Goal: Task Accomplishment & Management: Complete application form

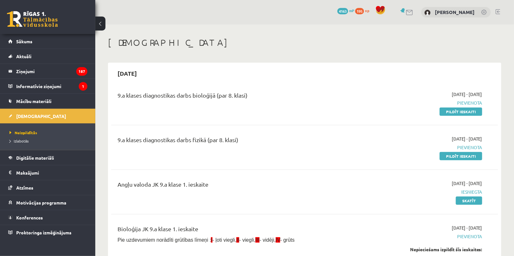
click at [265, 164] on div "9.a klases diagnostikas darbs fizikā (par 8. klasi) 2025-09-01 - 2025-09-15 Pie…" at bounding box center [304, 147] width 387 height 37
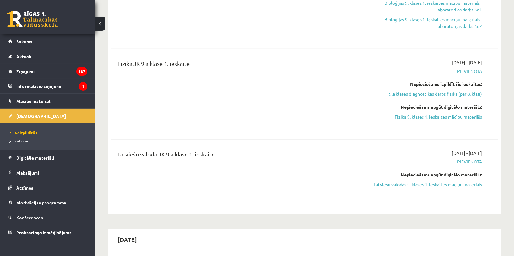
scroll to position [346, 0]
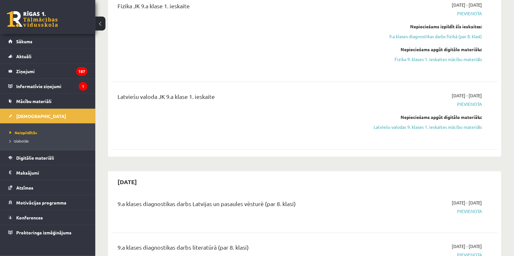
click at [232, 180] on div "2025-09-30" at bounding box center [304, 181] width 387 height 15
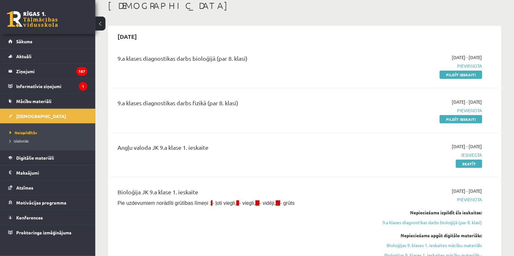
scroll to position [0, 0]
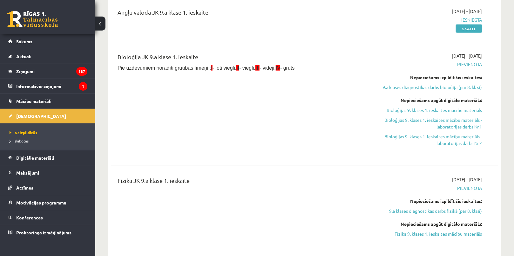
scroll to position [231, 0]
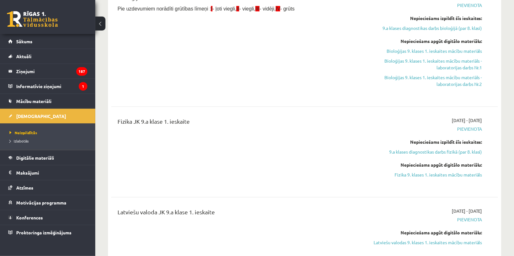
click at [305, 199] on div "9.a klases diagnostikas darbs bioloģijā (par 8. klasi) 2025-09-01 - 2025-09-15 …" at bounding box center [304, 61] width 387 height 415
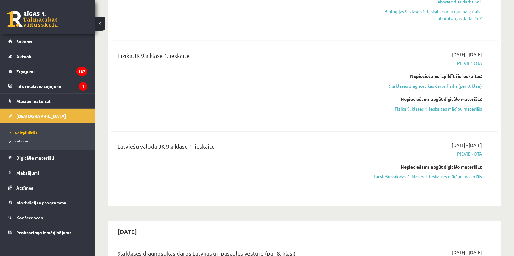
scroll to position [346, 0]
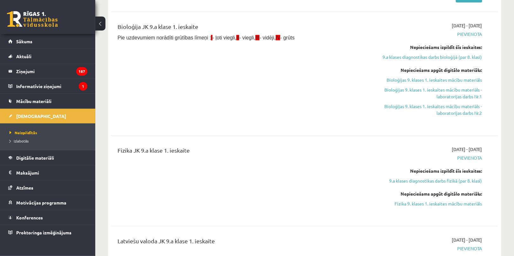
scroll to position [375, 0]
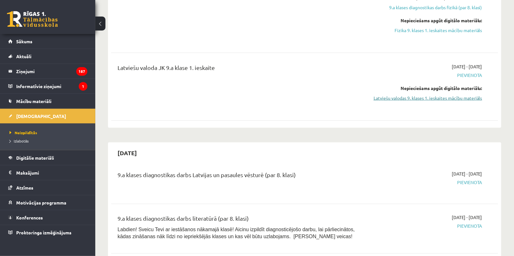
click at [414, 97] on link "Latviešu valodas 9. klases 1. ieskaites mācību materiāls" at bounding box center [424, 98] width 115 height 7
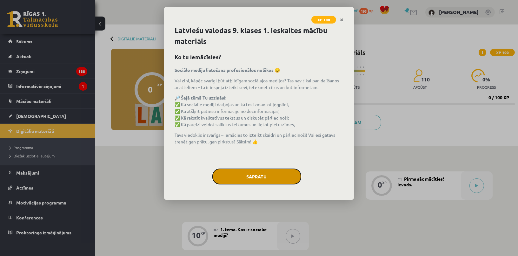
click at [280, 171] on button "Sapratu" at bounding box center [257, 176] width 89 height 16
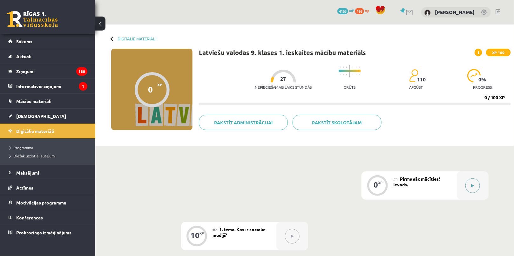
click at [464, 181] on div at bounding box center [473, 185] width 32 height 28
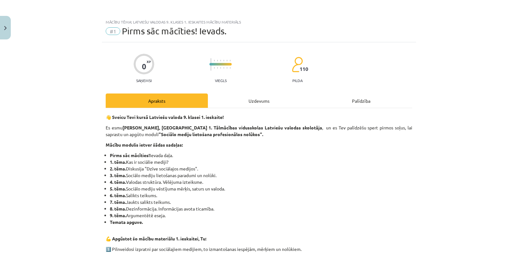
click at [286, 99] on div "Uzdevums" at bounding box center [259, 100] width 102 height 14
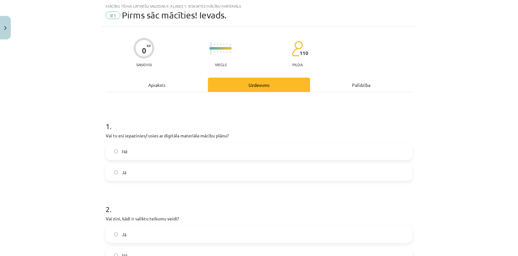
scroll to position [45, 0]
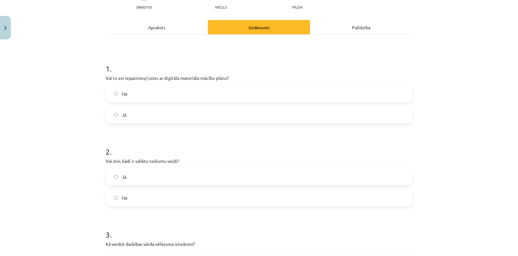
click at [131, 117] on label "Jā" at bounding box center [259, 115] width 306 height 16
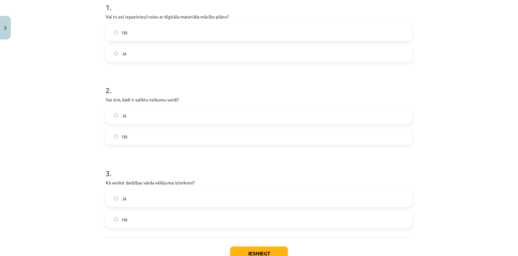
scroll to position [173, 0]
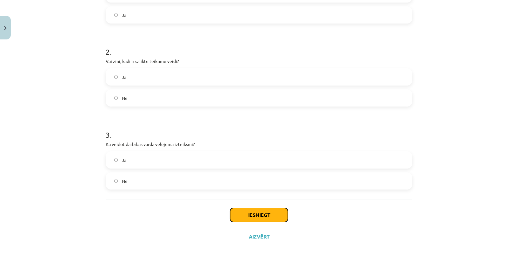
click at [269, 217] on button "Iesniegt" at bounding box center [259, 215] width 58 height 14
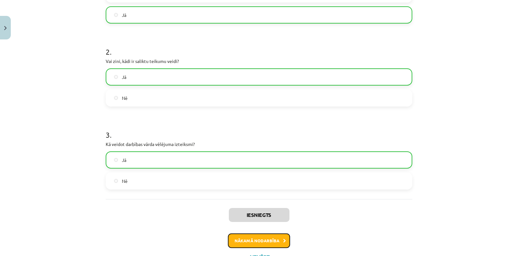
click at [266, 238] on button "Nākamā nodarbība" at bounding box center [259, 240] width 62 height 15
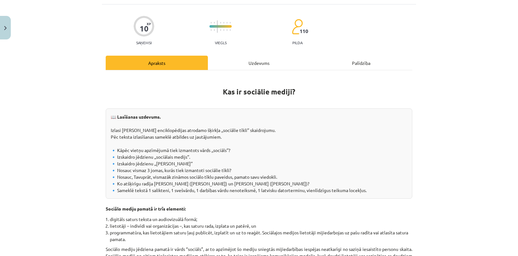
scroll to position [16, 0]
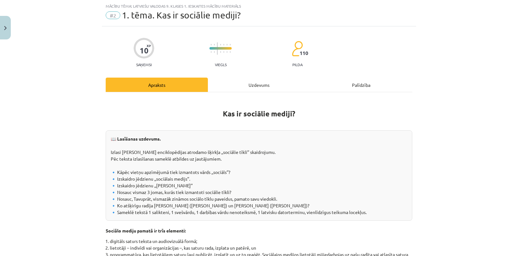
click at [245, 88] on div "Uzdevums" at bounding box center [259, 85] width 102 height 14
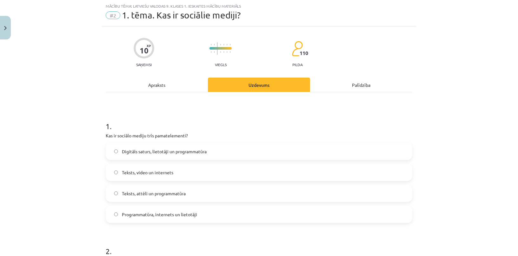
click at [176, 84] on div "Apraksts" at bounding box center [157, 85] width 102 height 14
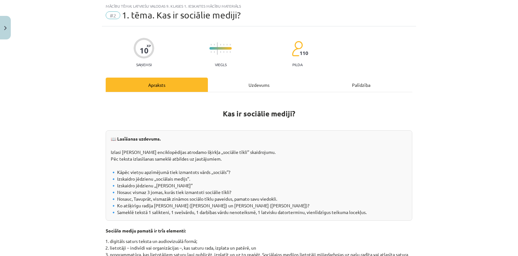
click at [232, 84] on div "Uzdevums" at bounding box center [259, 85] width 102 height 14
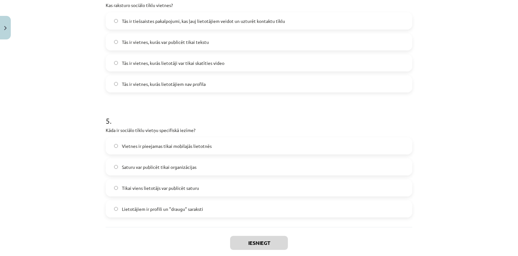
scroll to position [556, 0]
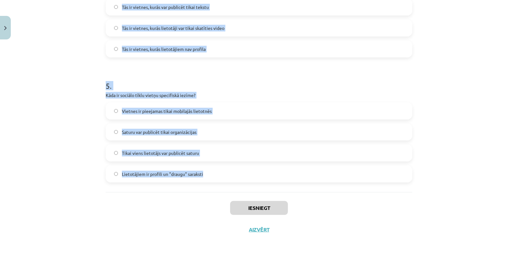
drag, startPoint x: 98, startPoint y: 34, endPoint x: 230, endPoint y: 165, distance: 186.5
click at [230, 165] on div "Mācību tēma: Latviešu valodas 9. klases 1. ieskaites mācību materiāls #2 1. tēm…" at bounding box center [259, 128] width 518 height 256
copy form "1 . Kas ir sociālo mediju trīs pamatelementi? Digitāls saturs, lietotāji un pro…"
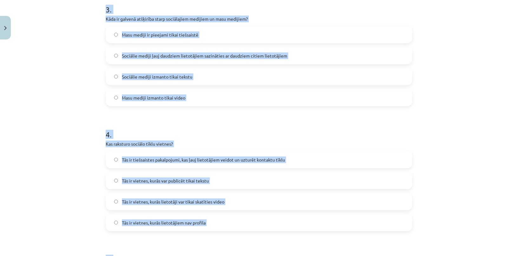
click at [77, 91] on div "Mācību tēma: Latviešu valodas 9. klases 1. ieskaites mācību materiāls #2 1. tēm…" at bounding box center [259, 128] width 518 height 256
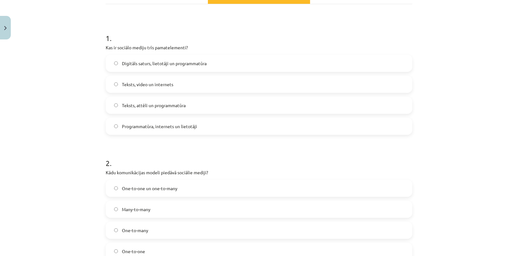
scroll to position [93, 0]
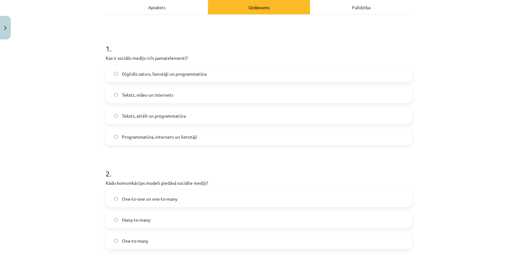
click at [132, 76] on span "Digitāls saturs, lietotāji un programmatūra" at bounding box center [164, 74] width 85 height 7
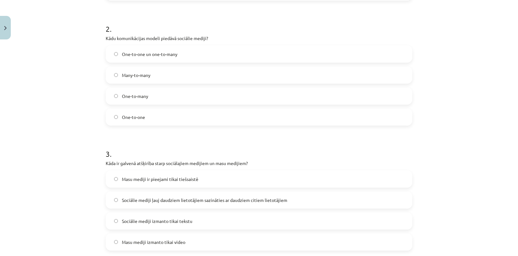
click at [142, 79] on label "Many-to-many" at bounding box center [259, 75] width 306 height 16
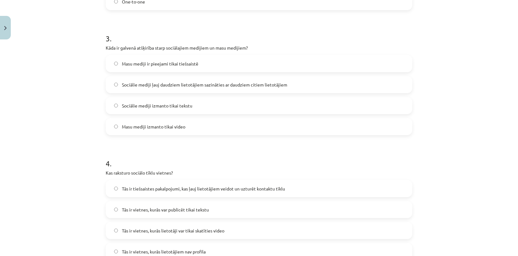
click at [153, 82] on span "Sociālie mediji ļauj daudziem lietotājiem sazināties ar daudziem citiem lietotā…" at bounding box center [205, 84] width 166 height 7
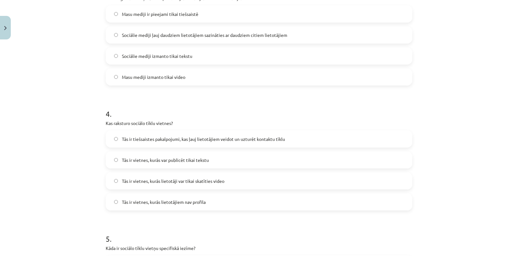
scroll to position [498, 0]
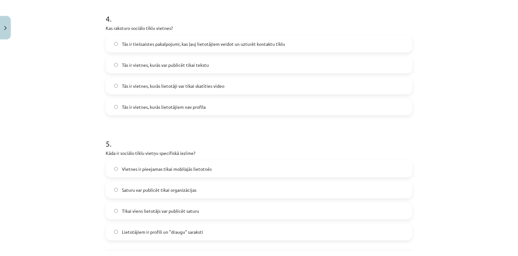
click at [146, 44] on span "Tās ir tiešsaistes pakalpojumi, kas ļauj lietotājiem veidot un uzturēt kontaktu…" at bounding box center [203, 44] width 163 height 7
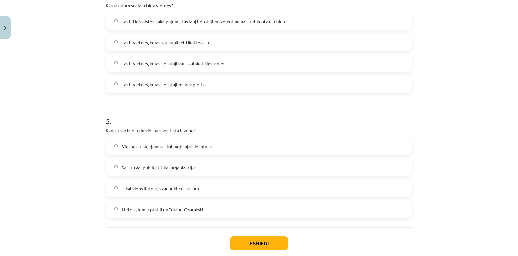
scroll to position [556, 0]
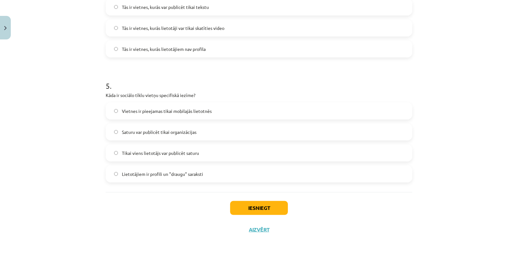
click at [163, 169] on label "Lietotājiem ir profili un "draugu" saraksti" at bounding box center [259, 174] width 306 height 16
click at [252, 206] on button "Iesniegt" at bounding box center [259, 208] width 58 height 14
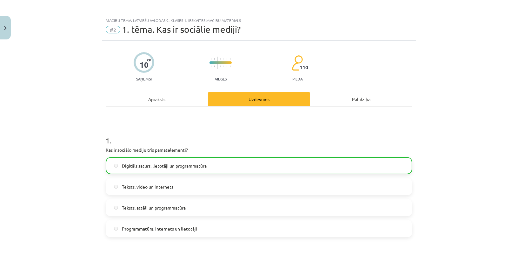
scroll to position [0, 0]
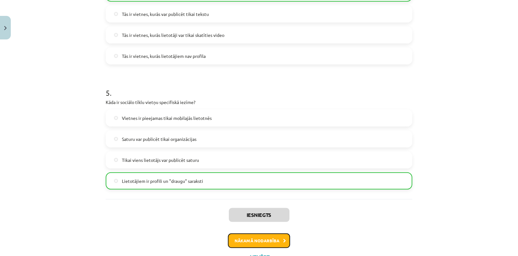
click at [256, 235] on button "Nākamā nodarbība" at bounding box center [259, 240] width 62 height 15
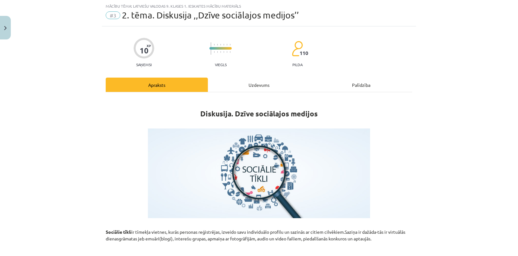
scroll to position [16, 0]
click at [244, 91] on div "Uzdevums" at bounding box center [259, 85] width 102 height 14
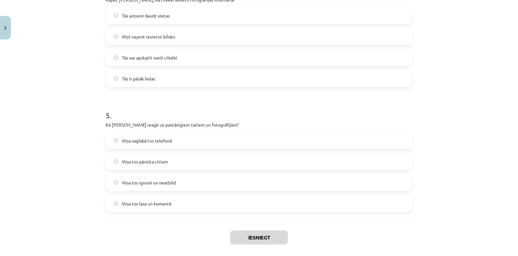
scroll to position [556, 0]
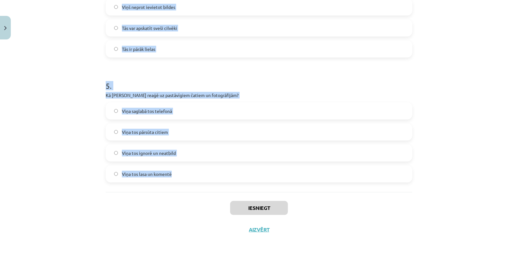
drag, startPoint x: 111, startPoint y: 141, endPoint x: 222, endPoint y: 166, distance: 114.2
click at [222, 166] on div "Mācību tēma: Latviešu valodas 9. klases 1. ieskaites mācību materiāls #3 2. tēm…" at bounding box center [259, 128] width 518 height 256
copy form "1 . Kas, pēc Jura domām, ir ļoti populārs mūsdienās? Televīzija Radio Sociālie …"
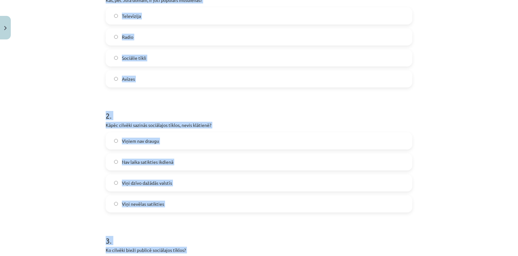
click at [63, 81] on div "Mācību tēma: Latviešu valodas 9. klases 1. ieskaites mācību materiāls #3 2. tēm…" at bounding box center [259, 128] width 518 height 256
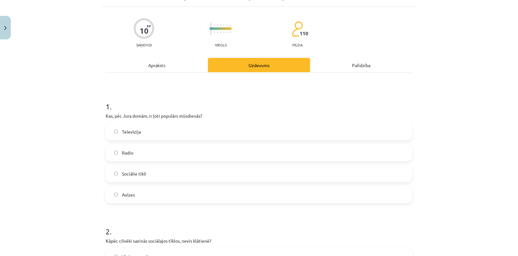
click at [138, 179] on label "Sociālie tīkli" at bounding box center [259, 174] width 306 height 16
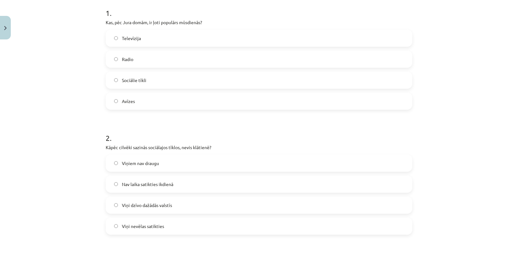
scroll to position [180, 0]
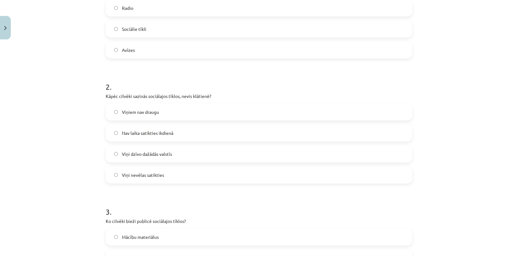
click at [129, 134] on span "Nav laika satikties ikdienā" at bounding box center [147, 133] width 51 height 7
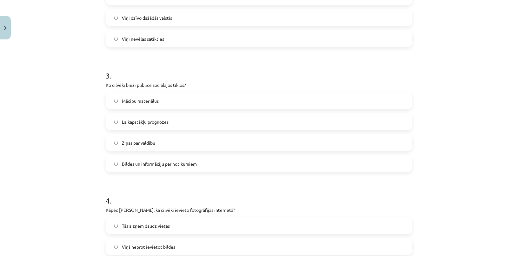
scroll to position [325, 0]
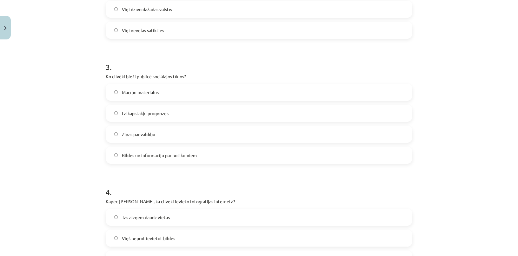
click at [156, 156] on span "Bildes un informāciju par notikumiem" at bounding box center [159, 155] width 75 height 7
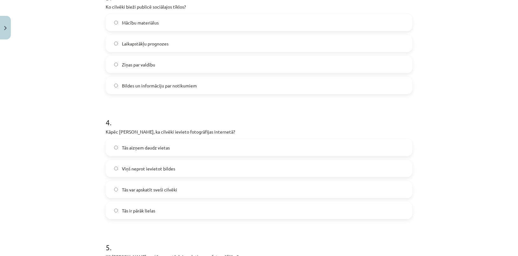
scroll to position [469, 0]
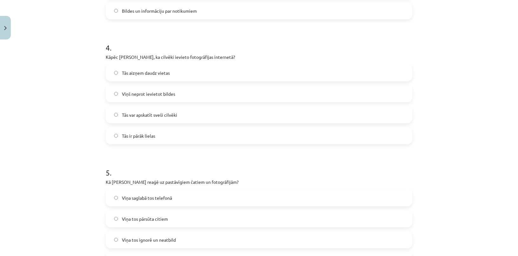
drag, startPoint x: 140, startPoint y: 119, endPoint x: 122, endPoint y: 115, distance: 18.8
click at [140, 119] on label "Tās var apskatīt sveši cilvēki" at bounding box center [259, 115] width 306 height 16
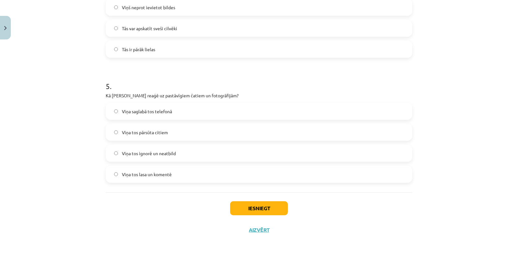
scroll to position [556, 0]
click at [175, 180] on label "Viņa tos lasa un komentē" at bounding box center [259, 174] width 306 height 16
click at [250, 198] on div "Iesniegt Aizvērt" at bounding box center [259, 214] width 307 height 44
click at [253, 204] on button "Iesniegt" at bounding box center [259, 208] width 58 height 14
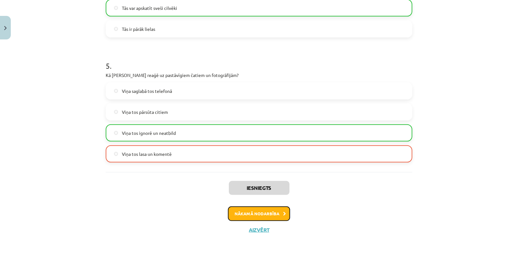
click at [256, 212] on button "Nākamā nodarbība" at bounding box center [259, 213] width 62 height 15
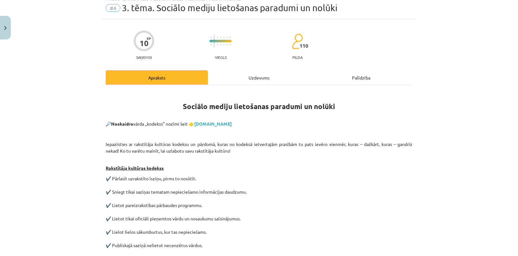
scroll to position [16, 0]
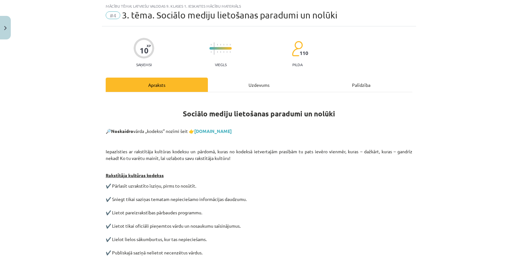
click at [249, 81] on div "Uzdevums" at bounding box center [259, 85] width 102 height 14
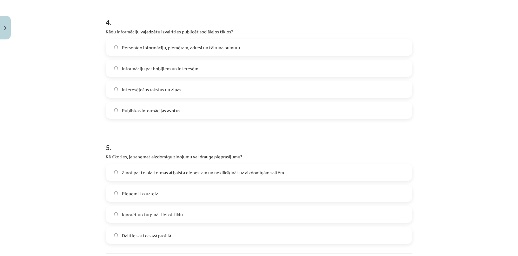
scroll to position [556, 0]
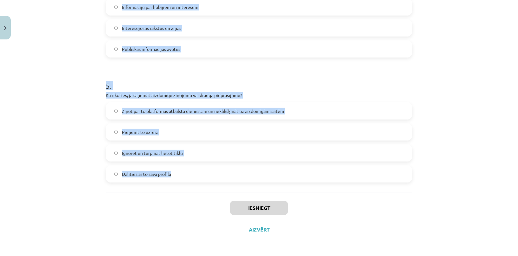
drag, startPoint x: 88, startPoint y: 112, endPoint x: 210, endPoint y: 172, distance: 136.1
click at [210, 172] on div "Mācību tēma: Latviešu valodas 9. klases 1. ieskaites mācību materiāls #4 3. tēm…" at bounding box center [259, 128] width 518 height 256
copy form "1 . Kā jūs varat veicināt pozitīvu mijiedarbību sociālajos tīklos? Nepievēršot …"
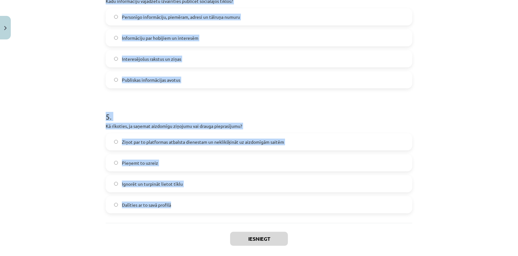
scroll to position [498, 0]
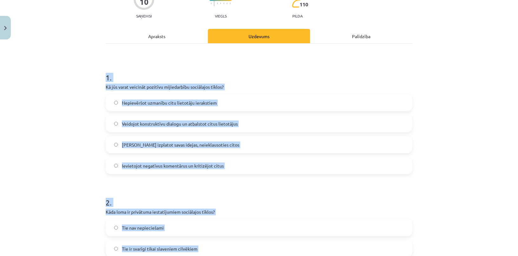
click at [73, 83] on div "Mācību tēma: Latviešu valodas 9. klases 1. ieskaites mācību materiāls #4 3. tēm…" at bounding box center [259, 128] width 518 height 256
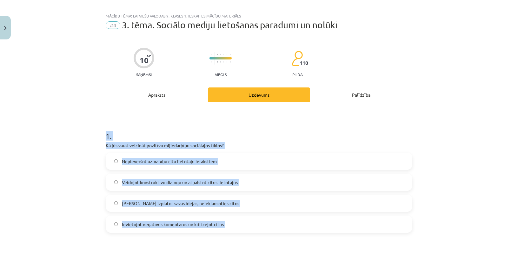
scroll to position [36, 0]
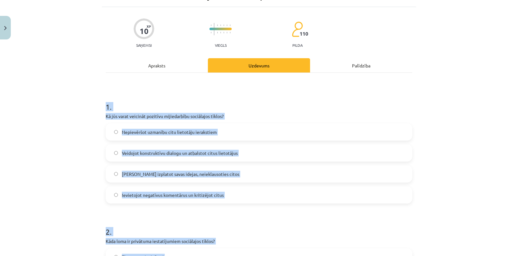
click at [77, 81] on div "Mācību tēma: Latviešu valodas 9. klases 1. ieskaites mācību materiāls #4 3. tēm…" at bounding box center [259, 128] width 518 height 256
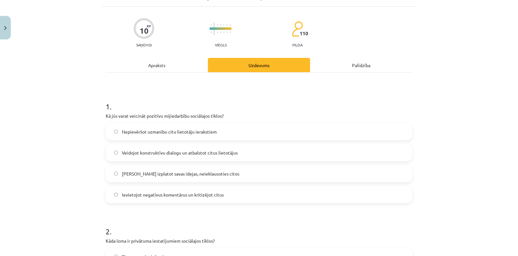
click at [122, 151] on span "Veidojot konstruktīvu dialogu un atbalstot citus lietotājus" at bounding box center [180, 152] width 116 height 7
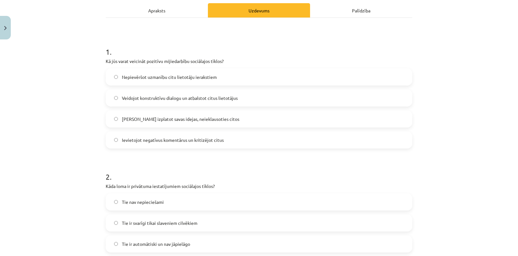
scroll to position [180, 0]
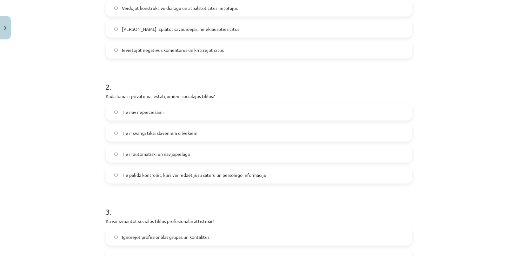
click at [153, 176] on span "Tie palīdz kontrolēt, kurš var redzēt jūsu saturu un personīgo informāciju" at bounding box center [194, 175] width 145 height 7
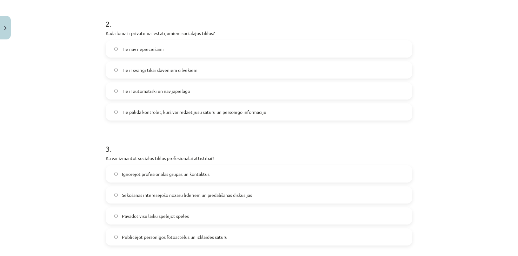
scroll to position [325, 0]
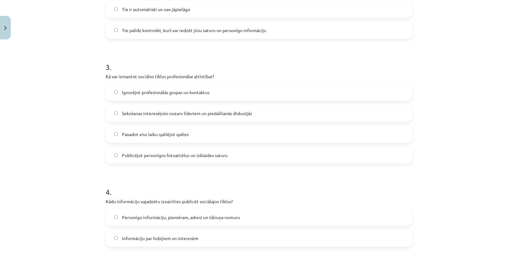
click at [140, 111] on span "Sekošanas interesējošo nozaru līderiem un piedalīšanās diskusijās" at bounding box center [187, 113] width 130 height 7
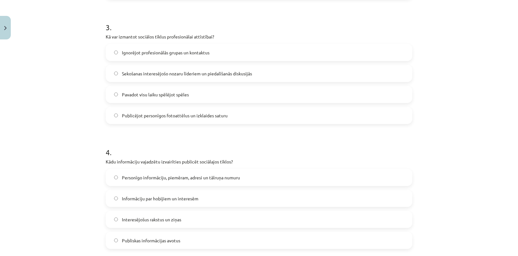
scroll to position [440, 0]
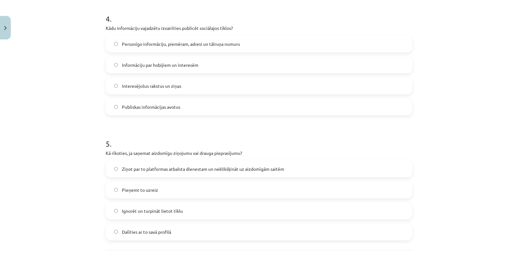
click at [161, 41] on span "Personīgo informāciju, piemēram, adresi un tālruņa numuru" at bounding box center [181, 44] width 118 height 7
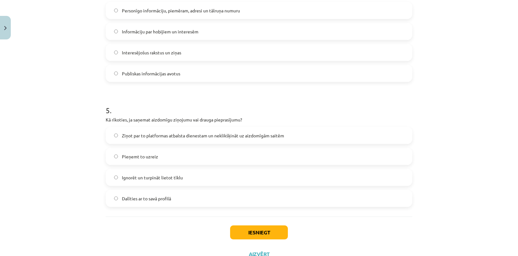
scroll to position [556, 0]
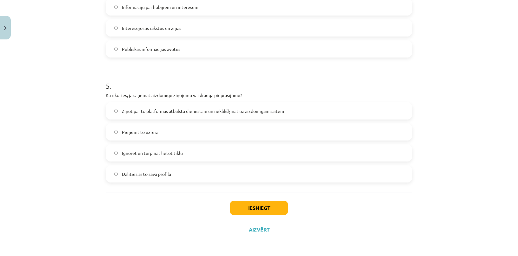
click at [159, 102] on div "Ziņot par to platformas atbalsta dienestam un neklikšķināt uz aizdomīgām saitēm" at bounding box center [259, 110] width 307 height 17
click at [168, 118] on label "Ziņot par to platformas atbalsta dienestam un neklikšķināt uz aizdomīgām saitēm" at bounding box center [259, 111] width 306 height 16
click at [251, 201] on button "Iesniegt" at bounding box center [259, 208] width 58 height 14
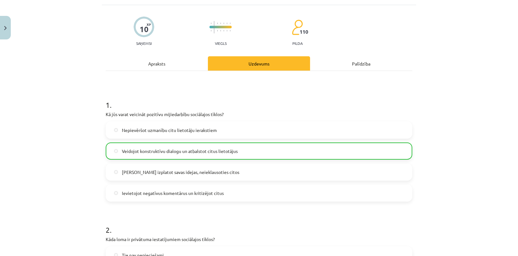
scroll to position [0, 0]
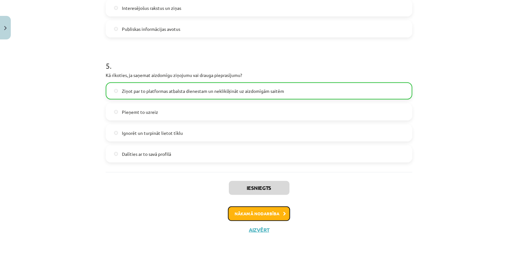
click at [261, 212] on button "Nākamā nodarbība" at bounding box center [259, 213] width 62 height 15
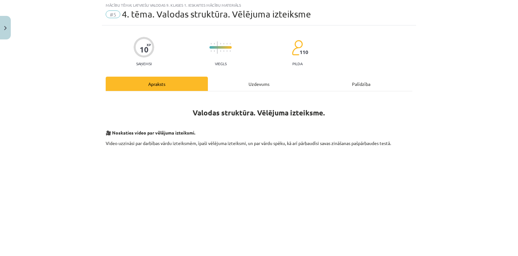
scroll to position [16, 0]
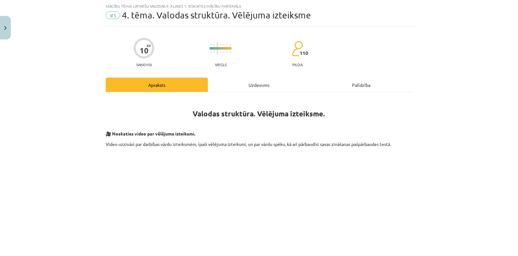
click at [246, 89] on div "Uzdevums" at bounding box center [259, 85] width 102 height 14
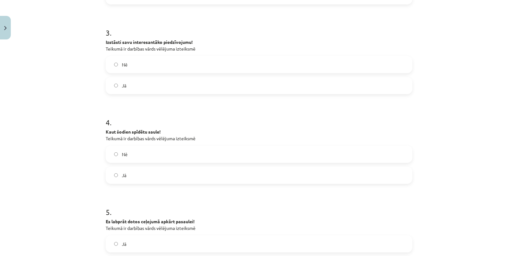
scroll to position [415, 0]
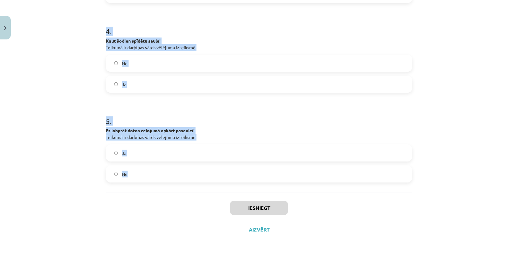
drag, startPoint x: 97, startPoint y: 113, endPoint x: 198, endPoint y: 176, distance: 118.7
click at [198, 176] on div "Mācību tēma: Latviešu valodas 9. klases 1. ieskaites mācību materiāls #5 4. tēm…" at bounding box center [259, 128] width 518 height 256
copy form "1 . Kaut es varētu aizceļot uz citu laiku! Teikumā ir darbības vārds vēlējuma i…"
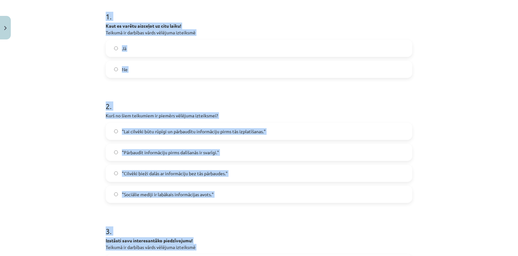
click at [67, 117] on div "Mācību tēma: Latviešu valodas 9. klases 1. ieskaites mācību materiāls #5 4. tēm…" at bounding box center [259, 128] width 518 height 256
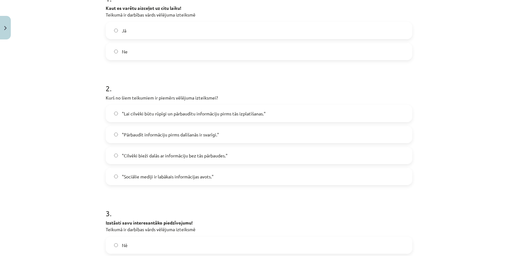
scroll to position [144, 0]
click at [142, 33] on label "Jā" at bounding box center [259, 30] width 306 height 16
click at [167, 111] on span ""Lai cilvēki būtu rūpīgi un pārbaudītu informāciju pirms tās izplatīšanas."" at bounding box center [194, 112] width 144 height 7
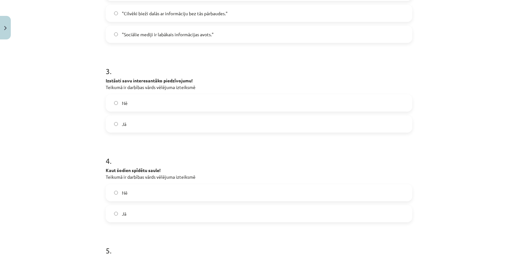
scroll to position [317, 0]
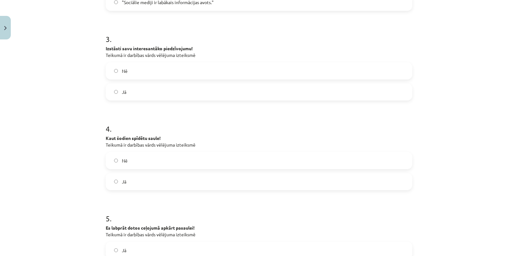
drag, startPoint x: 142, startPoint y: 73, endPoint x: 141, endPoint y: 89, distance: 15.9
click at [142, 73] on label "Nē" at bounding box center [259, 71] width 306 height 16
click at [138, 177] on label "Jā" at bounding box center [259, 181] width 306 height 16
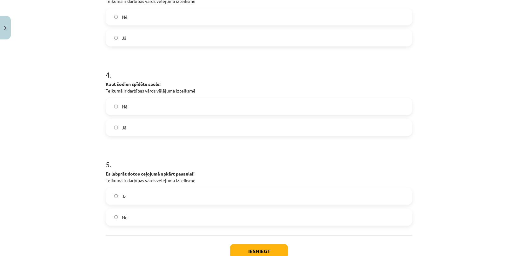
scroll to position [415, 0]
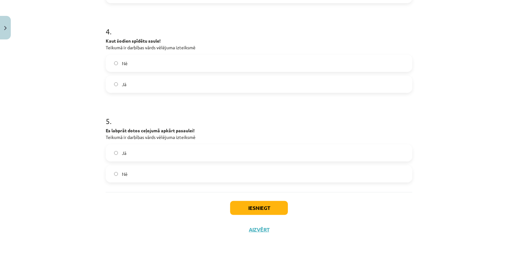
click at [144, 181] on label "Nē" at bounding box center [259, 174] width 306 height 16
click at [271, 202] on button "Iesniegt" at bounding box center [259, 208] width 58 height 14
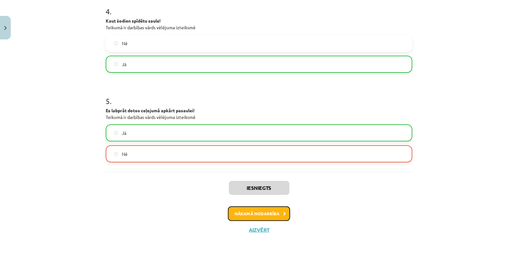
click at [267, 213] on button "Nākamā nodarbība" at bounding box center [259, 213] width 62 height 15
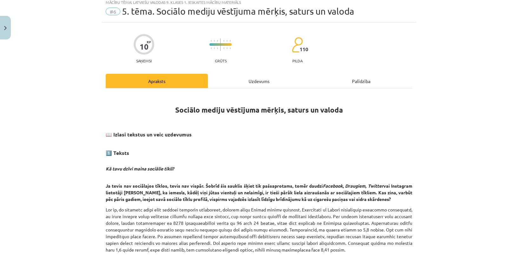
scroll to position [16, 0]
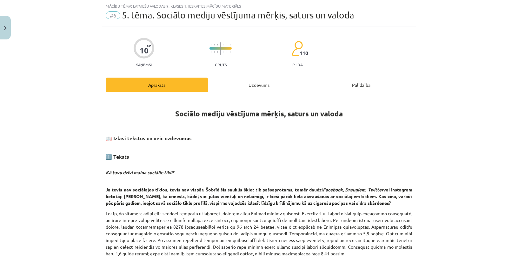
click at [247, 83] on div "Uzdevums" at bounding box center [259, 85] width 102 height 14
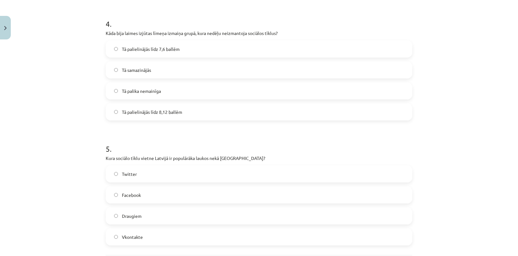
scroll to position [556, 0]
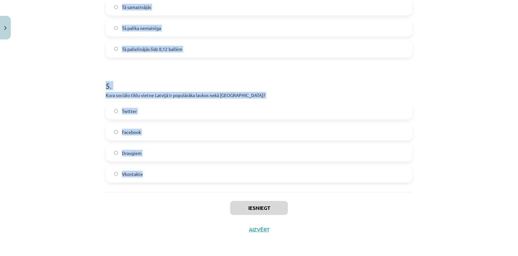
drag, startPoint x: 82, startPoint y: 112, endPoint x: 188, endPoint y: 172, distance: 121.5
click at [188, 172] on div "Mācību tēma: Latviešu valodas 9. klases 1. ieskaites mācību materiāls #6 5. tēm…" at bounding box center [259, 128] width 518 height 256
copy form "1 . Kurā valstī tika veikts pētījums par sociālo tīklu ietekmi uz cilvēku laime…"
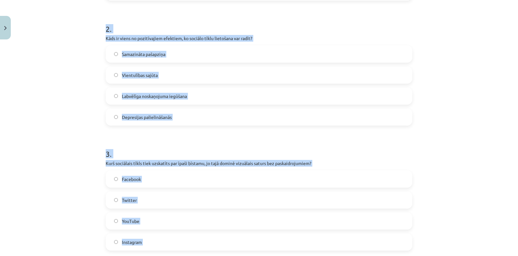
click at [51, 86] on div "Mācību tēma: Latviešu valodas 9. klases 1. ieskaites mācību materiāls #6 5. tēm…" at bounding box center [259, 128] width 518 height 256
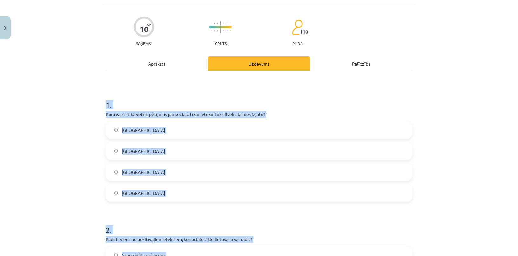
scroll to position [0, 0]
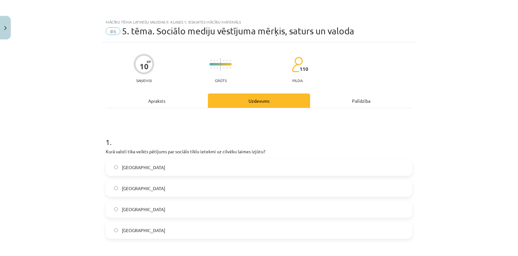
click at [52, 85] on div "Mācību tēma: Latviešu valodas 9. klases 1. ieskaites mācību materiāls #6 5. tēm…" at bounding box center [259, 128] width 518 height 256
click at [164, 102] on div "Apraksts" at bounding box center [157, 100] width 102 height 14
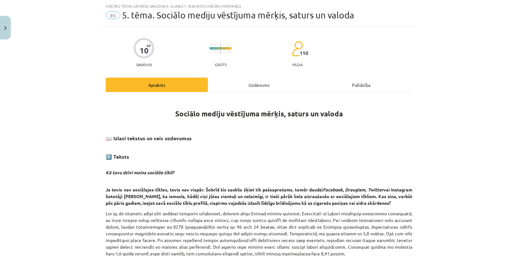
click at [246, 82] on div "Uzdevums" at bounding box center [259, 85] width 102 height 14
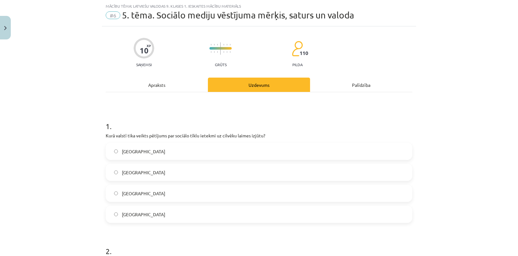
click at [164, 85] on div "Apraksts" at bounding box center [157, 85] width 102 height 14
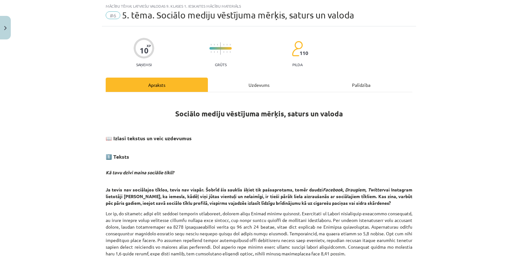
scroll to position [73, 0]
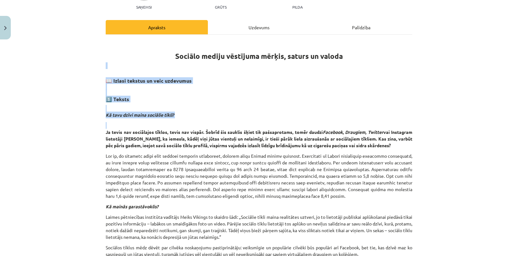
drag, startPoint x: 100, startPoint y: 67, endPoint x: 127, endPoint y: 116, distance: 56.2
click at [51, 84] on div "Mācību tēma: Latviešu valodas 9. klases 1. ieskaites mācību materiāls #6 5. tēm…" at bounding box center [259, 128] width 518 height 256
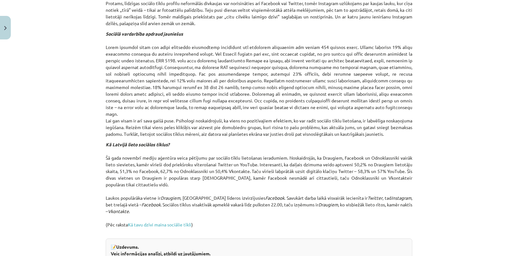
scroll to position [687, 0]
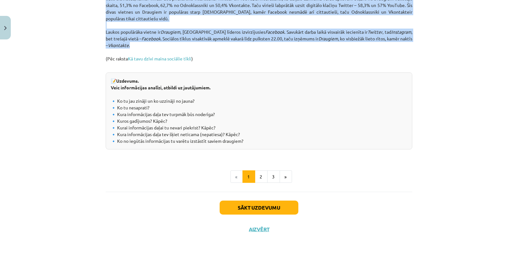
drag, startPoint x: 81, startPoint y: 52, endPoint x: 243, endPoint y: 45, distance: 162.2
click at [243, 45] on div "Mācību tēma: Latviešu valodas 9. klases 1. ieskaites mācību materiāls #6 5. tēm…" at bounding box center [259, 128] width 518 height 256
copy div "Sociālo mediju vēstījuma mērķis, saturs un valoda 📖 Izlasi tekstus un veic uzde…"
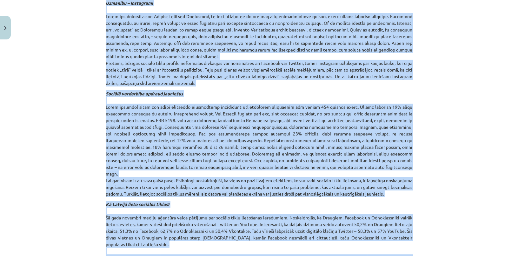
click at [56, 70] on div "Mācību tēma: Latviešu valodas 9. klases 1. ieskaites mācību materiāls #6 5. tēm…" at bounding box center [259, 128] width 518 height 256
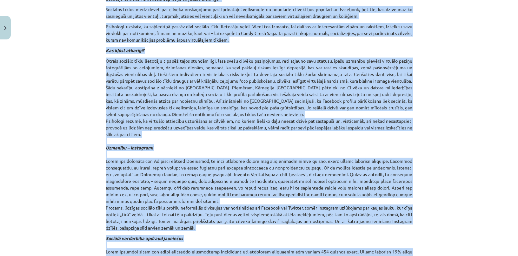
click at [56, 70] on div "Mācību tēma: Latviešu valodas 9. klases 1. ieskaites mācību materiāls #6 5. tēm…" at bounding box center [259, 128] width 518 height 256
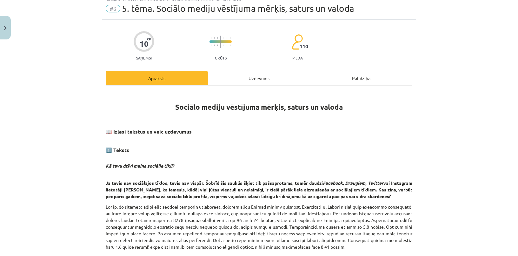
click at [241, 81] on div "Uzdevums" at bounding box center [259, 78] width 102 height 14
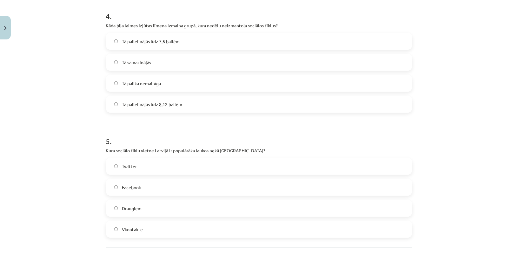
scroll to position [556, 0]
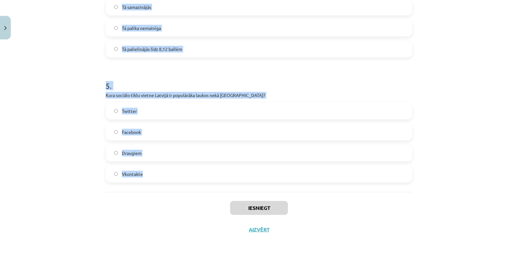
drag, startPoint x: 101, startPoint y: 121, endPoint x: 193, endPoint y: 170, distance: 103.7
copy form "1 . Kurā valstī tika veikts pētījums par sociālo tīklu ietekmi uz cilvēku laime…"
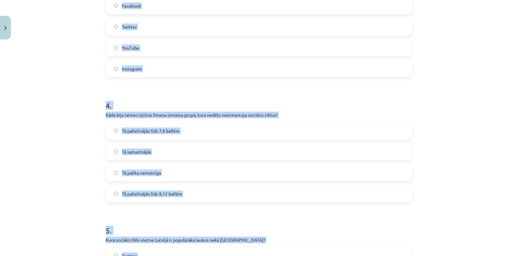
click at [47, 87] on div "Mācību tēma: Latviešu valodas 9. klases 1. ieskaites mācību materiāls #6 5. tēm…" at bounding box center [259, 128] width 518 height 256
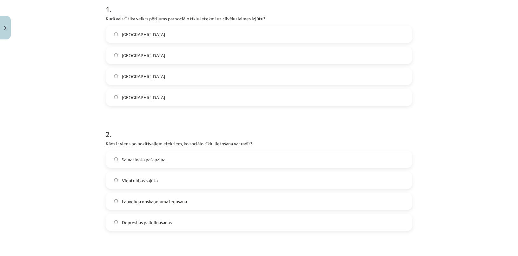
scroll to position [93, 0]
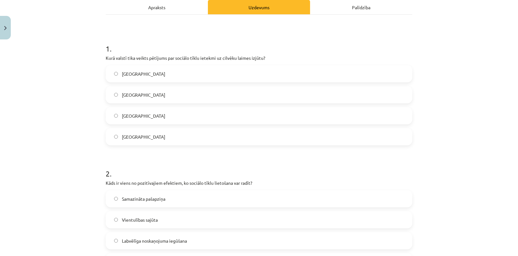
click at [136, 112] on label "Dānijā" at bounding box center [259, 116] width 306 height 16
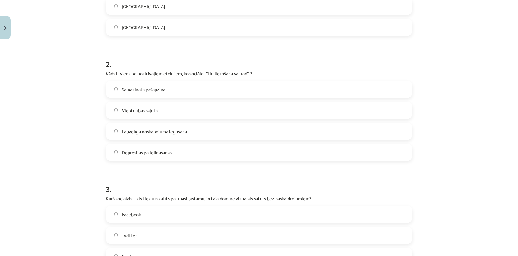
scroll to position [238, 0]
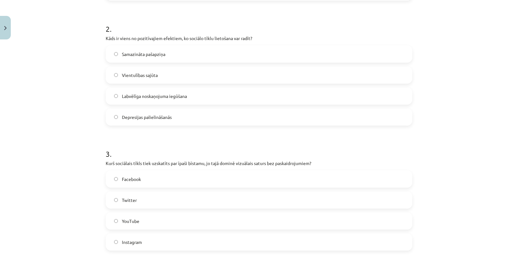
click at [147, 100] on label "Labvēlīga noskaņojuma iegūšana" at bounding box center [259, 96] width 306 height 16
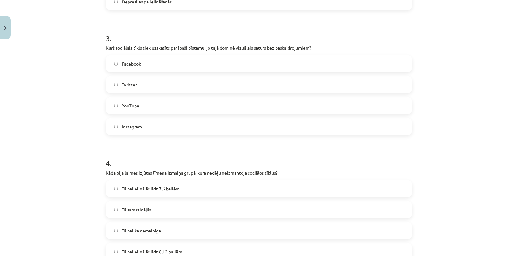
click at [135, 126] on span "Instagram" at bounding box center [132, 126] width 20 height 7
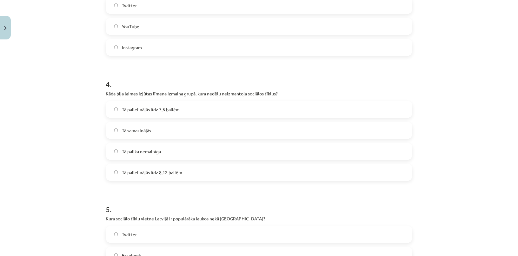
scroll to position [498, 0]
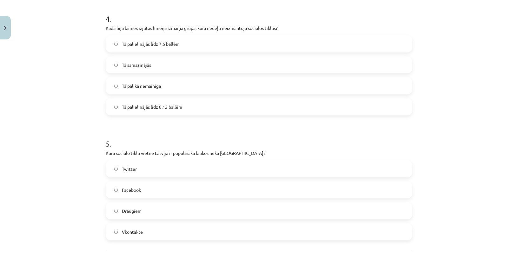
click at [154, 105] on span "Tā palielinājās līdz 8,12 ballēm" at bounding box center [152, 107] width 60 height 7
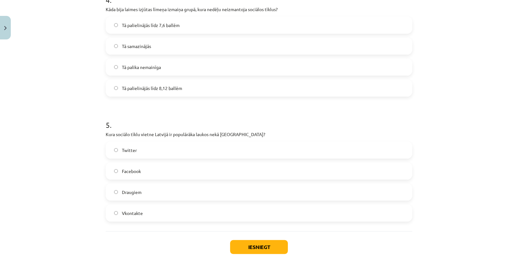
scroll to position [527, 0]
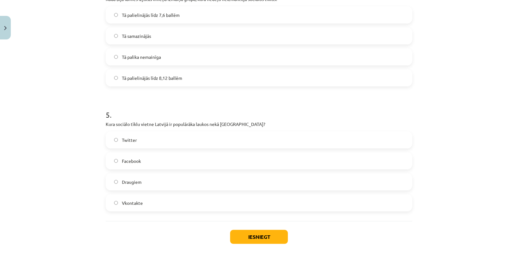
click at [150, 185] on label "Draugiem" at bounding box center [259, 182] width 306 height 16
click at [249, 236] on button "Iesniegt" at bounding box center [259, 237] width 58 height 14
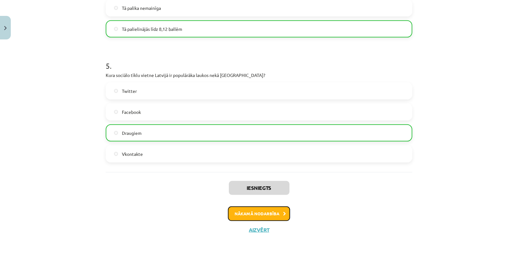
click at [257, 215] on button "Nākamā nodarbība" at bounding box center [259, 213] width 62 height 15
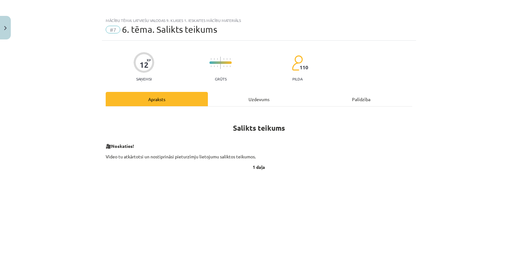
scroll to position [0, 0]
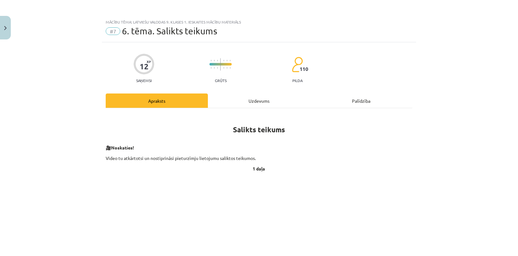
click at [253, 101] on div "Uzdevums" at bounding box center [259, 100] width 102 height 14
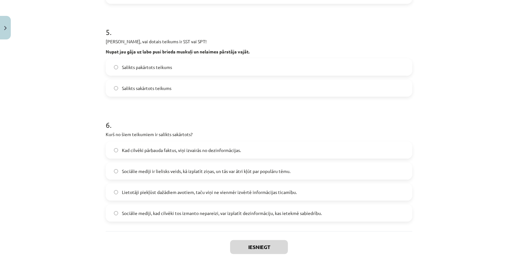
scroll to position [491, 0]
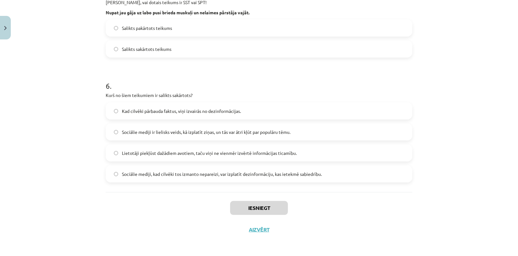
drag, startPoint x: 98, startPoint y: 117, endPoint x: 149, endPoint y: 203, distance: 99.7
click at [233, 255] on html "0 Dāvanas 4163 mP 195 xp Šarlote Eva Eihmane Sākums Aktuāli Kā mācīties eSKOLĀ …" at bounding box center [259, 128] width 518 height 256
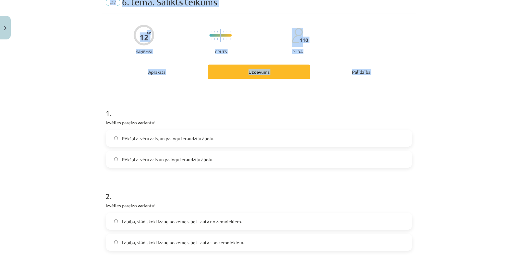
scroll to position [0, 0]
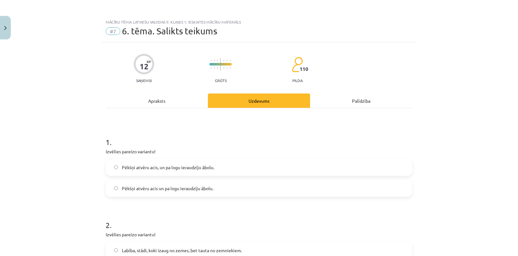
click at [79, 165] on div "Mācību tēma: Latviešu valodas 9. klases 1. ieskaites mācību materiāls #7 6. tēm…" at bounding box center [259, 128] width 518 height 256
click at [153, 102] on div "Apraksts" at bounding box center [157, 100] width 102 height 14
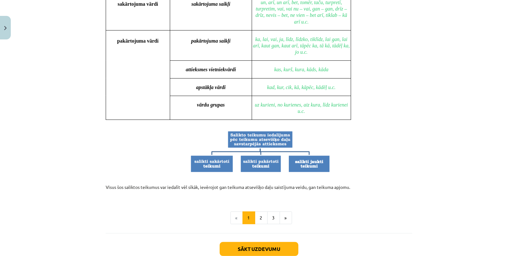
scroll to position [594, 0]
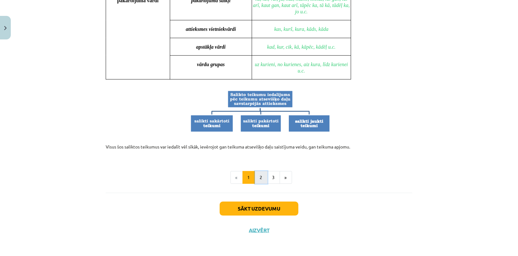
click at [262, 179] on button "2" at bounding box center [261, 177] width 13 height 13
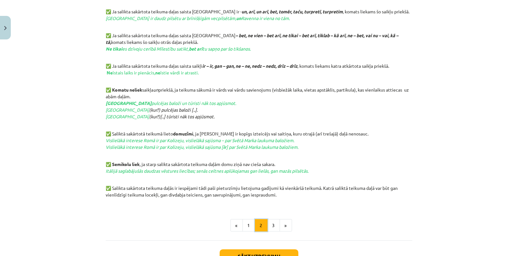
scroll to position [309, 0]
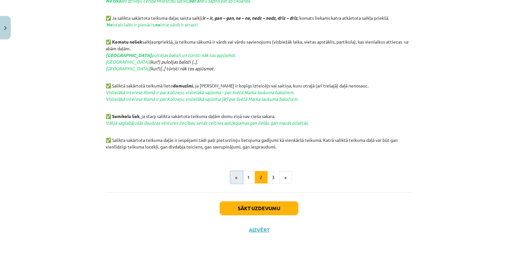
click at [235, 179] on button "«" at bounding box center [237, 177] width 12 height 13
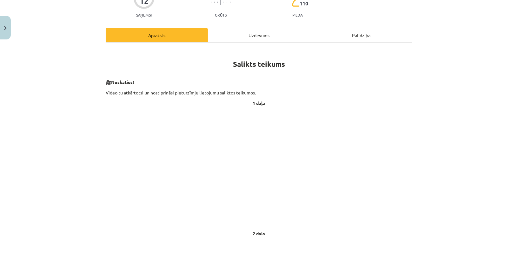
scroll to position [0, 0]
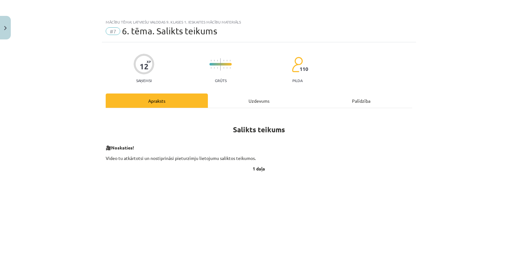
click at [254, 107] on div "Uzdevums" at bounding box center [259, 100] width 102 height 14
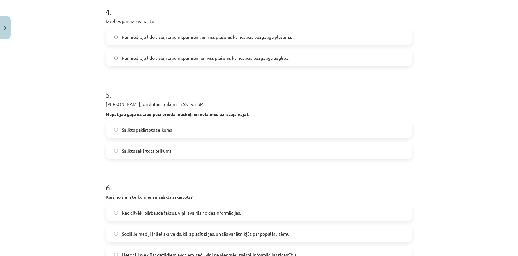
scroll to position [491, 0]
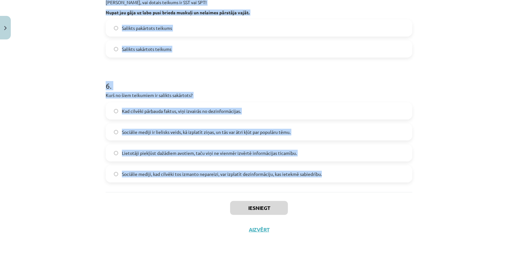
drag, startPoint x: 101, startPoint y: 123, endPoint x: 328, endPoint y: 174, distance: 232.6
click at [328, 174] on div "Mācību tēma: Latviešu valodas 9. klases 1. ieskaites mācību materiāls #7 6. tēm…" at bounding box center [259, 128] width 518 height 256
copy form "1 . Izvēlies pareizo variantu! Pēkšņi atvēru acis, un pa logu ieraudzīju ābolu.…"
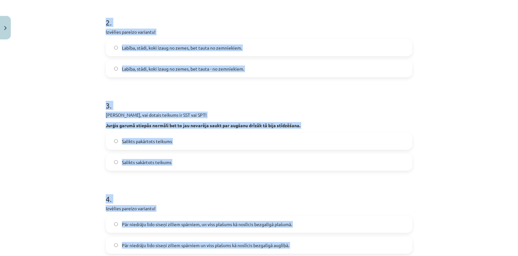
click at [72, 64] on div "Mācību tēma: Latviešu valodas 9. klases 1. ieskaites mācību materiāls #7 6. tēm…" at bounding box center [259, 128] width 518 height 256
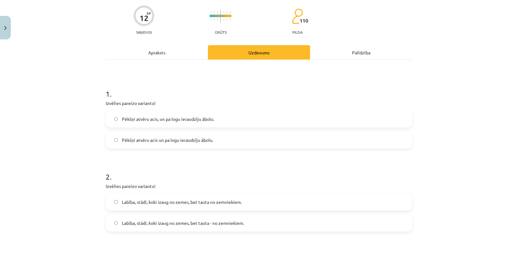
scroll to position [58, 0]
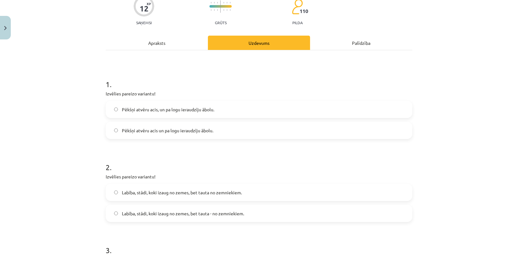
click at [153, 136] on label "Pēkšņi atvēru acis un pa logu ieraudzīju ābolu." at bounding box center [259, 130] width 306 height 16
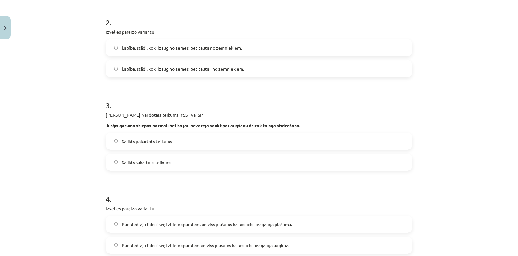
click at [195, 61] on label "Labība, stādi, koki izaug no zemes, bet tauta - no zemniekiem." at bounding box center [259, 69] width 306 height 16
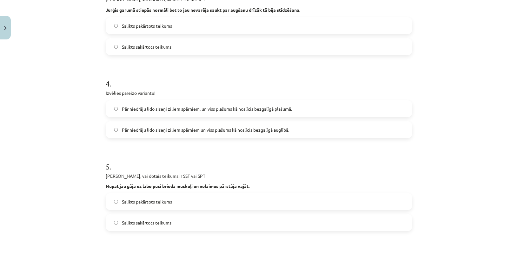
scroll to position [289, 0]
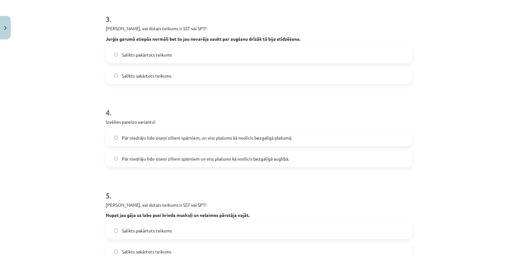
click at [176, 74] on label "Salikts sakārtots teikums" at bounding box center [259, 76] width 306 height 16
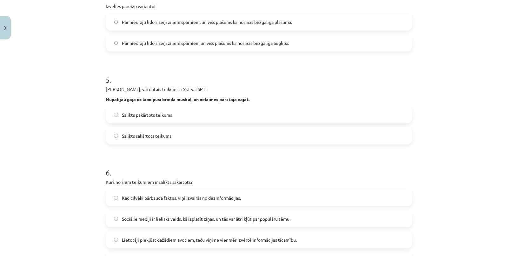
click at [199, 43] on span "Pār niedrāju lido siseņi ziliem spārniem un viss plašums kā noslīcis bezgalīgā …" at bounding box center [205, 43] width 167 height 7
click at [206, 19] on span "Pār niedrāju lido siseņi ziliem spārniem, un viss plašums kā noslīcis bezgalīgā…" at bounding box center [207, 22] width 170 height 7
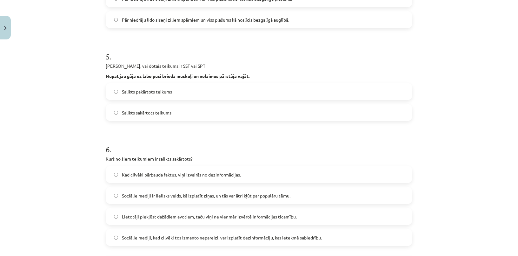
scroll to position [462, 0]
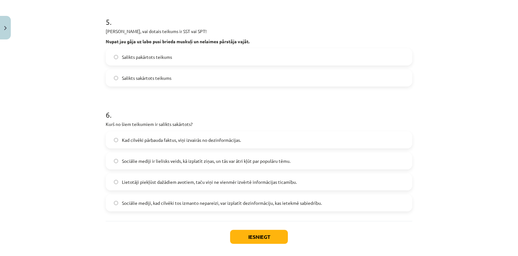
click at [163, 82] on label "Salikts sakārtots teikums" at bounding box center [259, 78] width 306 height 16
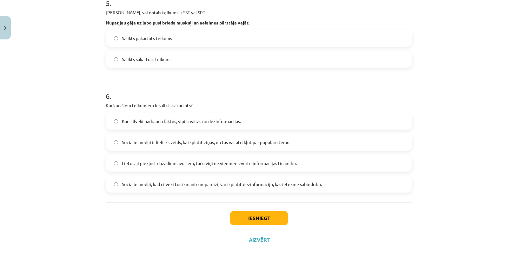
scroll to position [491, 0]
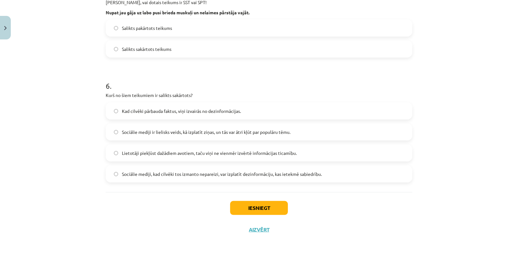
click at [149, 135] on label "Sociālie mediji ir lielisks veids, kā izplatīt ziņas, un tās var ātri kļūt par …" at bounding box center [259, 132] width 306 height 16
click at [264, 210] on button "Iesniegt" at bounding box center [259, 208] width 58 height 14
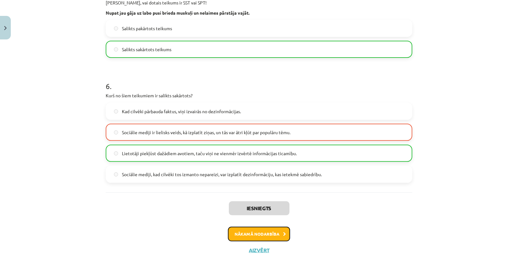
click at [254, 231] on button "Nākamā nodarbība" at bounding box center [259, 234] width 62 height 15
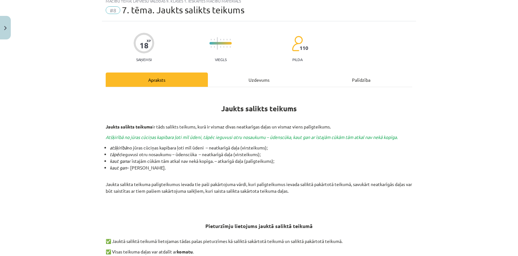
scroll to position [16, 0]
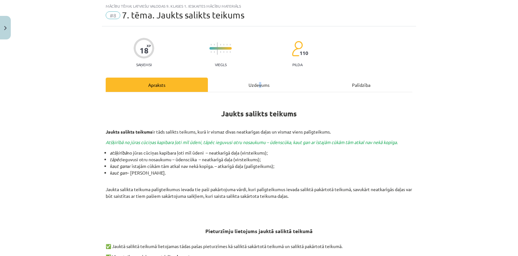
click at [258, 78] on div "Uzdevums" at bounding box center [259, 85] width 102 height 14
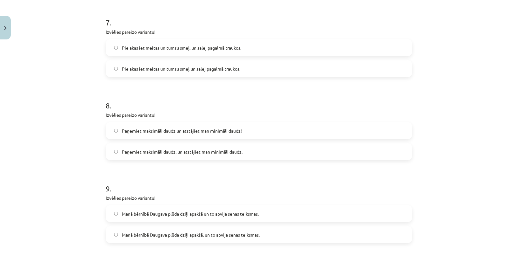
scroll to position [737, 0]
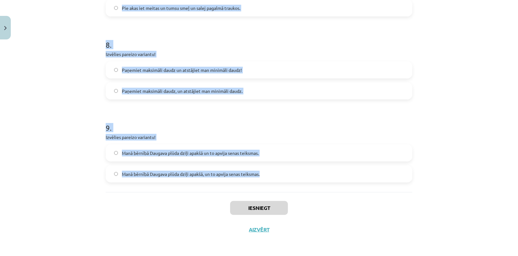
drag, startPoint x: 95, startPoint y: 111, endPoint x: 295, endPoint y: 170, distance: 209.5
click at [295, 170] on div "Mācību tēma: Latviešu valodas 9. klases 1. ieskaites mācību materiāls #8 7. tēm…" at bounding box center [259, 128] width 518 height 256
copy form "1 . Izvēlies pareizo variantu! Un Mentīte teikusi: tas ir labi, ka Puteklis šķa…"
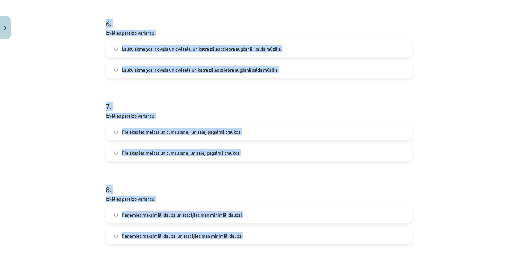
click at [49, 116] on div "Mācību tēma: Latviešu valodas 9. klases 1. ieskaites mācību materiāls #8 7. tēm…" at bounding box center [259, 128] width 518 height 256
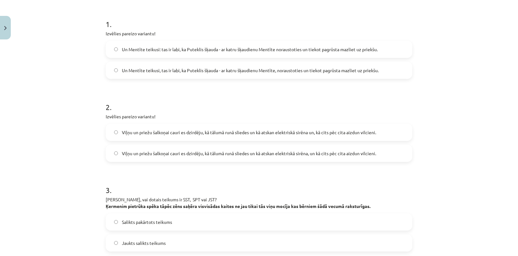
scroll to position [101, 0]
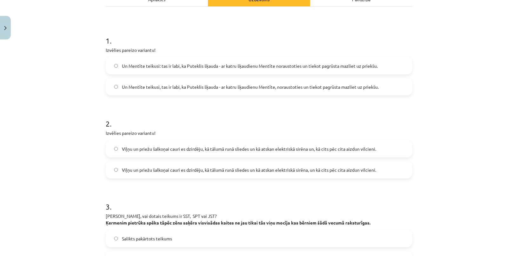
click at [250, 86] on span "Un Mentīte teikusi, tas ir labi, ka Puteklis šķauda - ar katru šķaudienu Mentīt…" at bounding box center [250, 87] width 257 height 7
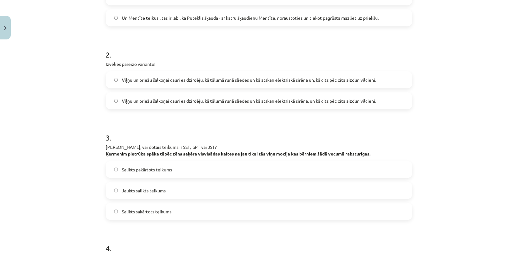
scroll to position [188, 0]
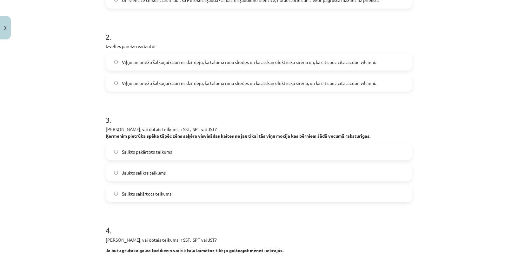
click at [320, 84] on span "Viļņu un priežu šalkoņai cauri es dzirdēju, kā tālumā runā sliedes un kā atskan…" at bounding box center [249, 83] width 254 height 7
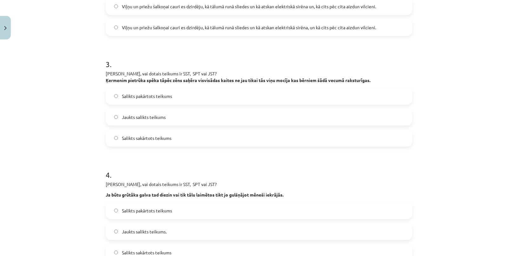
scroll to position [246, 0]
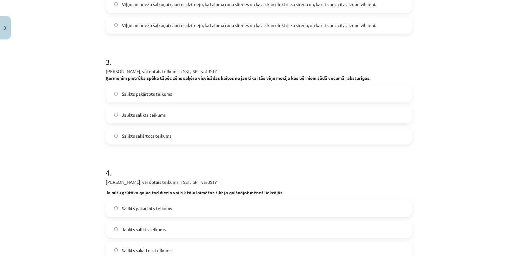
click at [152, 112] on span "Jaukts salikts teikums" at bounding box center [144, 115] width 44 height 7
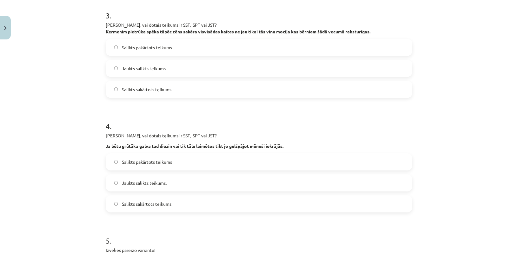
scroll to position [361, 0]
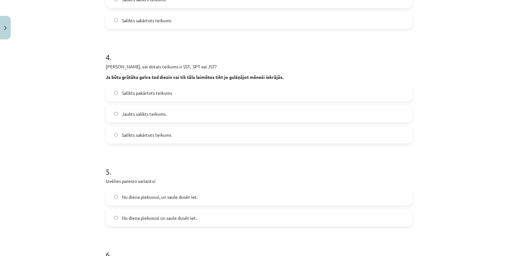
click at [159, 118] on label "Jaukts salikts teikums." at bounding box center [259, 114] width 306 height 16
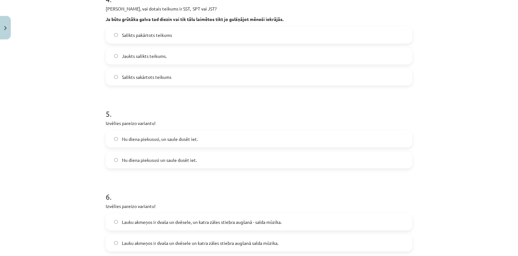
scroll to position [448, 0]
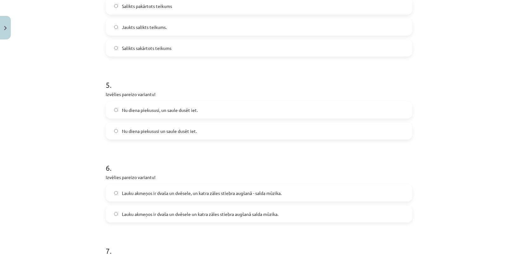
click at [172, 109] on span "Nu diena piekususi, un saule dusēt iet." at bounding box center [160, 110] width 76 height 7
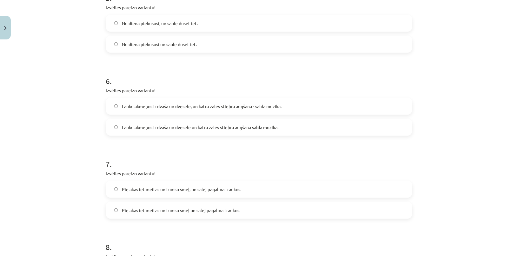
scroll to position [564, 0]
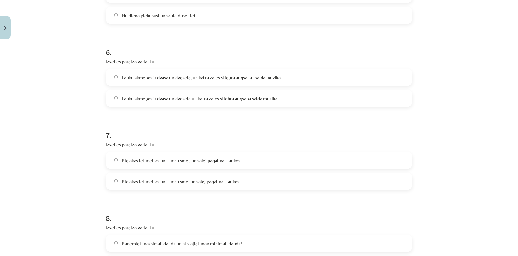
click at [178, 78] on span "Lauku akmeņos ir dvaša un dvēsele, un katra zāles stiebra augšanā - salda mūzik…" at bounding box center [202, 77] width 160 height 7
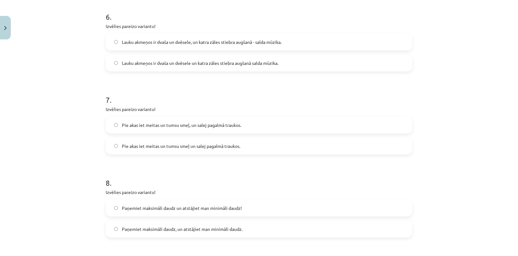
scroll to position [679, 0]
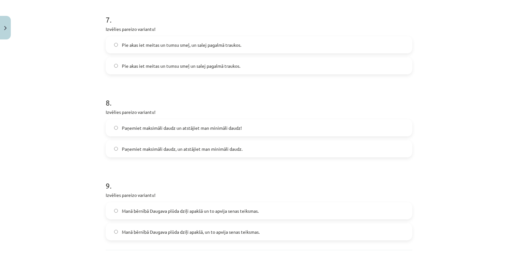
click at [165, 49] on label "Pie akas iet meitas un tumsu smeļ, un salej pagalmā traukos." at bounding box center [259, 45] width 306 height 16
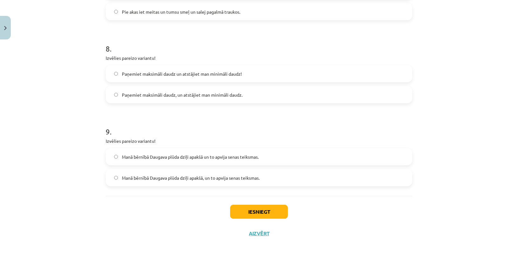
scroll to position [737, 0]
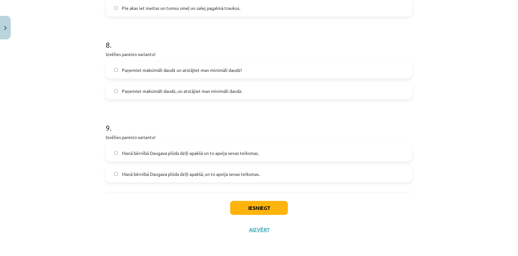
click at [176, 63] on label "Paņemiet maksimāli daudz un atstājiet man minimāli daudz!" at bounding box center [259, 70] width 306 height 16
click at [168, 176] on span "Manā bērnībā Daugava plūda dziļi apakšā, un to apvija senas teiksmas." at bounding box center [191, 174] width 138 height 7
click at [240, 207] on button "Iesniegt" at bounding box center [259, 208] width 58 height 14
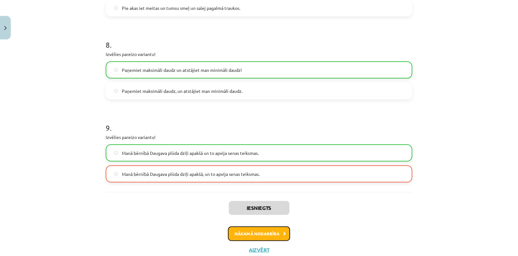
click at [242, 234] on button "Nākamā nodarbība" at bounding box center [259, 233] width 62 height 15
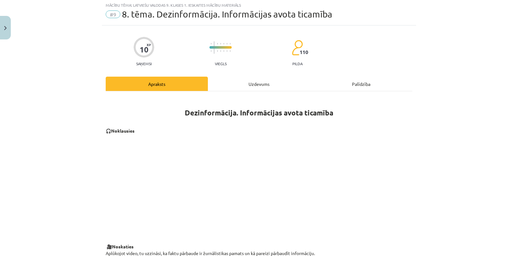
scroll to position [16, 0]
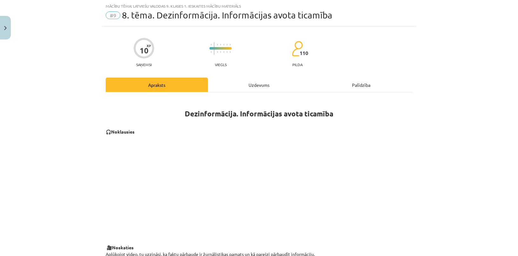
click at [246, 78] on div "Uzdevums" at bounding box center [259, 85] width 102 height 14
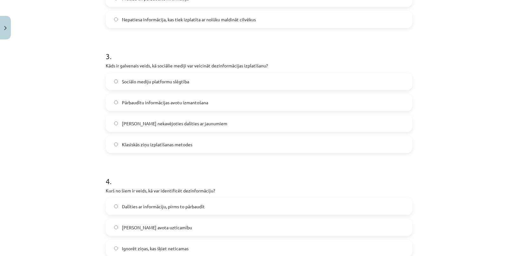
scroll to position [556, 0]
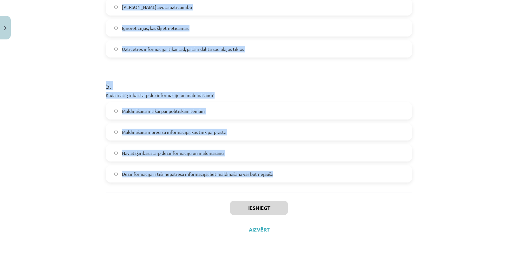
drag, startPoint x: 105, startPoint y: 110, endPoint x: 302, endPoint y: 168, distance: 205.9
copy form "1 . Kura no šīm stratēģijām palīdz cīnīties pret dezinformāciju? Dalīties ar vi…"
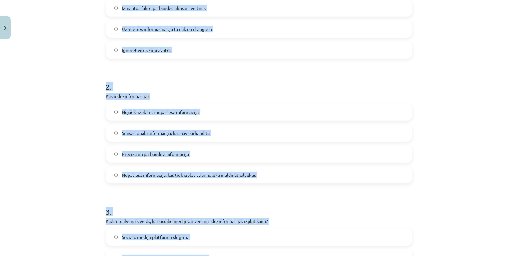
click at [48, 78] on div "Mācību tēma: Latviešu valodas 9. klases 1. ieskaites mācību materiāls #9 8. tēm…" at bounding box center [259, 128] width 518 height 256
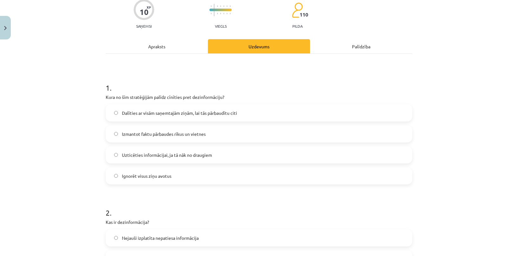
scroll to position [64, 0]
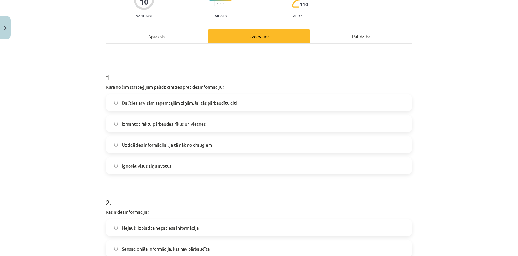
click at [139, 129] on label "Izmantot faktu pārbaudes rīkus un vietnes" at bounding box center [259, 124] width 306 height 16
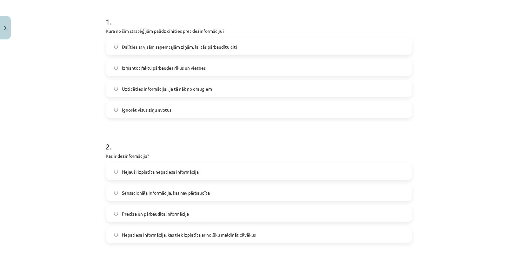
scroll to position [180, 0]
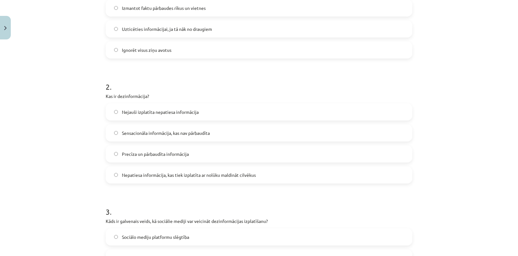
click at [159, 174] on span "Nepatiesa informācija, kas tiek izplatīta ar nolūku maldināt cilvēkus" at bounding box center [189, 175] width 134 height 7
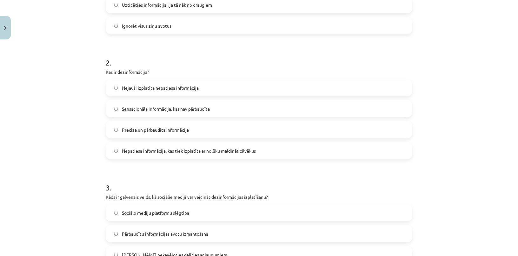
scroll to position [296, 0]
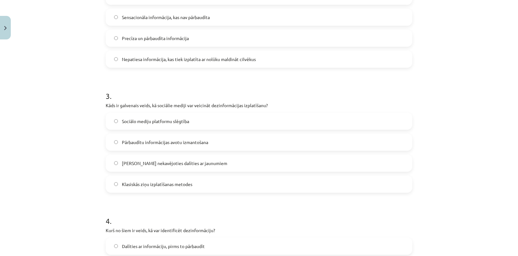
click at [146, 168] on label "Iespēja nekavējoties dalīties ar jaunumiem" at bounding box center [259, 163] width 306 height 16
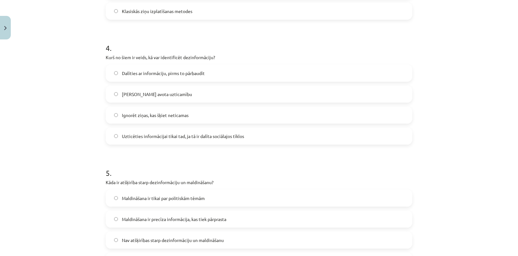
scroll to position [469, 0]
click at [136, 94] on span "Pārbaudīt avota uzticamību" at bounding box center [157, 94] width 70 height 7
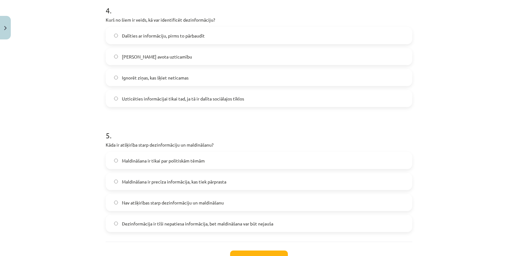
scroll to position [556, 0]
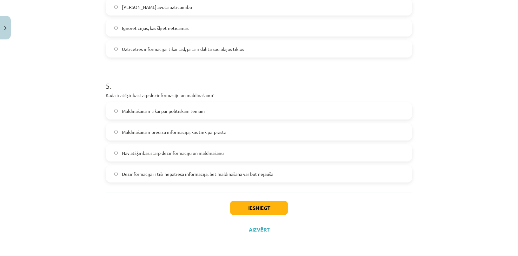
click at [152, 171] on span "Dezinformācija ir tīši nepatiesa informācija, bet maldināšana var būt nejauša" at bounding box center [198, 174] width 152 height 7
click at [240, 212] on button "Iesniegt" at bounding box center [259, 208] width 58 height 14
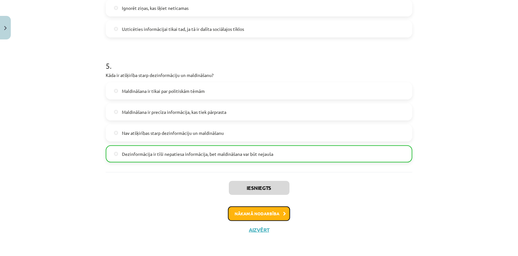
click at [241, 208] on button "Nākamā nodarbība" at bounding box center [259, 213] width 62 height 15
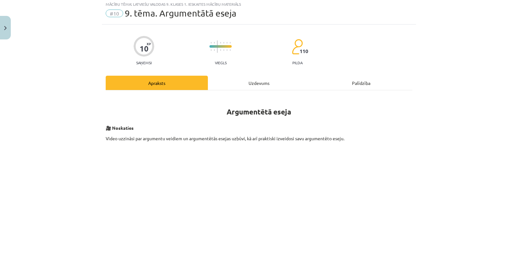
scroll to position [16, 0]
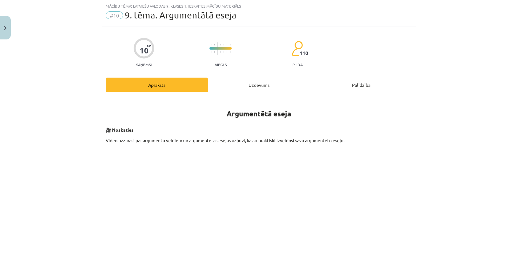
click at [237, 64] on div "10 XP Saņemsi Viegls 110 pilda" at bounding box center [259, 50] width 307 height 33
click at [248, 82] on div "Uzdevums" at bounding box center [259, 85] width 102 height 14
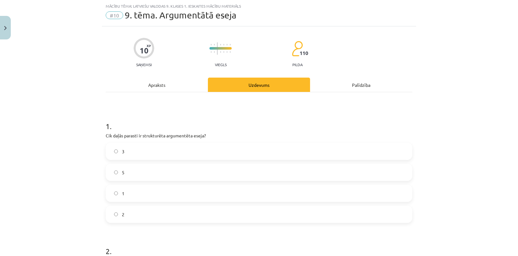
click at [145, 89] on div "Apraksts" at bounding box center [157, 85] width 102 height 14
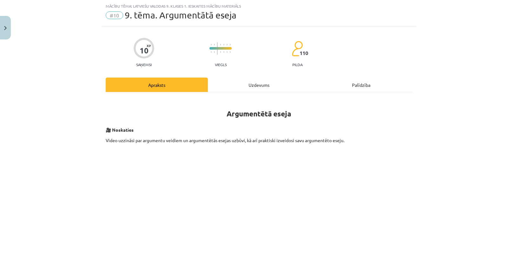
click at [243, 83] on div "Uzdevums" at bounding box center [259, 85] width 102 height 14
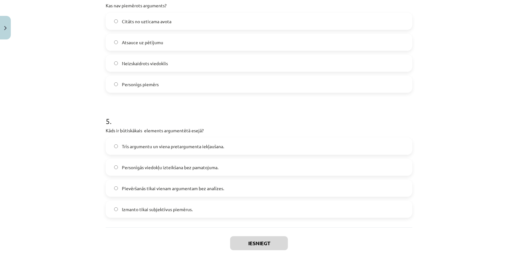
scroll to position [556, 0]
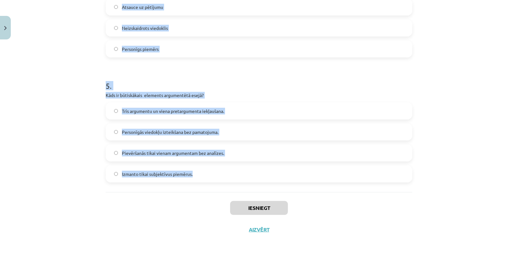
drag, startPoint x: 100, startPoint y: 117, endPoint x: 220, endPoint y: 172, distance: 132.5
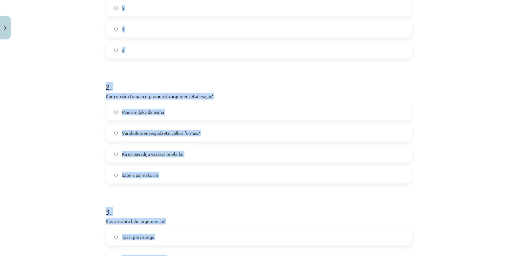
click at [45, 98] on div "Mācību tēma: Latviešu valodas 9. klases 1. ieskaites mācību materiāls #10 9. tē…" at bounding box center [259, 128] width 518 height 256
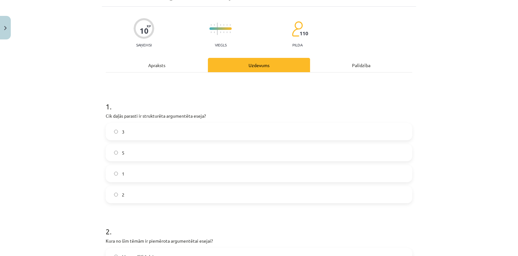
scroll to position [0, 0]
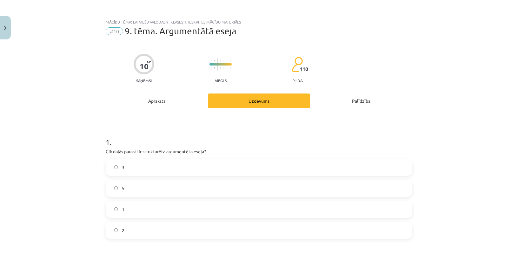
click at [130, 174] on label "3" at bounding box center [259, 167] width 306 height 16
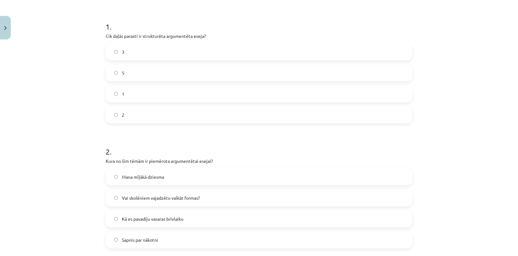
scroll to position [173, 0]
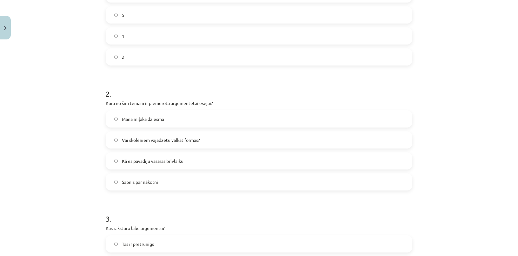
click at [135, 139] on span "Vai skolēniem vajadzētu valkāt formas?" at bounding box center [161, 140] width 78 height 7
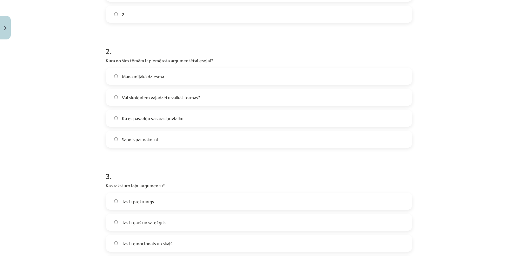
scroll to position [289, 0]
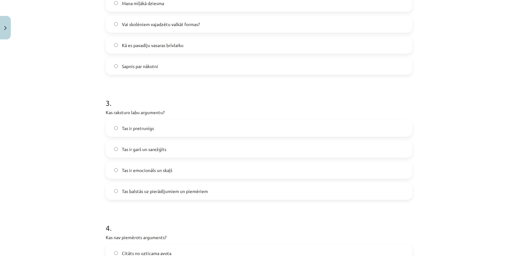
click at [141, 190] on span "Tas balstās uz pierādījumiem un piemēriem" at bounding box center [165, 191] width 86 height 7
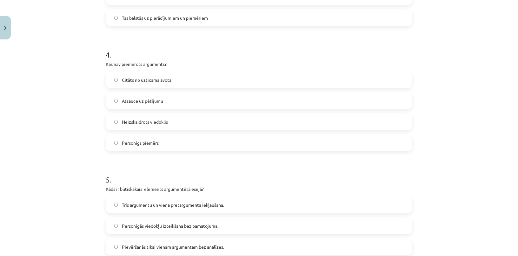
click at [119, 127] on label "Neizskaidrots viedoklis" at bounding box center [259, 122] width 306 height 16
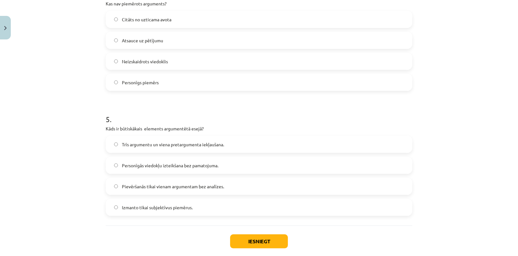
scroll to position [556, 0]
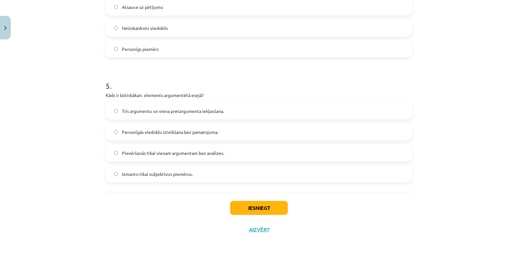
click at [149, 115] on label "Trīs argumentu un viena pretargumenta iekļaušana." at bounding box center [259, 111] width 306 height 16
click at [274, 212] on button "Iesniegt" at bounding box center [259, 208] width 58 height 14
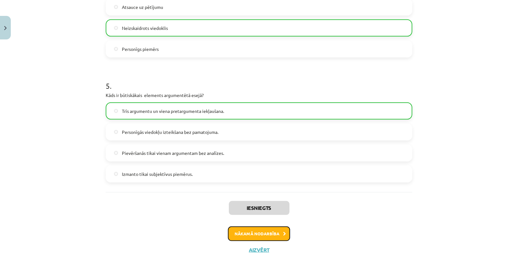
click at [269, 234] on button "Nākamā nodarbība" at bounding box center [259, 233] width 62 height 15
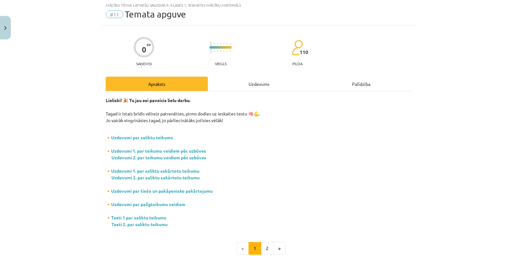
scroll to position [16, 0]
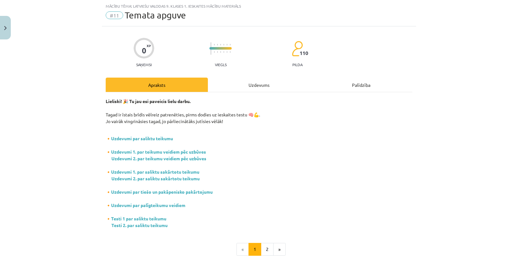
click at [257, 83] on div "Uzdevums" at bounding box center [259, 85] width 102 height 14
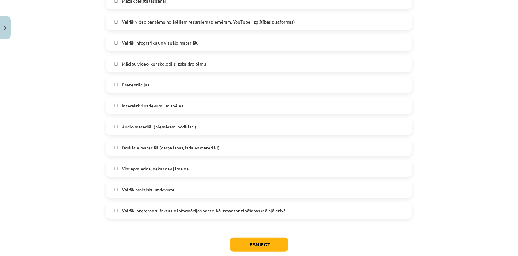
scroll to position [376, 0]
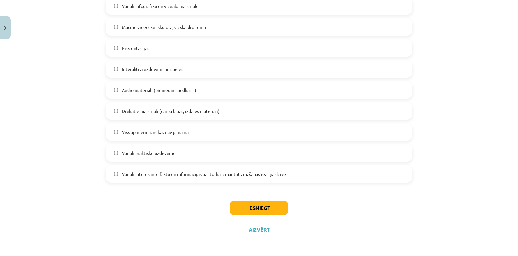
click at [174, 177] on span "Vairāk interesantu faktu un informācijas par to, kā izmantot zināšanas reālajā …" at bounding box center [204, 174] width 164 height 7
click at [208, 173] on span "Vairāk interesantu faktu un informācijas par to, kā izmantot zināšanas reālajā …" at bounding box center [204, 174] width 164 height 7
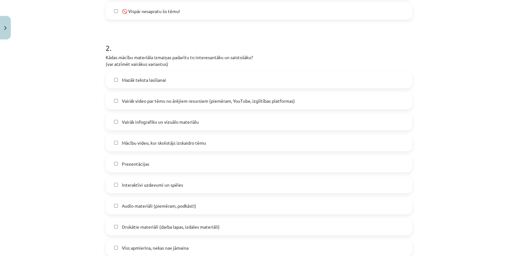
scroll to position [117, 0]
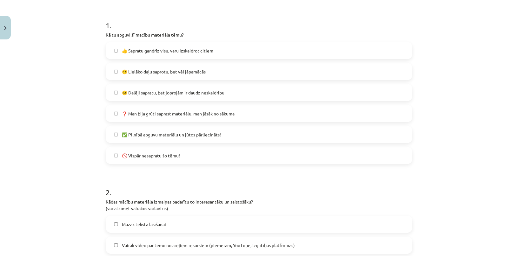
click at [210, 74] on label "🙂 Lielāko daļu saprotu, bet vēl jāpamācās" at bounding box center [259, 72] width 306 height 16
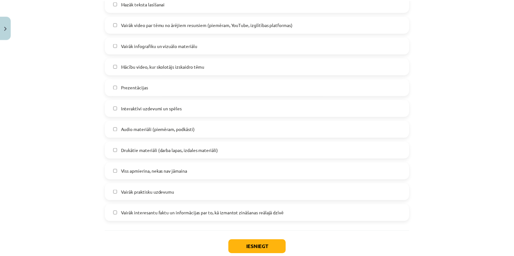
scroll to position [376, 0]
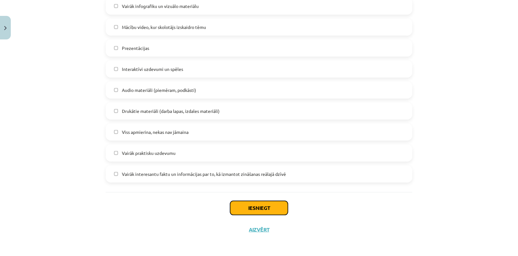
click at [257, 204] on button "Iesniegt" at bounding box center [259, 208] width 58 height 14
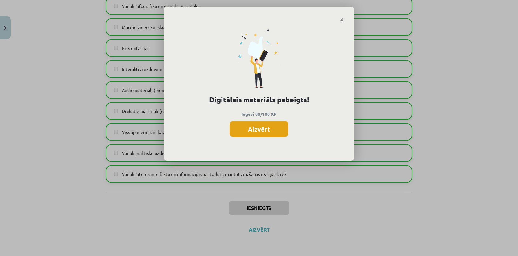
click at [266, 132] on button "Aizvērt" at bounding box center [259, 129] width 58 height 16
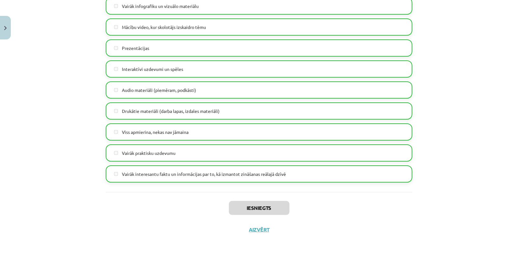
click at [254, 232] on div "Iesniegts Aizvērt" at bounding box center [259, 214] width 307 height 44
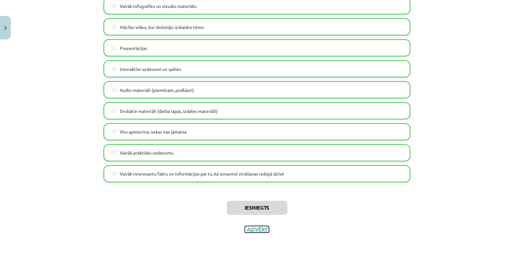
click at [253, 230] on button "Aizvērt" at bounding box center [257, 229] width 24 height 6
click at [16, 118] on div "Mācību tēma: Latviešu valodas 9. klases 1. ieskaites mācību materiāls #11 Temat…" at bounding box center [257, 128] width 514 height 256
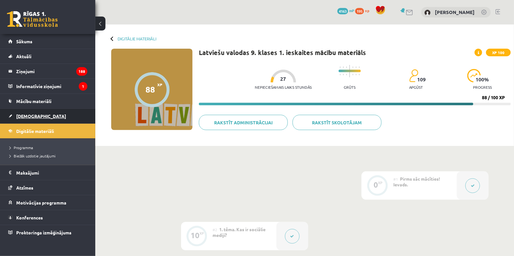
click at [23, 115] on span "[DEMOGRAPHIC_DATA]" at bounding box center [41, 116] width 50 height 6
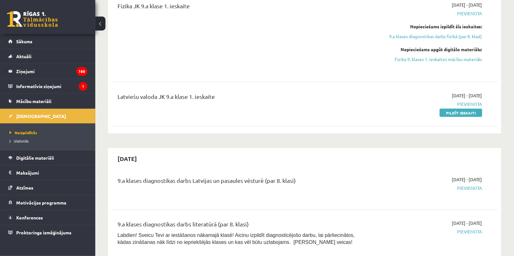
scroll to position [375, 0]
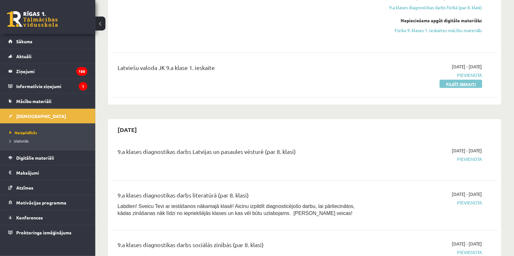
click at [449, 83] on link "Pildīt ieskaiti" at bounding box center [461, 84] width 43 height 8
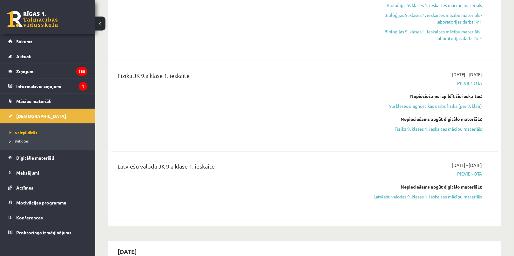
scroll to position [317, 0]
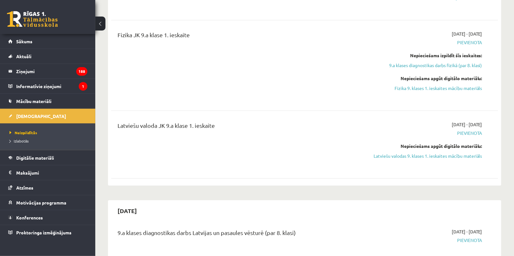
click at [418, 151] on div "Nepieciešams apgūt digitālo materiālu: Latviešu valodas 9. klases 1. ieskaites …" at bounding box center [424, 151] width 115 height 17
click at [420, 153] on link "Latviešu valodas 9. klases 1. ieskaites mācību materiāls" at bounding box center [424, 155] width 115 height 7
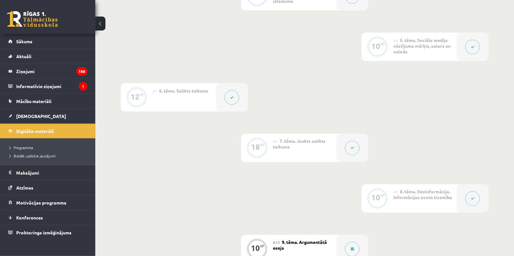
scroll to position [387, 0]
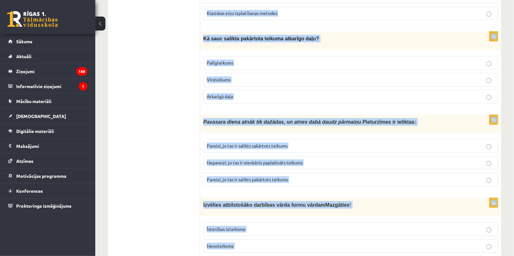
scroll to position [1675, 0]
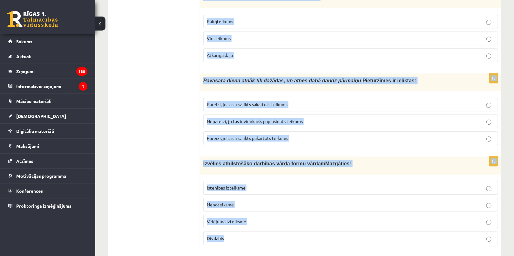
drag, startPoint x: 202, startPoint y: 127, endPoint x: 310, endPoint y: 237, distance: 154.1
copy form "Lor ipsu dol sit ametcon adipiscin elitsed? doeiu temp incid utlab etdol mag al…"
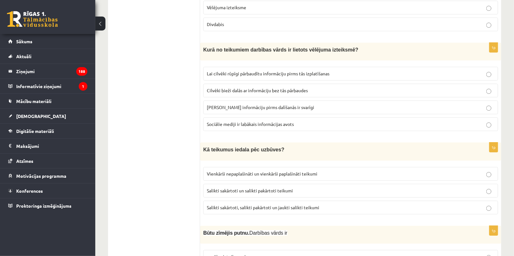
click at [101, 97] on div "Latviešu valoda 9.a klase 1. ieskaite_2025 , [PERSON_NAME] (9.a JK klase) Parād…" at bounding box center [304, 175] width 419 height 1920
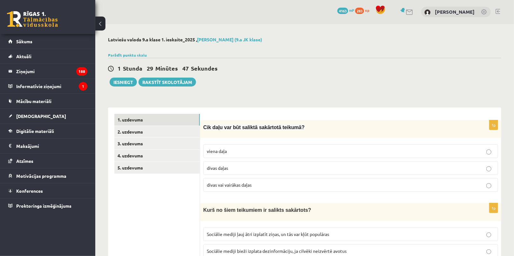
scroll to position [87, 0]
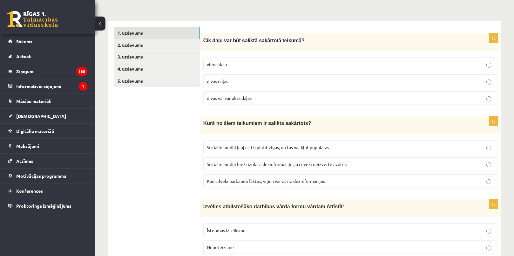
click at [236, 97] on span "divas vai vairākas daļas" at bounding box center [229, 98] width 45 height 6
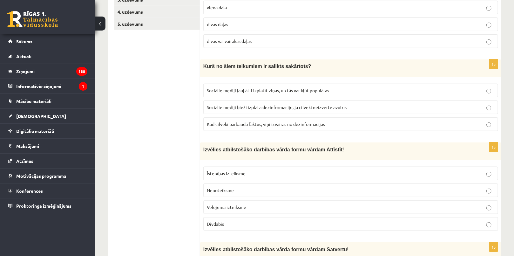
scroll to position [145, 0]
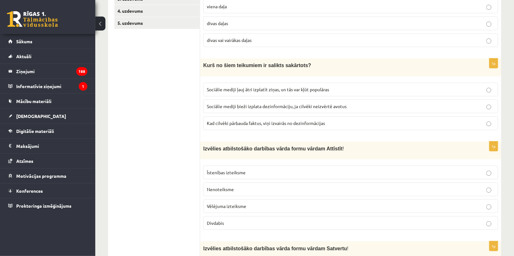
click at [252, 93] on label "Sociālie mediji ļauj ātri izplatīt ziņas, un tās var kļūt populāras" at bounding box center [350, 90] width 295 height 14
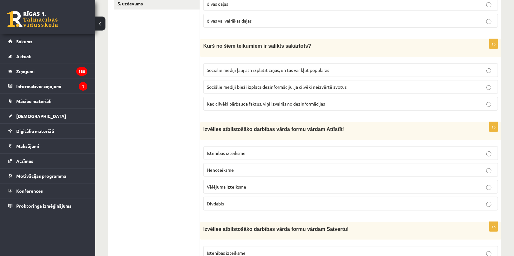
scroll to position [203, 0]
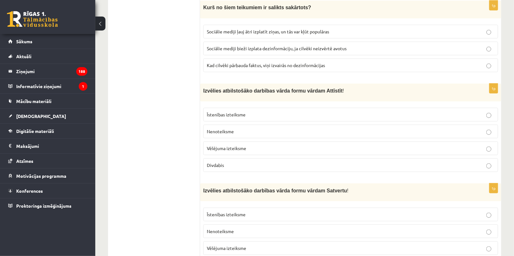
click at [218, 131] on span "Nenoteiksme" at bounding box center [220, 131] width 27 height 6
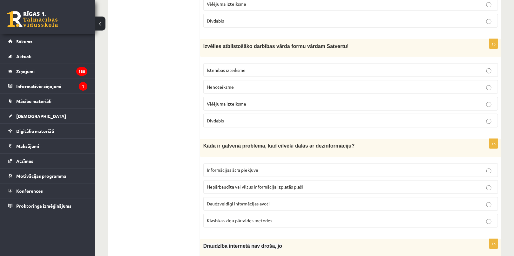
click at [220, 119] on span "Divdabis" at bounding box center [215, 121] width 17 height 6
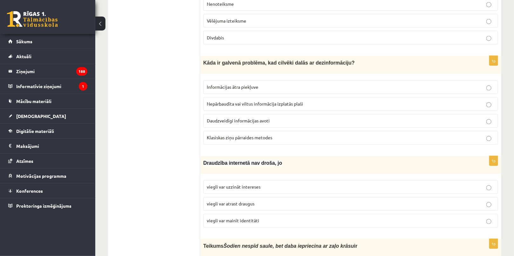
scroll to position [434, 0]
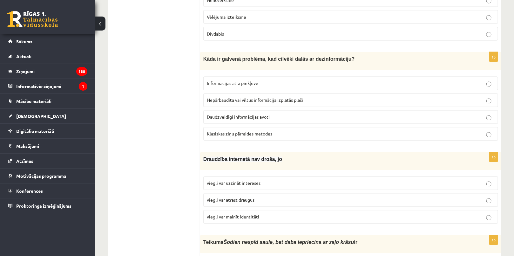
click at [227, 97] on span "Nepārbaudīta vai viltus informācija izplatās plaši" at bounding box center [255, 100] width 96 height 6
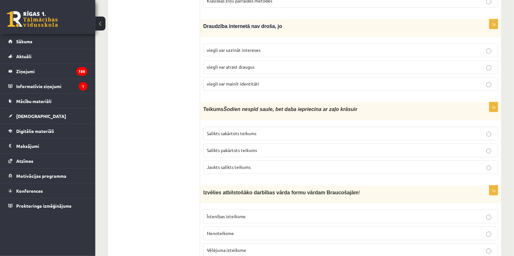
scroll to position [578, 0]
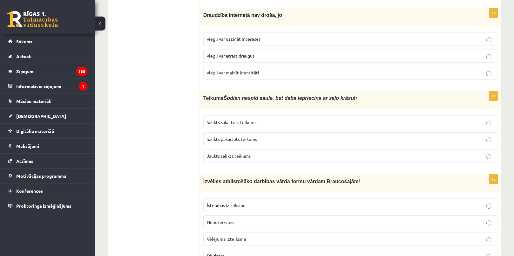
click at [238, 70] on span "viegli var mainīt identitāti" at bounding box center [233, 73] width 52 height 6
click at [230, 119] on span "Salikts sakārtots teikums" at bounding box center [232, 122] width 50 height 6
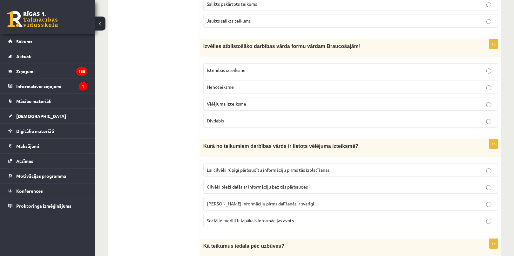
scroll to position [722, 0]
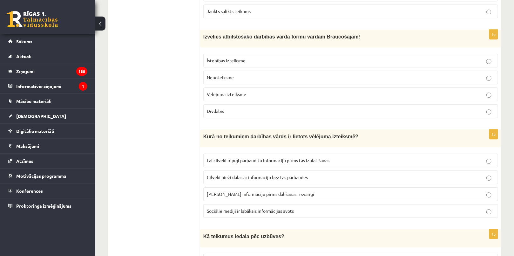
click at [235, 54] on label "Īstenības izteiksme" at bounding box center [350, 61] width 295 height 14
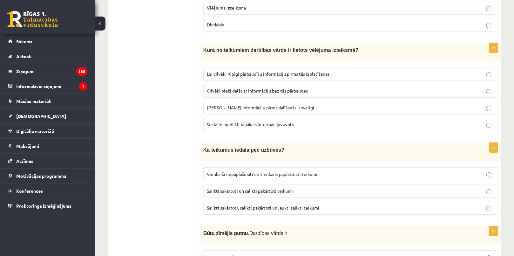
scroll to position [809, 0]
click at [239, 71] on span "Lai cilvēki rūpīgi pārbaudītu informāciju pirms tās izplatīšanas" at bounding box center [268, 74] width 123 height 6
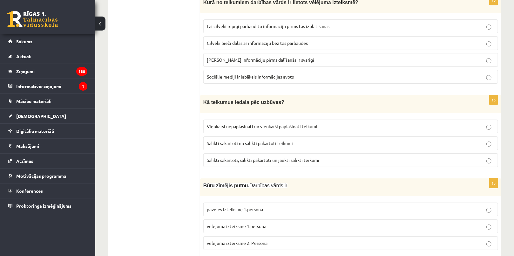
scroll to position [867, 0]
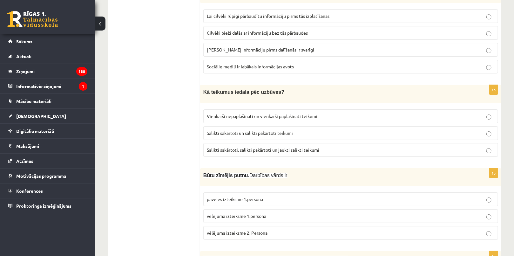
click at [240, 147] on span "Salikti sakārtoti, salikti pakārtoti un jaukti salikti teikumi" at bounding box center [263, 150] width 112 height 6
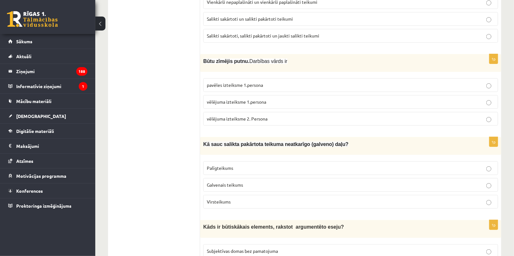
scroll to position [982, 0]
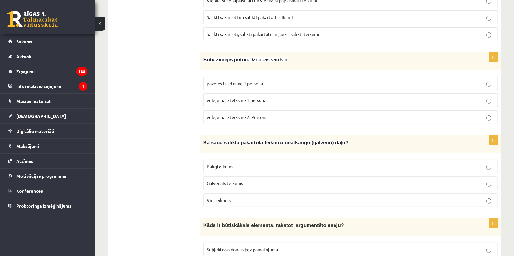
click at [229, 97] on span "vēlējuma izteiksme 1.persona" at bounding box center [236, 100] width 59 height 6
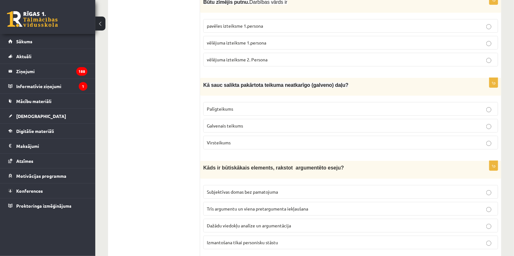
scroll to position [1040, 0]
click at [220, 122] on span "Galvenais teikums" at bounding box center [225, 125] width 36 height 6
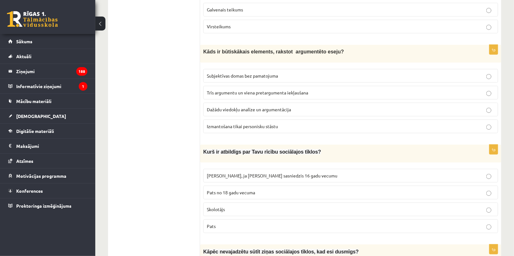
click at [229, 106] on span "Dažādu viedokļu analīze un argumentācija" at bounding box center [249, 109] width 84 height 6
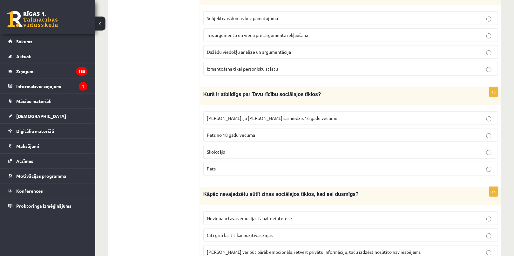
click at [226, 165] on p "Pats" at bounding box center [351, 168] width 288 height 7
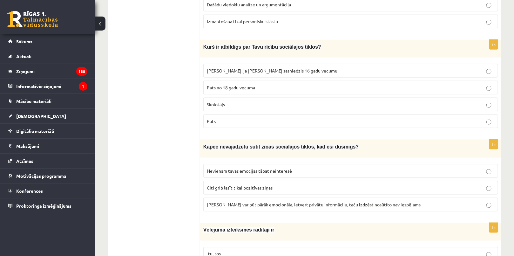
scroll to position [1329, 0]
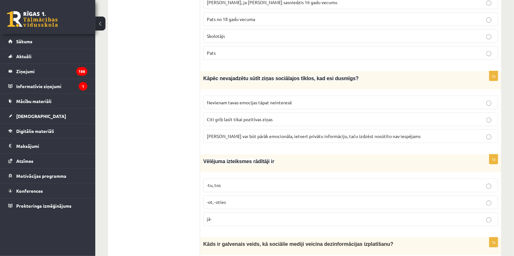
click at [237, 131] on label "Ziņa var būt pārāk emocionāla, ietvert privātu informāciju, taču izdzēst nosūtī…" at bounding box center [350, 136] width 295 height 14
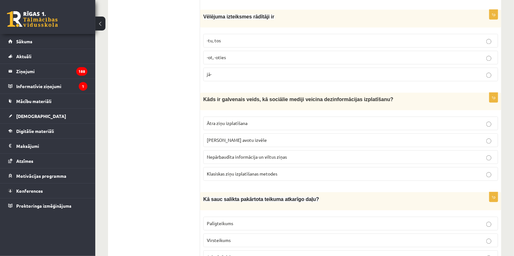
click at [222, 37] on p "-tu, tos" at bounding box center [351, 40] width 288 height 7
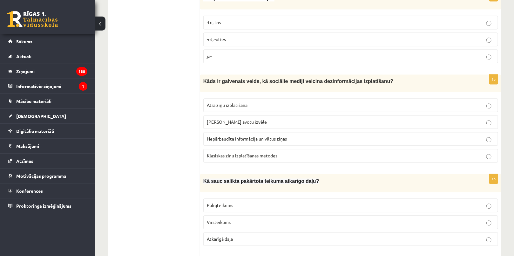
scroll to position [1502, 0]
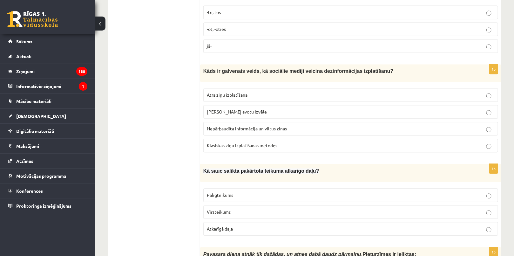
click at [223, 93] on fieldset "Ātra ziņu izplatīšana Plaša avotu izvēle Nepārbaudīta informācija un viltus ziņ…" at bounding box center [350, 119] width 295 height 69
click at [222, 90] on label "Ātra ziņu izplatīšana" at bounding box center [350, 95] width 295 height 14
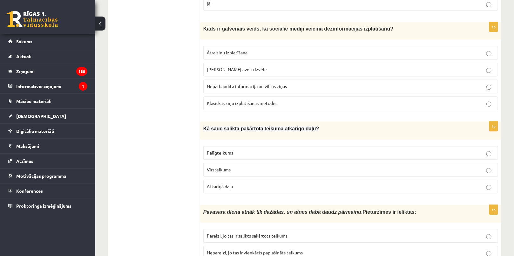
scroll to position [1618, 0]
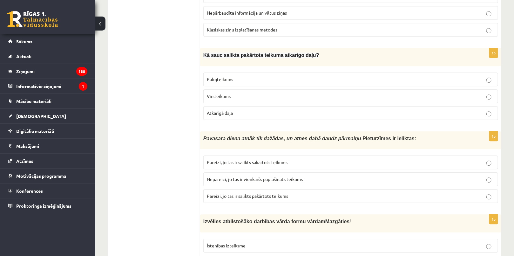
click at [220, 76] on p "Palīgteikums" at bounding box center [351, 79] width 288 height 7
click at [233, 155] on label "Pareizi, jo tas ir salikts sakārtots teikums" at bounding box center [350, 162] width 295 height 14
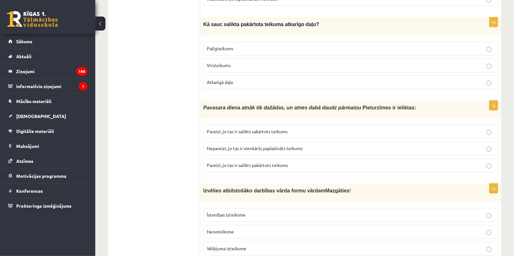
scroll to position [1675, 0]
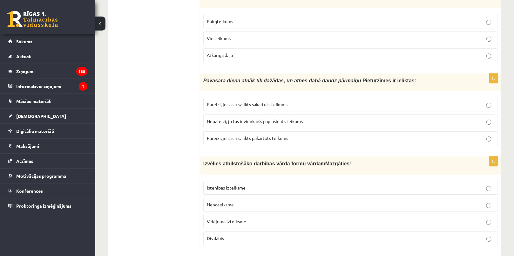
click at [228, 199] on fieldset "Īstenības izteiksme Nenoteiksme Vēlējuma izteiksme Divdabis" at bounding box center [350, 212] width 295 height 69
click at [228, 201] on span "Nenoteiksme" at bounding box center [220, 204] width 27 height 6
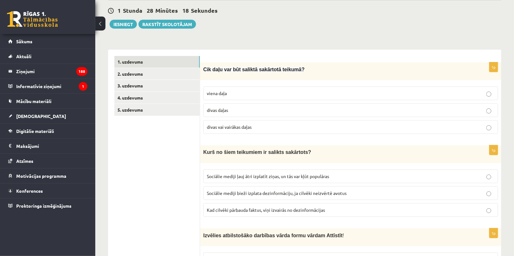
scroll to position [0, 0]
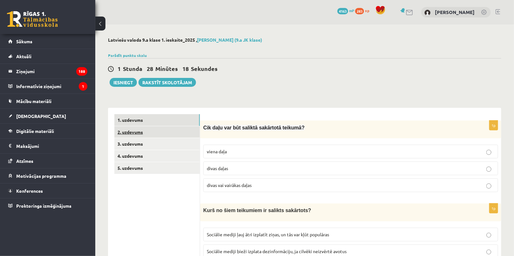
click at [141, 138] on link "2. uzdevums" at bounding box center [156, 132] width 85 height 12
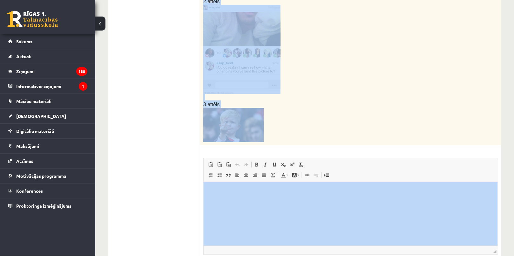
scroll to position [353, 0]
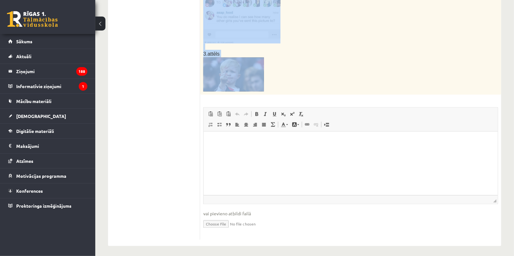
drag, startPoint x: 203, startPoint y: 125, endPoint x: 276, endPoint y: 87, distance: 82.8
copy div "Apskati attēlus, par katru uzraksti vienu atbilstošu ieteikumu savam vienaudzim…"
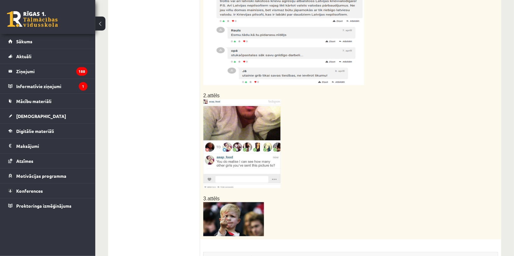
click at [163, 76] on ul "1. uzdevums 2. uzdevums 3. uzdevums 4. uzdevums 5. uzdevums" at bounding box center [157, 144] width 86 height 479
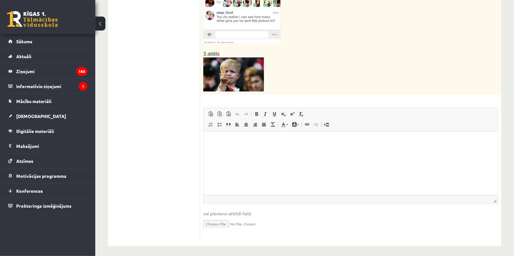
click at [249, 151] on html at bounding box center [350, 141] width 294 height 19
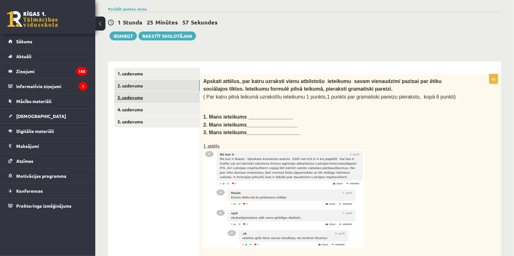
scroll to position [0, 0]
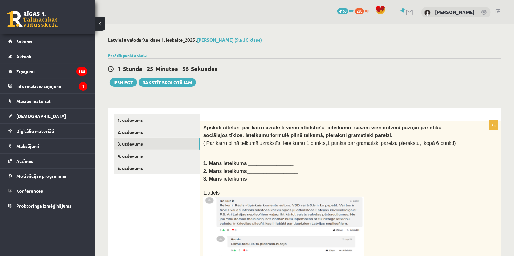
click at [162, 148] on link "3. uzdevums" at bounding box center [156, 144] width 85 height 12
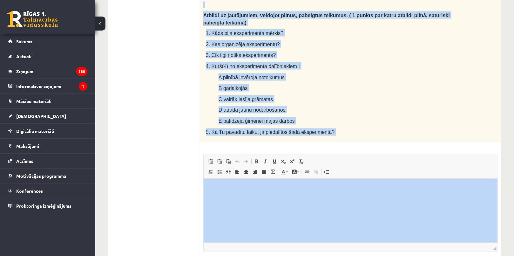
scroll to position [408, 0]
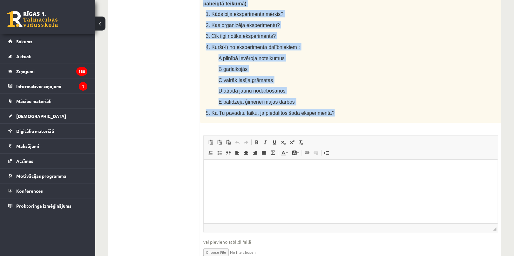
drag, startPoint x: 203, startPoint y: 127, endPoint x: 351, endPoint y: 84, distance: 154.0
copy div "Lasi tekstu un veic uzdevumus! Cik grūta ir dzīve bez sociālajiem tīkliem? Daud…"
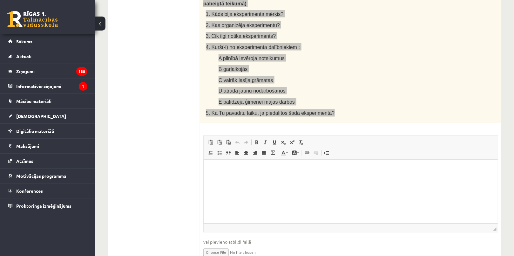
drag, startPoint x: 214, startPoint y: 183, endPoint x: 403, endPoint y: 318, distance: 231.9
click at [214, 179] on html at bounding box center [350, 168] width 294 height 19
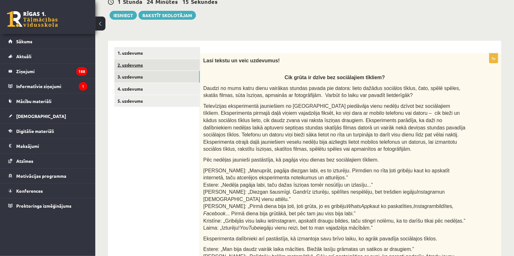
scroll to position [33, 0]
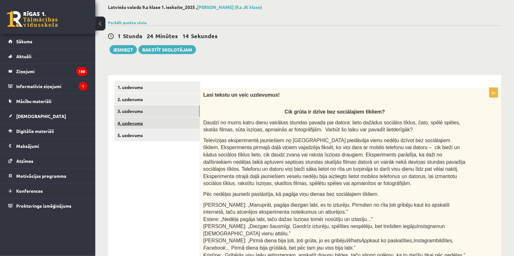
click at [164, 123] on link "4. uzdevums" at bounding box center [156, 123] width 85 height 12
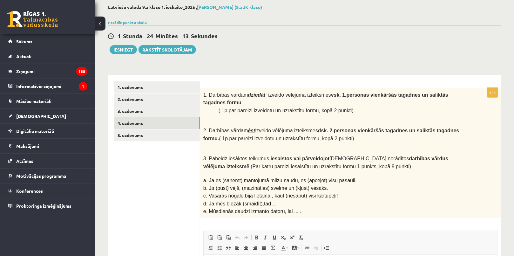
scroll to position [0, 0]
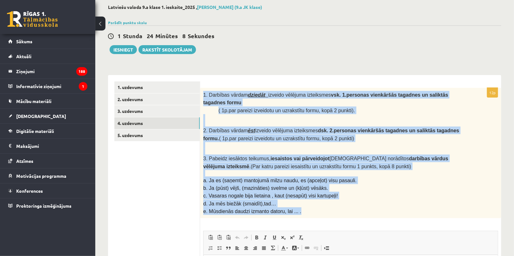
drag, startPoint x: 202, startPoint y: 92, endPoint x: 309, endPoint y: 198, distance: 150.5
click at [309, 198] on div "1. Darbības vārdam dziedāt izveido vēlējuma izteiksmes vsk. 1.personas vienkārš…" at bounding box center [350, 153] width 301 height 131
copy div "1. Darbības vārdam dziedāt izveido vēlējuma izteiksmes vsk. 1.personas vienkārš…"
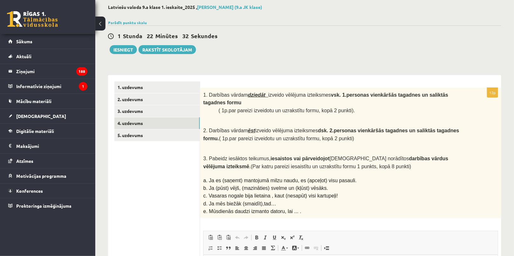
click at [132, 220] on ul "1. uzdevums 2. uzdevums 3. uzdevums 4. uzdevums 5. uzdevums" at bounding box center [157, 222] width 86 height 282
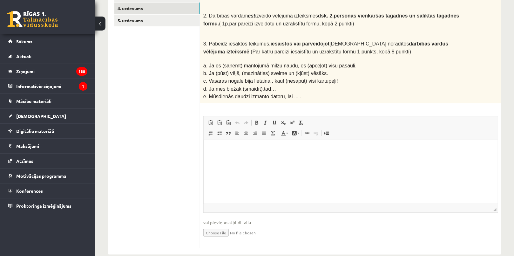
click at [241, 159] on html at bounding box center [350, 149] width 294 height 19
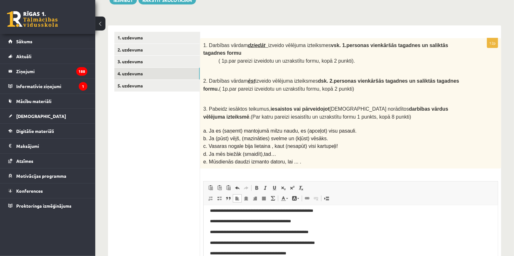
scroll to position [32, 0]
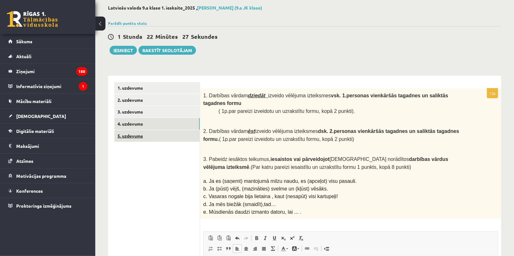
click at [154, 140] on link "5. uzdevums" at bounding box center [156, 136] width 85 height 12
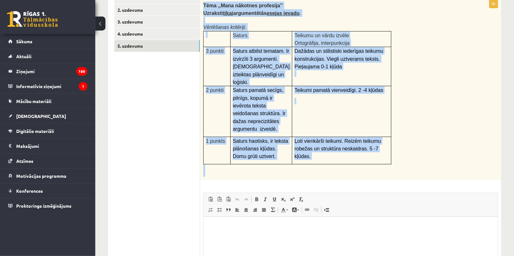
scroll to position [203, 0]
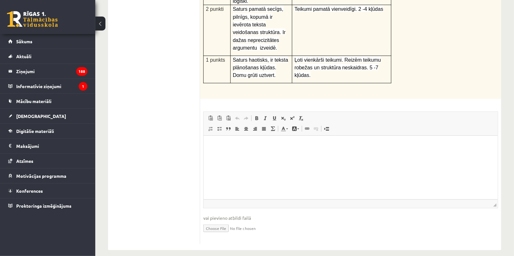
drag, startPoint x: 203, startPoint y: 95, endPoint x: 391, endPoint y: 67, distance: 190.5
click at [391, 67] on div "Tēma ,,Mana nākotnes profesija’’ Uzraksti tikai argumentētās esejas ievadu . Vē…" at bounding box center [350, 7] width 301 height 181
copy div "Tēma ,,Mana nākotnes profesija’’ Uzraksti tikai argumentētās esejas ievadu . Vē…"
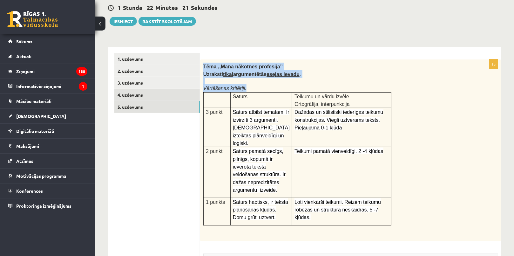
scroll to position [30, 0]
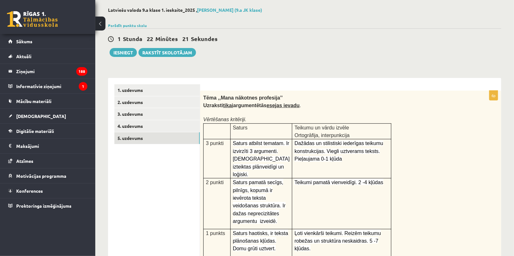
click at [158, 176] on ul "1. uzdevums 2. uzdevums 3. uzdevums 4. uzdevums 5. uzdevums" at bounding box center [157, 250] width 86 height 333
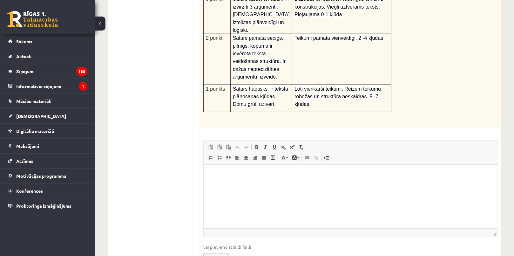
click at [145, 169] on ul "1. uzdevums 2. uzdevums 3. uzdevums 4. uzdevums 5. uzdevums" at bounding box center [157, 106] width 86 height 333
click at [244, 184] on html at bounding box center [350, 173] width 294 height 19
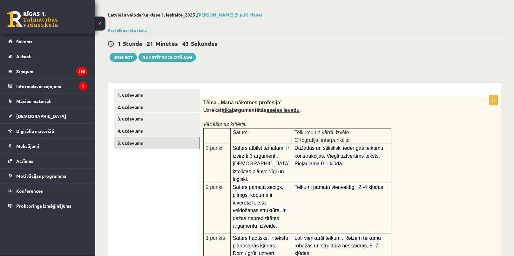
scroll to position [0, 0]
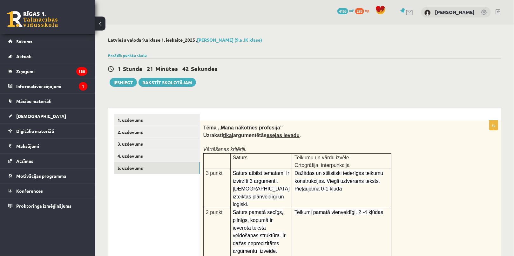
click at [131, 78] on div "Iesniegt Rakstīt skolotājam" at bounding box center [152, 82] width 88 height 9
click at [119, 84] on button "Iesniegt" at bounding box center [123, 82] width 27 height 9
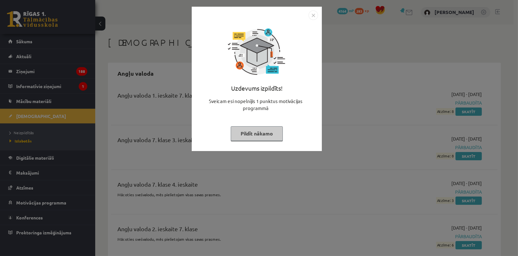
click at [251, 134] on button "Pildīt nākamo" at bounding box center [257, 133] width 52 height 15
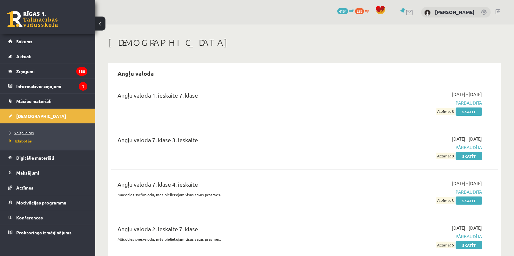
click at [27, 132] on span "Neizpildītās" at bounding box center [22, 132] width 24 height 5
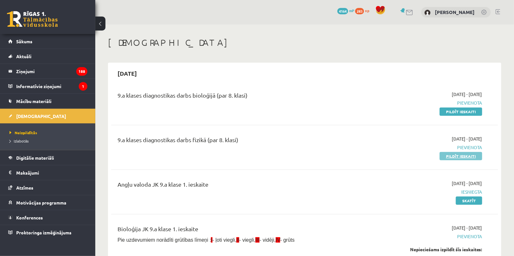
click at [451, 156] on link "Pildīt ieskaiti" at bounding box center [461, 156] width 43 height 8
click at [442, 111] on link "Pildīt ieskaiti" at bounding box center [461, 111] width 43 height 8
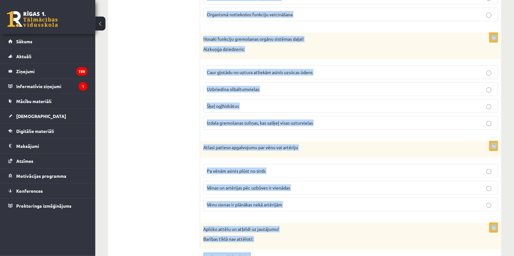
scroll to position [356, 0]
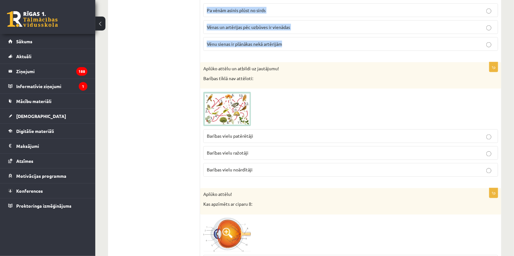
drag, startPoint x: 204, startPoint y: 125, endPoint x: 293, endPoint y: 52, distance: 114.8
copy form "Atzīmē atbilstošo funkciju dotajām uzturvielām! Olbaltumvielas: Primāri nodroši…"
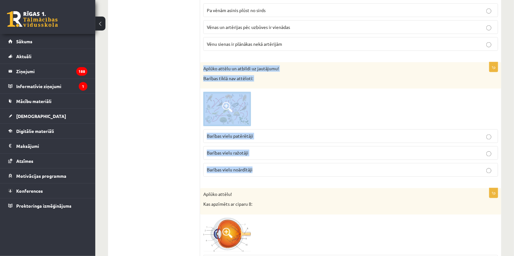
drag, startPoint x: 203, startPoint y: 63, endPoint x: 274, endPoint y: 172, distance: 129.9
click at [274, 172] on div "1p Aplūko attēlu un atbildi uz jautājumu! Barības tīklā nav attēloti: Barības v…" at bounding box center [350, 121] width 301 height 119
copy div "Aplūko attēlu un atbildi uz jautājumu! Barības tīklā nav attēloti: Barības viel…"
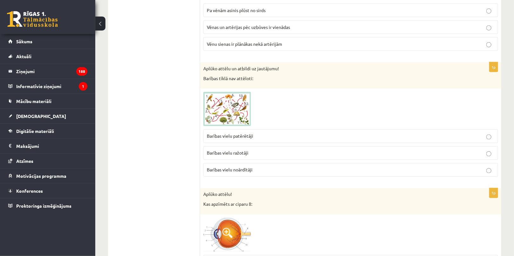
click at [213, 111] on img at bounding box center [227, 109] width 48 height 34
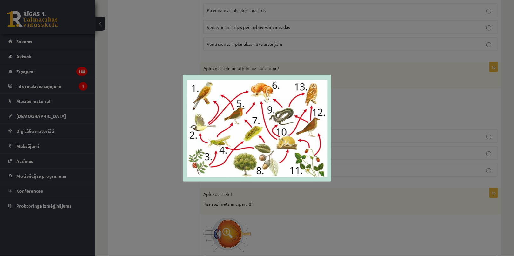
click at [128, 79] on div at bounding box center [257, 128] width 514 height 256
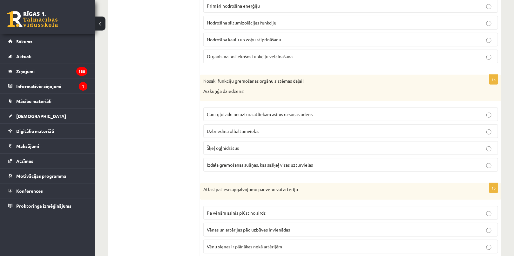
scroll to position [97, 0]
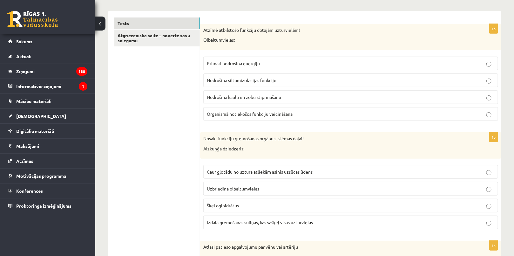
click at [213, 111] on p "Organismā notiekošos funkciju veicināšana" at bounding box center [351, 114] width 288 height 7
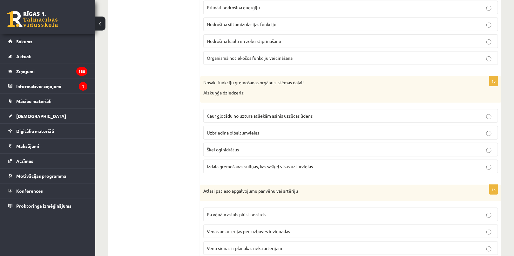
scroll to position [154, 0]
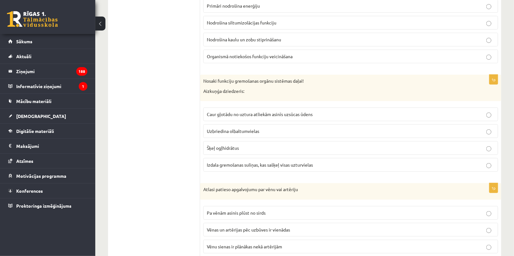
click at [226, 163] on span "Izdala gremošanas suliņas, kas sašķeļ visas uzturvielas" at bounding box center [260, 165] width 106 height 6
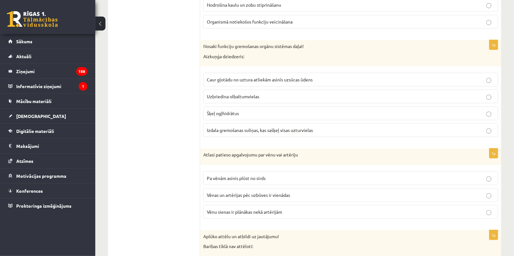
scroll to position [270, 0]
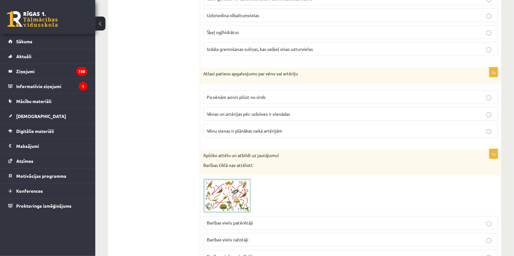
click at [212, 130] on span "Vēnu sienas ir plānākas nekā artērijām" at bounding box center [244, 131] width 75 height 6
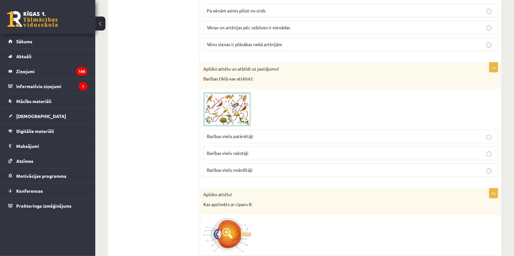
scroll to position [356, 0]
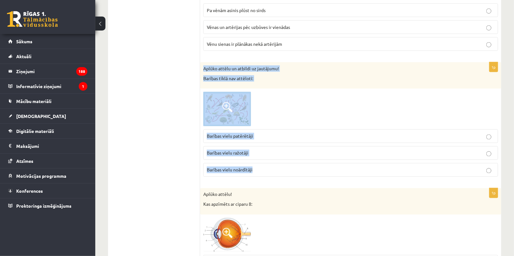
drag, startPoint x: 202, startPoint y: 64, endPoint x: 265, endPoint y: 165, distance: 118.1
click at [265, 165] on div "1p Aplūko attēlu un atbildi uz jautājumu! Barības tīklā nav attēloti: Barības v…" at bounding box center [350, 121] width 301 height 119
copy div "Aplūko attēlu un atbildi uz jautājumu! Barības tīklā nav attēloti: Barības viel…"
click at [215, 111] on img at bounding box center [227, 109] width 48 height 34
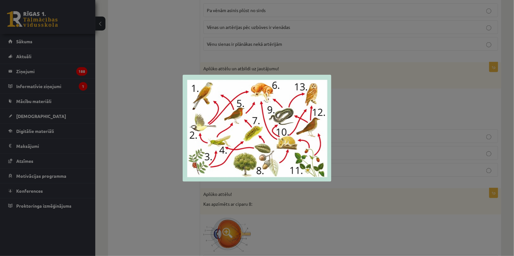
click at [167, 176] on div at bounding box center [257, 128] width 514 height 256
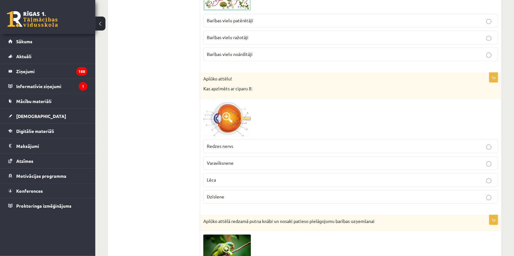
scroll to position [472, 0]
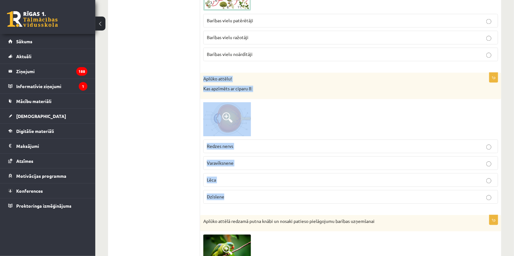
drag, startPoint x: 201, startPoint y: 74, endPoint x: 270, endPoint y: 195, distance: 139.8
click at [270, 195] on div "1p Aplūko attēlu! Kas apzīmēts ar ciparu 8: Redzes nervs Varavīksnene [GEOGRAPH…" at bounding box center [350, 141] width 301 height 136
copy div "Aplūko attēlu! Kas apzīmēts ar ciparu 8: Redzes nervs Varavīksnene Lēca Dzīslene"
click at [228, 123] on img at bounding box center [227, 119] width 48 height 34
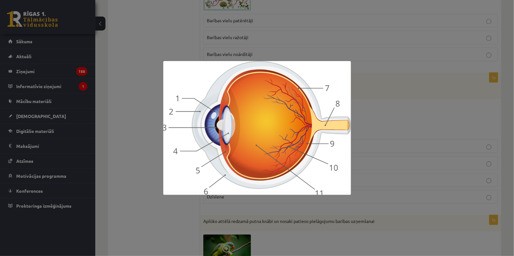
click at [129, 97] on div at bounding box center [257, 128] width 514 height 256
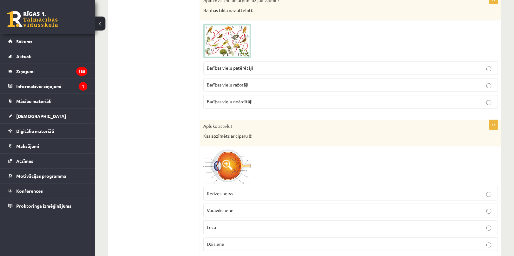
scroll to position [414, 0]
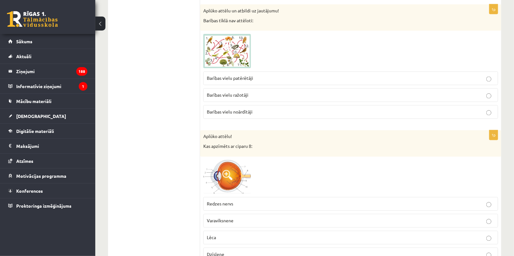
click at [258, 112] on p "Barības vielu noārdītāji" at bounding box center [351, 112] width 288 height 7
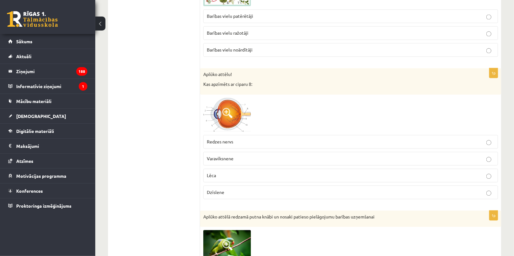
scroll to position [558, 0]
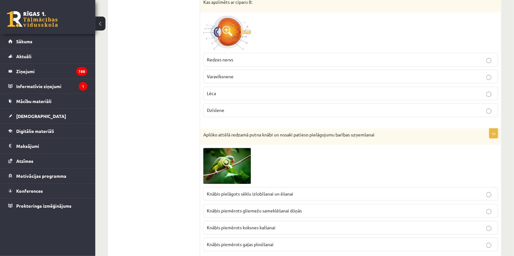
click at [229, 60] on span "Redzes nervs" at bounding box center [220, 60] width 26 height 6
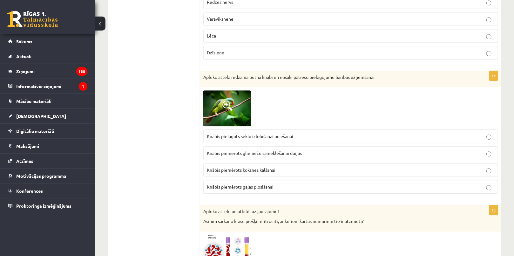
scroll to position [616, 0]
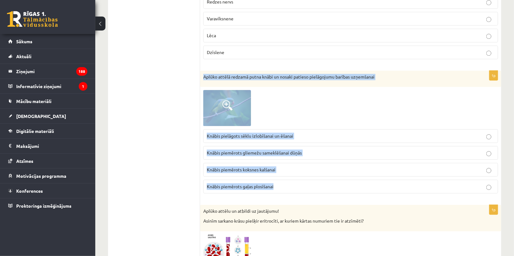
drag, startPoint x: 203, startPoint y: 71, endPoint x: 283, endPoint y: 185, distance: 138.7
click at [283, 185] on div "1p Aplūko attēlā redzamā putna knābi un nosaki patieso pielāgojumu barības uzņe…" at bounding box center [350, 135] width 301 height 128
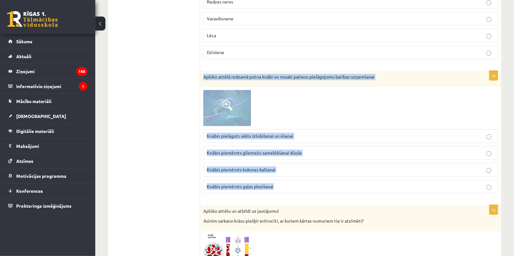
drag, startPoint x: 201, startPoint y: 73, endPoint x: 289, endPoint y: 187, distance: 143.8
click at [289, 187] on div "1p Aplūko attēlā redzamā putna knābi un nosaki patieso pielāgojumu barības uzņe…" at bounding box center [350, 135] width 301 height 128
copy div "Aplūko attēlā redzamā putna knābi un nosaki patieso pielāgojumu barības uzņemša…"
click at [236, 111] on img at bounding box center [227, 108] width 48 height 36
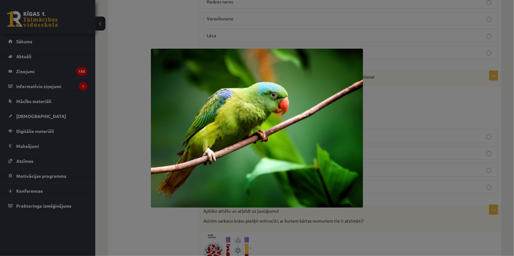
click at [441, 197] on div at bounding box center [257, 128] width 514 height 256
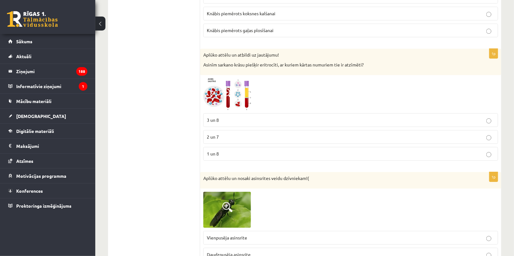
scroll to position [789, 0]
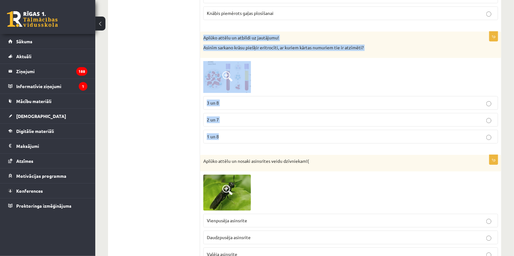
drag, startPoint x: 200, startPoint y: 31, endPoint x: 258, endPoint y: 145, distance: 127.0
click at [258, 145] on div "1p Aplūko attēlu un atbildi uz jautājumu! Asinīm sarkano krāsu piešķir eritrocī…" at bounding box center [350, 89] width 301 height 117
copy div "Aplūko attēlu un atbildi uz jautājumu! Asinīm sarkano krāsu piešķir eritrocīti,…"
click at [228, 78] on span at bounding box center [227, 76] width 10 height 10
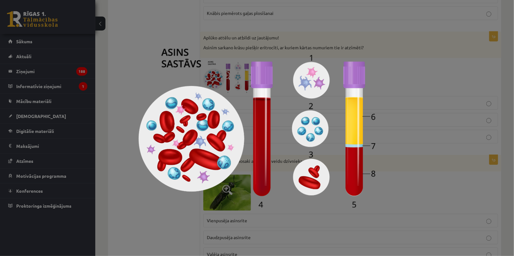
click at [125, 107] on div at bounding box center [257, 128] width 514 height 256
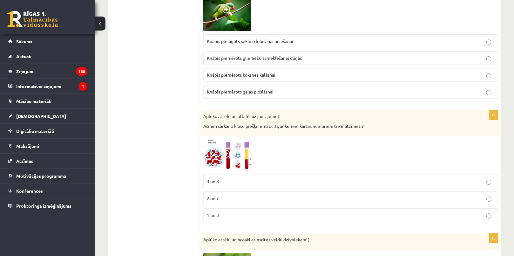
scroll to position [645, 0]
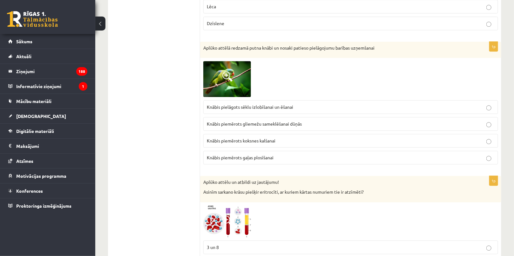
click at [219, 107] on span "Knābis pielāgots sēklu izlobīšanai un ēšanai" at bounding box center [250, 107] width 86 height 6
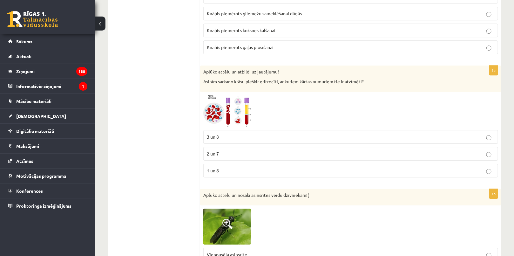
scroll to position [761, 0]
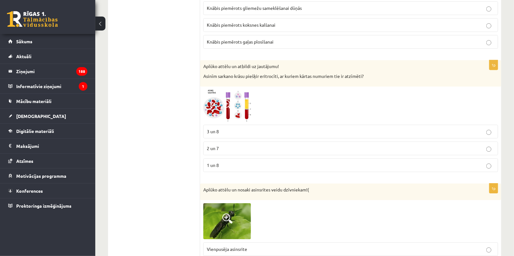
click at [235, 128] on p "3 un 8" at bounding box center [351, 131] width 288 height 7
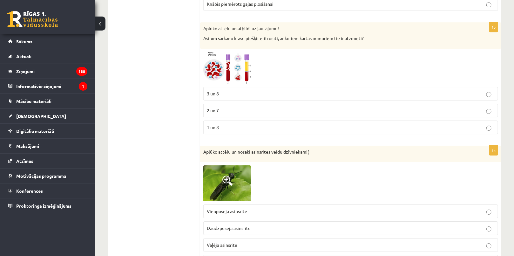
scroll to position [847, 0]
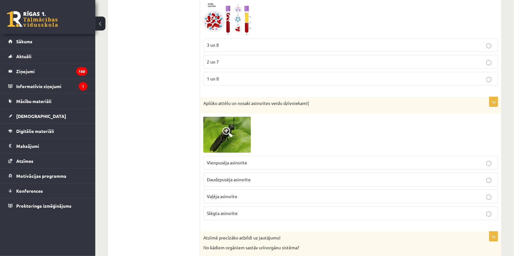
drag, startPoint x: 198, startPoint y: 100, endPoint x: 256, endPoint y: 200, distance: 115.2
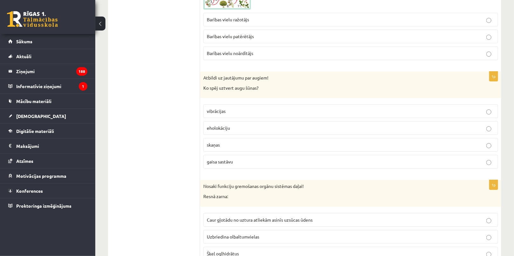
scroll to position [1714, 0]
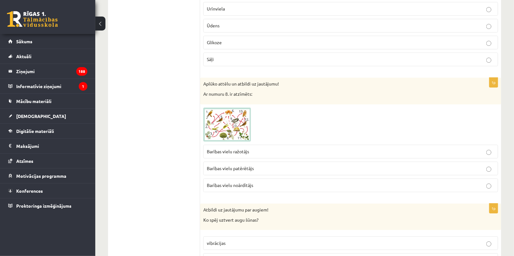
click at [210, 124] on img at bounding box center [227, 124] width 48 height 34
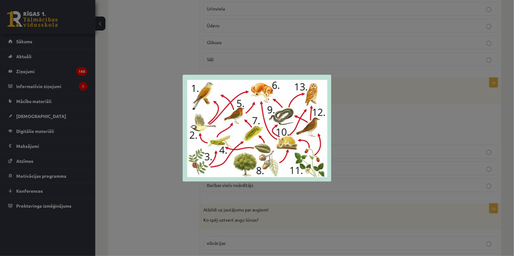
click at [144, 157] on div at bounding box center [257, 128] width 514 height 256
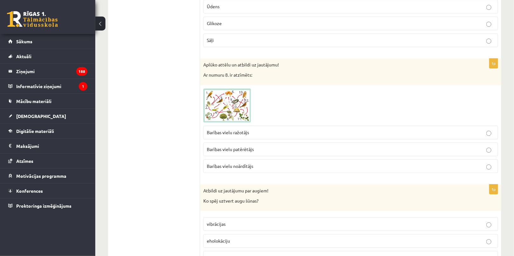
scroll to position [1742, 0]
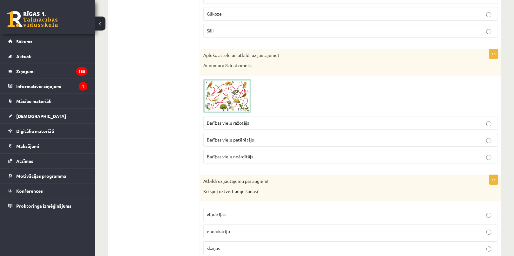
click at [231, 95] on img at bounding box center [227, 96] width 48 height 34
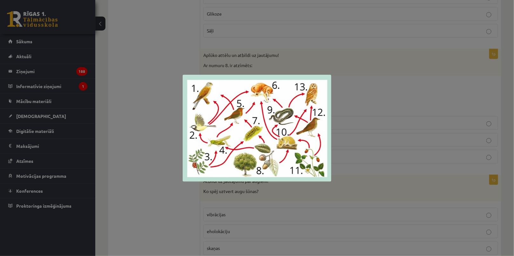
click at [162, 113] on div at bounding box center [257, 128] width 514 height 256
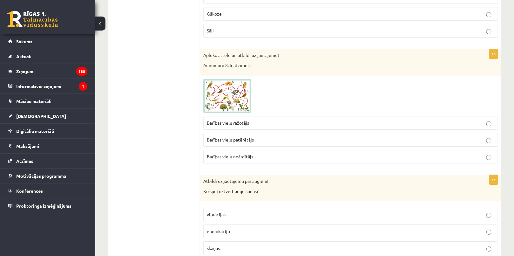
click at [217, 137] on p "Barības vielu patērētājs" at bounding box center [351, 139] width 288 height 7
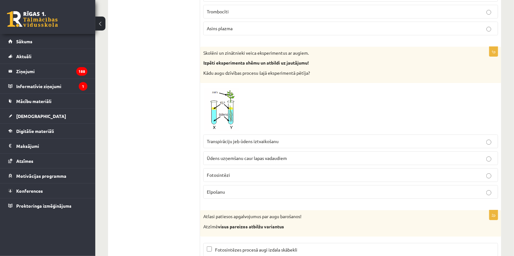
scroll to position [2706, 0]
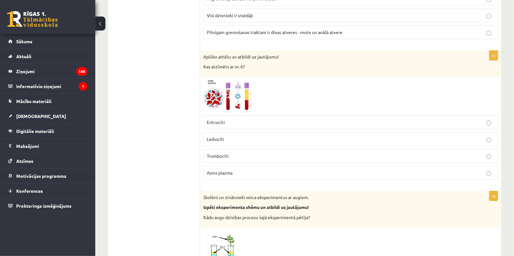
click at [215, 88] on img at bounding box center [227, 96] width 48 height 32
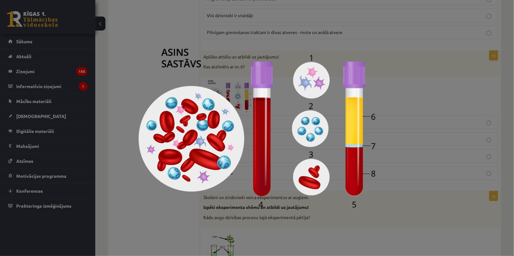
click at [150, 81] on img at bounding box center [257, 128] width 237 height 159
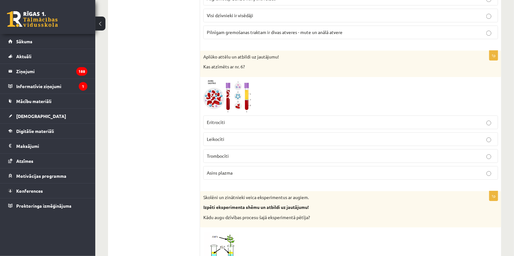
click at [218, 170] on span "Asins plazma" at bounding box center [220, 173] width 26 height 6
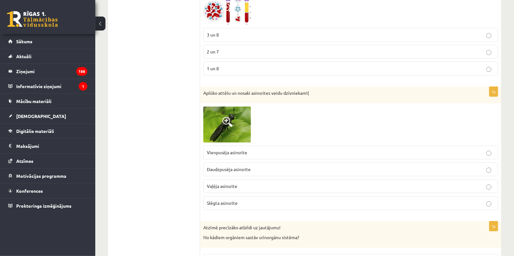
scroll to position [858, 0]
click at [222, 118] on img at bounding box center [227, 124] width 48 height 36
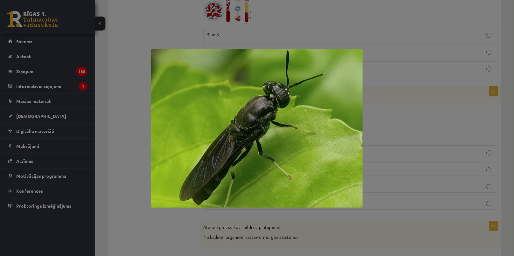
drag, startPoint x: 128, startPoint y: 144, endPoint x: 140, endPoint y: 143, distance: 12.7
click at [129, 144] on div at bounding box center [257, 128] width 514 height 256
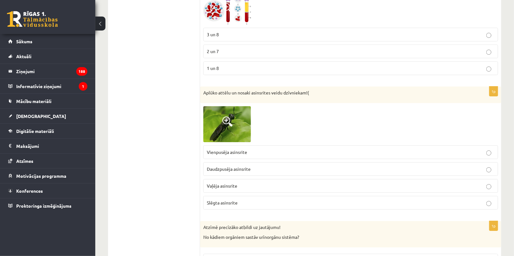
drag, startPoint x: 199, startPoint y: 89, endPoint x: 253, endPoint y: 200, distance: 123.3
click at [201, 93] on div "Aplūko attēlu un nosaki asinsrites veidu dzīvniekam!(" at bounding box center [350, 94] width 301 height 17
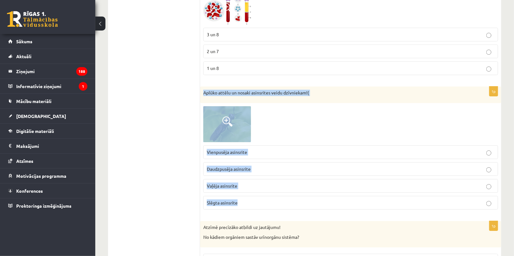
drag, startPoint x: 204, startPoint y: 88, endPoint x: 259, endPoint y: 201, distance: 125.2
click at [259, 201] on div "1p Aplūko attēlu un nosaki asinsrites veidu dzīvniekam!( Vienpusēja asinsrite D…" at bounding box center [350, 150] width 301 height 128
copy div "Aplūko attēlu un nosaki asinsrites veidu dzīvniekam!( Vienpusēja asinsrite Daud…"
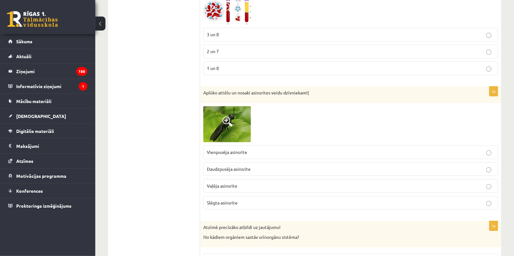
click at [230, 124] on img at bounding box center [227, 124] width 48 height 36
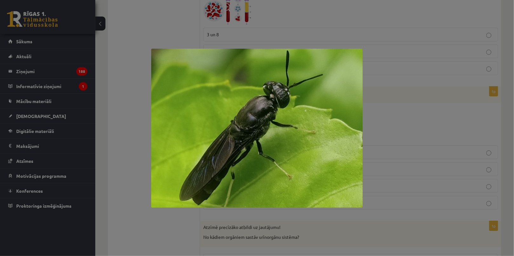
click at [418, 189] on div at bounding box center [257, 128] width 514 height 256
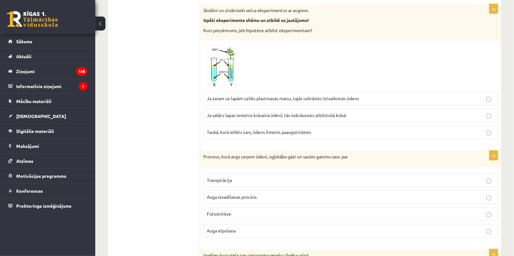
scroll to position [1435, 0]
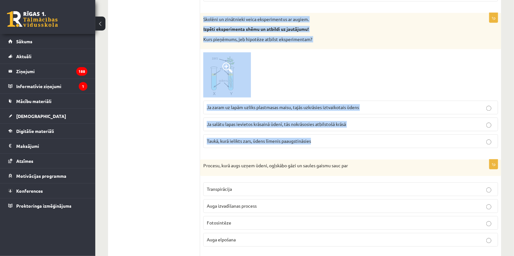
drag, startPoint x: 202, startPoint y: 13, endPoint x: 339, endPoint y: 141, distance: 187.7
click at [339, 141] on div "1p Skolēni un zinātnieki veica eksperimentus ar augiem. Izpēti eksperimenta shē…" at bounding box center [350, 83] width 301 height 140
copy div "Skolēni un zinātnieki veica eksperimentus ar augiem. Izpēti eksperimenta shēmu …"
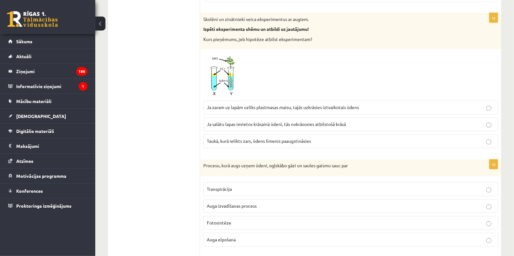
click at [180, 113] on ul "Tests Atgriezeniskā saite – novērtē savu sniegumu" at bounding box center [157, 257] width 86 height 3157
click at [217, 77] on img at bounding box center [227, 74] width 48 height 45
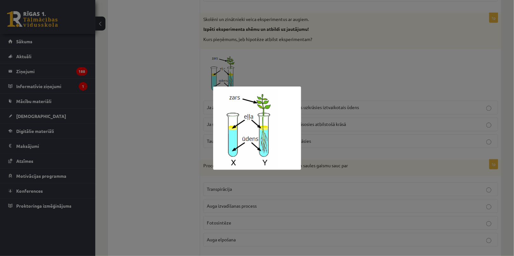
click at [195, 101] on div at bounding box center [257, 128] width 514 height 256
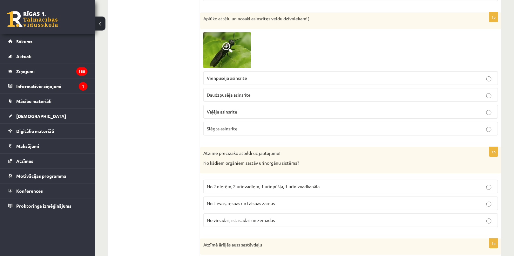
scroll to position [858, 0]
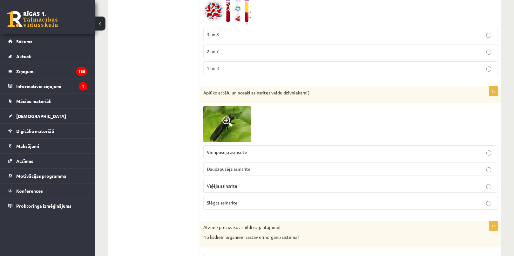
click at [240, 149] on p "Vienpusēja asinsrite" at bounding box center [351, 152] width 288 height 7
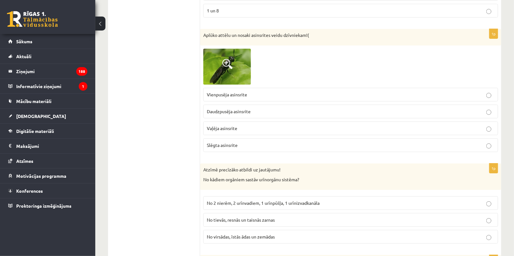
click at [213, 121] on label "Vaļēja asinsrite" at bounding box center [350, 128] width 295 height 14
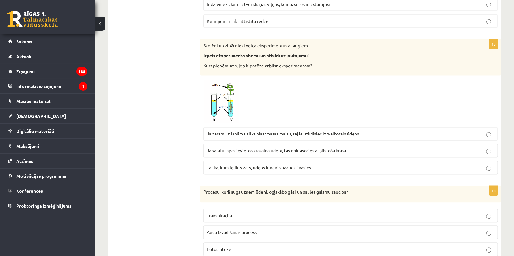
scroll to position [1406, 0]
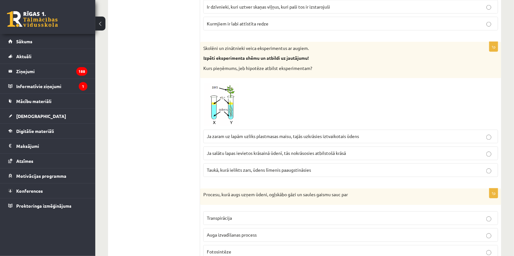
click at [220, 167] on span "Taukā, kurā ielikts zars, ūdens līmenis paaugstināsies" at bounding box center [259, 170] width 104 height 6
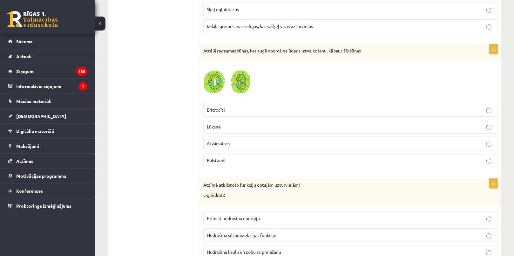
scroll to position [2100, 0]
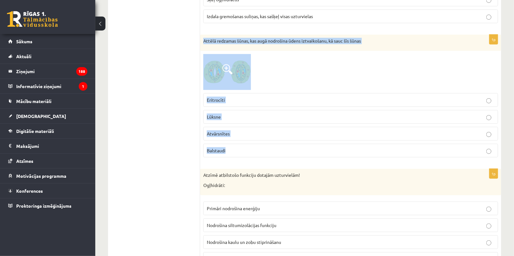
drag, startPoint x: 203, startPoint y: 30, endPoint x: 247, endPoint y: 141, distance: 118.6
click at [247, 141] on div "1p Attēlā redzamas šūnas, kas augā nodrošina ūdens iztvaikošanu, kā sauc šīs šū…" at bounding box center [350, 99] width 301 height 128
copy div "Attēlā redzamas šūnas, kas augā nodrošina ūdens iztvaikošanu, kā sauc šīs šūnas…"
click at [233, 58] on img at bounding box center [227, 72] width 48 height 36
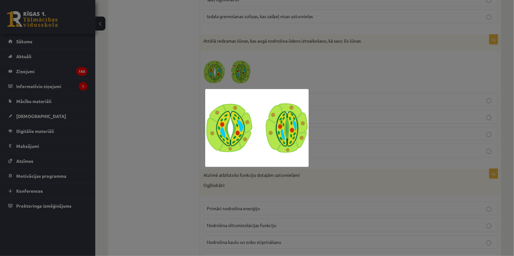
drag, startPoint x: 168, startPoint y: 178, endPoint x: 373, endPoint y: 198, distance: 205.6
click at [169, 178] on div at bounding box center [257, 128] width 514 height 256
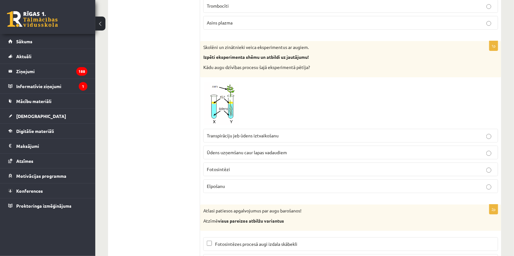
scroll to position [2821, 0]
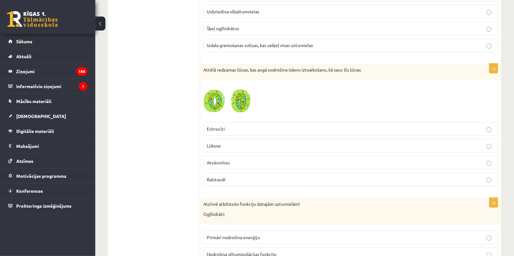
click at [239, 159] on p "Atvārsnītes" at bounding box center [351, 162] width 288 height 7
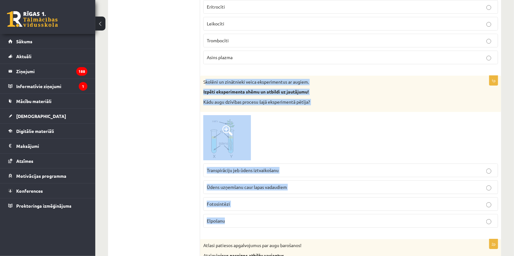
drag, startPoint x: 205, startPoint y: 70, endPoint x: 273, endPoint y: 208, distance: 153.6
click at [274, 210] on div "1p Skolēni un zinātnieki veica eksperimentus ar augiem. Izpēti eksperimenta shē…" at bounding box center [350, 154] width 301 height 157
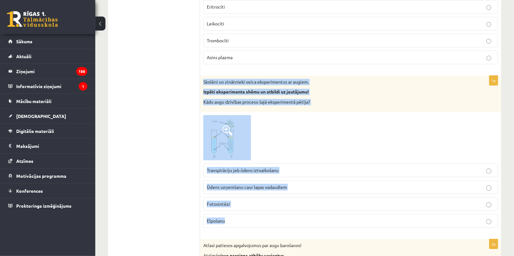
drag, startPoint x: 202, startPoint y: 70, endPoint x: 262, endPoint y: 215, distance: 157.4
click at [262, 215] on div "1p Skolēni un zinātnieki veica eksperimentus ar augiem. Izpēti eksperimenta shē…" at bounding box center [350, 154] width 301 height 157
copy div "Skolēni un zinātnieki veica eksperimentus ar augiem. Izpēti eksperimenta shēmu …"
click at [216, 142] on img at bounding box center [227, 137] width 48 height 45
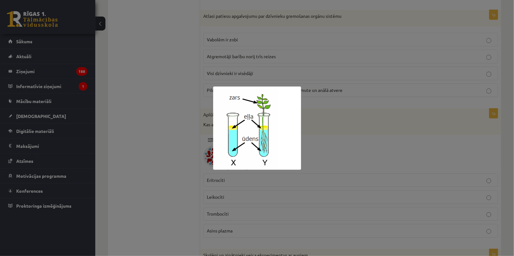
click at [151, 101] on div at bounding box center [257, 128] width 514 height 256
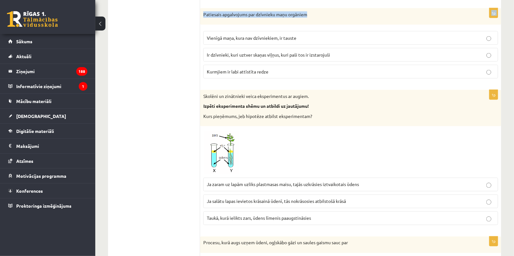
scroll to position [1352, 0]
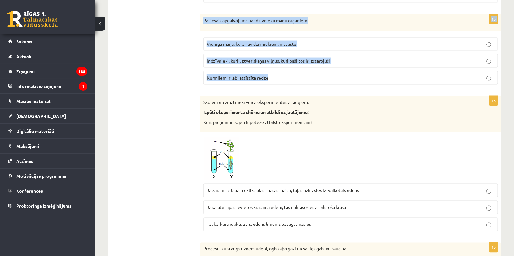
drag, startPoint x: 201, startPoint y: 50, endPoint x: 319, endPoint y: 70, distance: 119.0
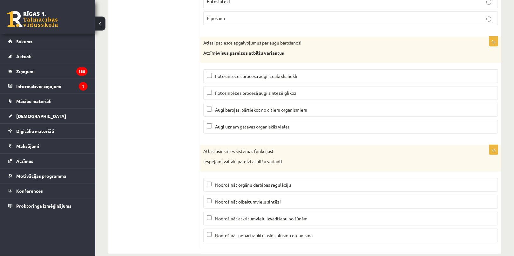
scroll to position [2879, 0]
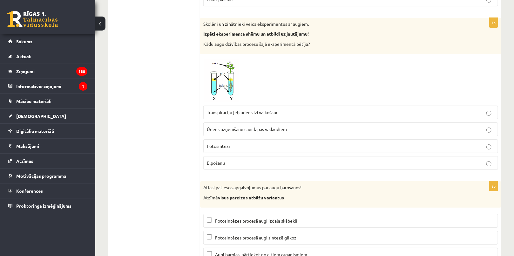
click at [230, 109] on span "Transpirāciju jeb ūdens iztvaikošanu" at bounding box center [243, 112] width 72 height 6
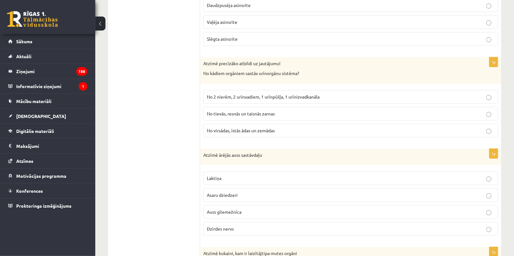
scroll to position [1036, 0]
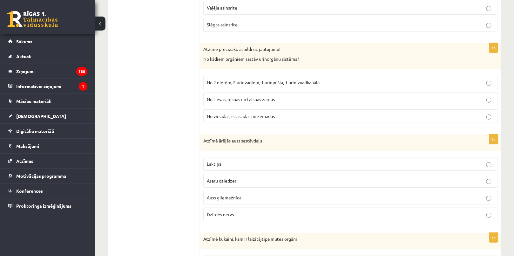
click at [240, 82] on p "No 2 nierēm, 2 urīnvadiem, 1 urīnpūšļa, 1 urīnizvadkanāla" at bounding box center [351, 82] width 288 height 7
click at [226, 178] on span "Asaru dziedzeri" at bounding box center [222, 181] width 31 height 6
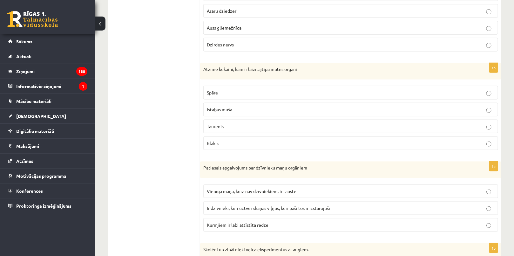
scroll to position [1238, 0]
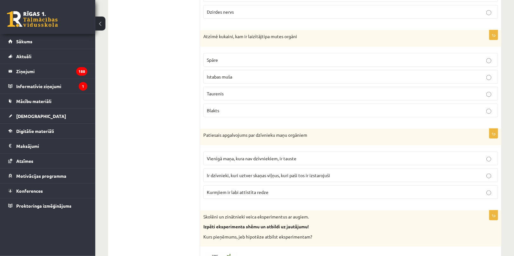
click at [227, 76] on p "Istabas muša" at bounding box center [351, 76] width 288 height 7
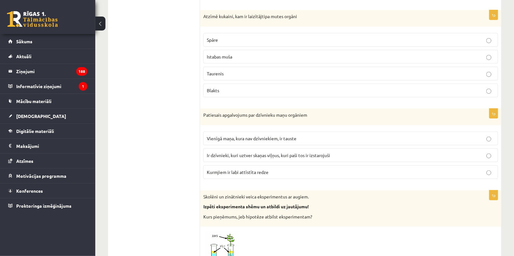
scroll to position [1267, 0]
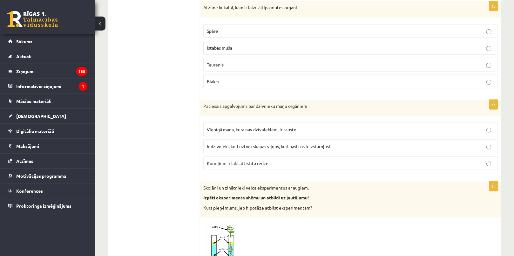
click at [236, 143] on p "Ir dzīvnieki, kuri uztver skaņas viļņus, kuri paši tos ir izstarojuši" at bounding box center [351, 146] width 288 height 7
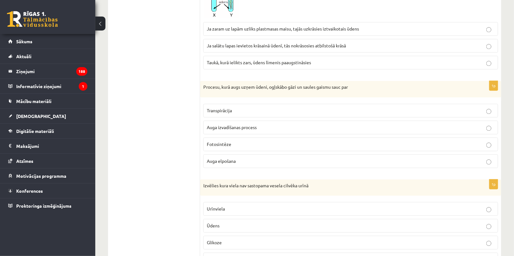
scroll to position [1556, 0]
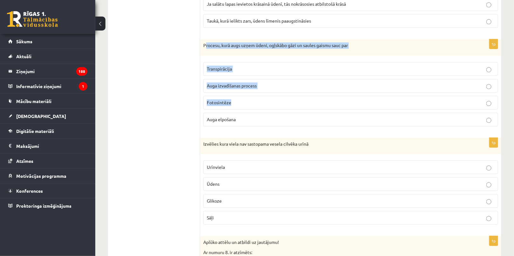
drag, startPoint x: 206, startPoint y: 38, endPoint x: 192, endPoint y: 65, distance: 29.7
click at [229, 94] on div "1p Procesu, kurā augs uzņem ūdeni, ogļskābo gāzi un saules gaismu sauc par Tran…" at bounding box center [350, 85] width 301 height 92
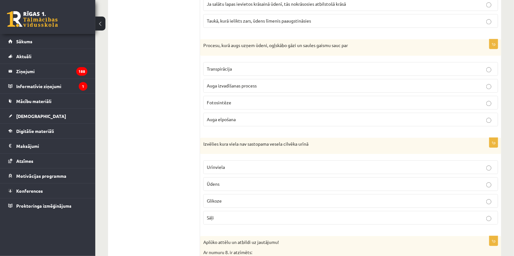
drag, startPoint x: 182, startPoint y: 63, endPoint x: 195, endPoint y: 48, distance: 19.1
click at [182, 61] on ul "Tests Atgriezeniskā saite – novērtē savu sniegumu" at bounding box center [157, 136] width 86 height 3157
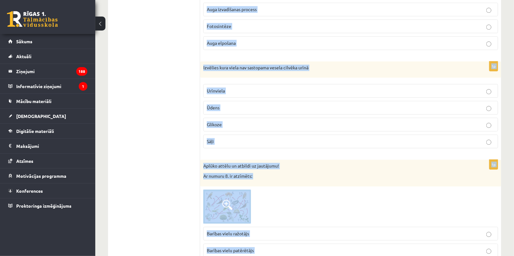
scroll to position [1640, 0]
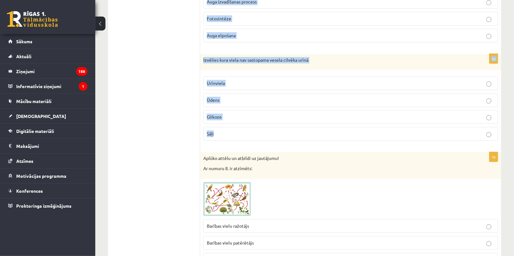
drag, startPoint x: 202, startPoint y: 39, endPoint x: 275, endPoint y: 132, distance: 117.9
click at [275, 132] on form "1p Atzīmē atbilstošo funkciju dotajām uzturvielām! Olbaltumvielas: Primāri nodr…" at bounding box center [350, 52] width 288 height 3157
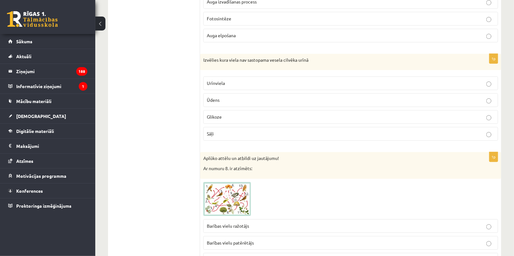
click at [151, 49] on ul "Tests Atgriezeniskā saite – novērtē savu sniegumu" at bounding box center [157, 52] width 86 height 3157
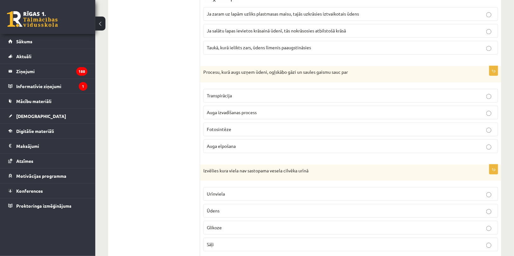
scroll to position [1524, 0]
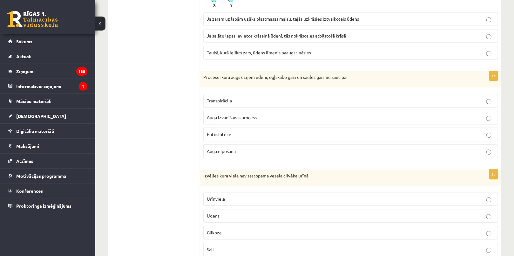
click at [233, 135] on label "Fotosintēze" at bounding box center [350, 134] width 295 height 14
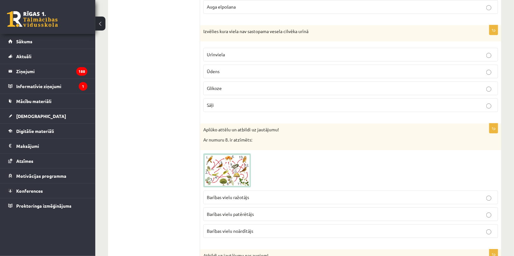
scroll to position [1668, 0]
click at [219, 85] on span "Glikoze" at bounding box center [214, 88] width 15 height 6
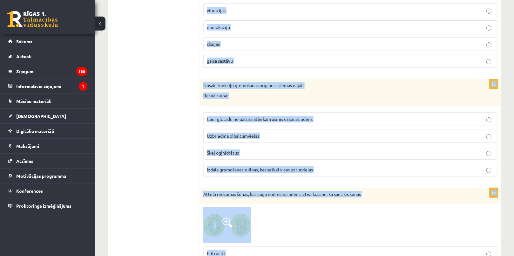
scroll to position [2002, 0]
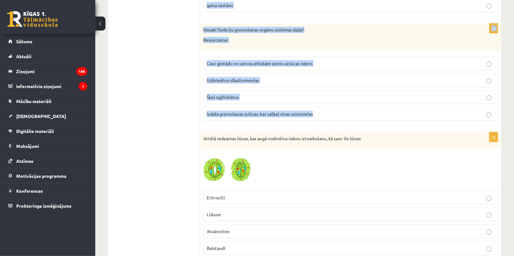
drag, startPoint x: 203, startPoint y: 53, endPoint x: 329, endPoint y: 107, distance: 136.6
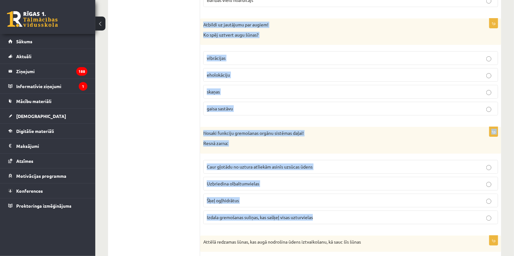
scroll to position [1886, 0]
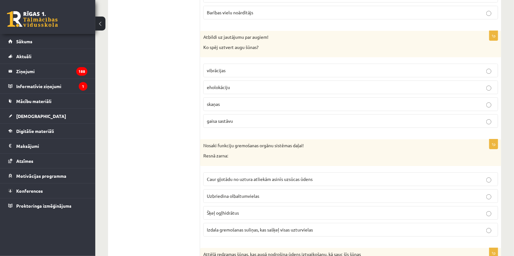
click at [226, 118] on span "gaisa sastāvu" at bounding box center [220, 121] width 26 height 6
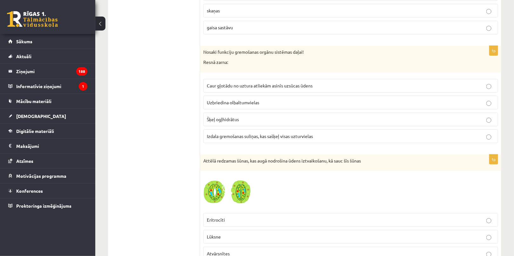
scroll to position [2002, 0]
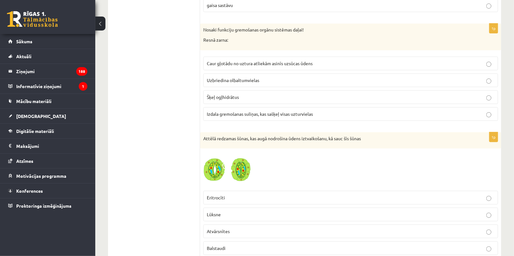
click at [219, 60] on span "Caur gļotādu no uztura atliekām asinīs uzsūcas ūdens" at bounding box center [260, 63] width 106 height 6
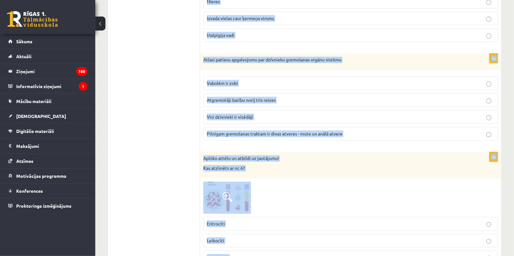
scroll to position [2656, 0]
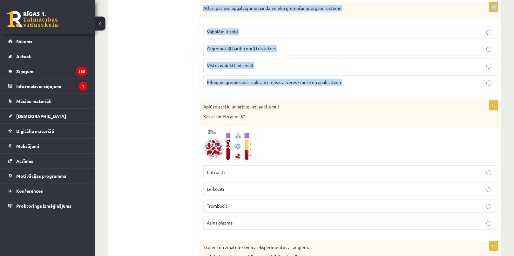
drag, startPoint x: 203, startPoint y: 33, endPoint x: 355, endPoint y: 77, distance: 158.0
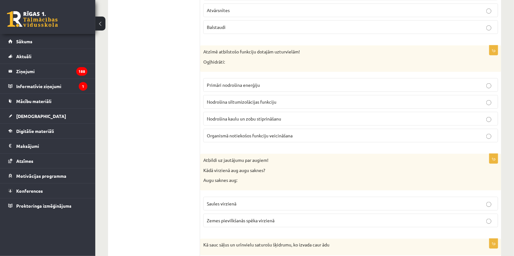
click at [218, 78] on label "Primāri nodrošina enerģiju" at bounding box center [350, 85] width 295 height 14
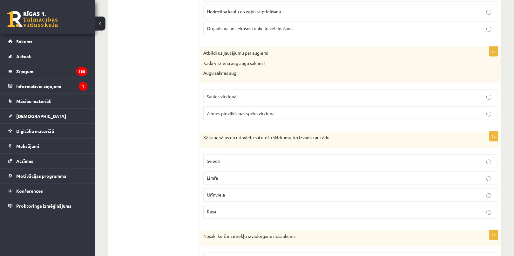
scroll to position [2338, 0]
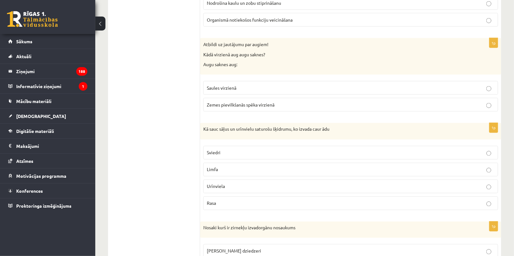
click at [233, 102] on span "Zemes pievilkšanās spēka virzienā" at bounding box center [241, 105] width 68 height 6
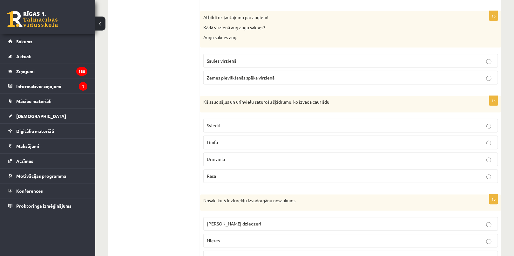
scroll to position [2396, 0]
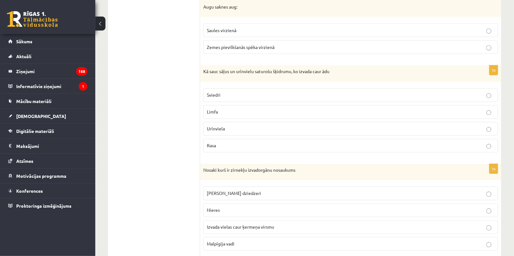
click at [222, 92] on p "Sviedri" at bounding box center [351, 95] width 288 height 7
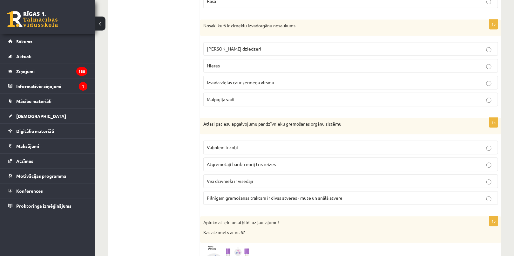
click at [228, 96] on span "Malpīgija vadi" at bounding box center [221, 99] width 28 height 6
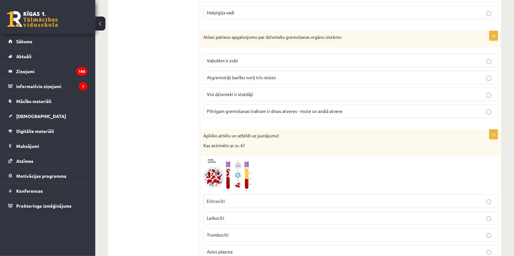
click at [224, 107] on label "Pilnīgam gremošanas traktam ir divas atveres - mute un anālā atvere" at bounding box center [350, 111] width 295 height 14
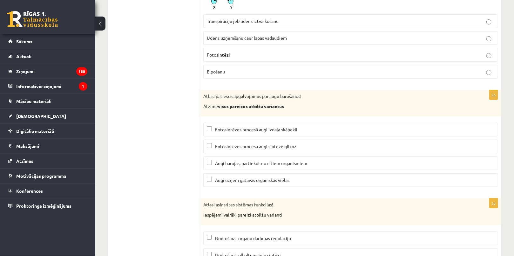
scroll to position [3024, 0]
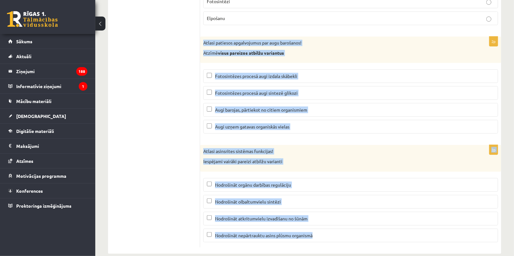
drag, startPoint x: 203, startPoint y: 31, endPoint x: 341, endPoint y: 229, distance: 241.0
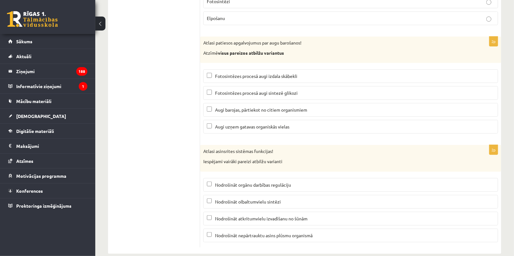
click at [280, 73] on span "Fotosintēzes procesā augi izdala skābekli" at bounding box center [256, 76] width 82 height 6
click at [282, 90] on span "Fotosintēzes procesā augi sintezē glikozi" at bounding box center [256, 93] width 83 height 6
drag, startPoint x: 278, startPoint y: 214, endPoint x: 278, endPoint y: 229, distance: 15.2
click at [278, 214] on label "Nodrošināt atkritumvielu izvadīšanu no šūnām" at bounding box center [350, 219] width 295 height 14
click at [278, 231] on fieldset "Nodrošināt orgānu darbības regulāciju Nodrošināt olbaltumvielu sintēzi Nodrošin…" at bounding box center [350, 209] width 295 height 69
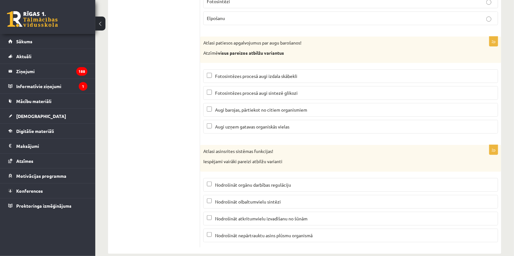
click at [252, 232] on span "Nodrošināt nepārtrauktu asins plūsmu organismā" at bounding box center [264, 235] width 98 height 6
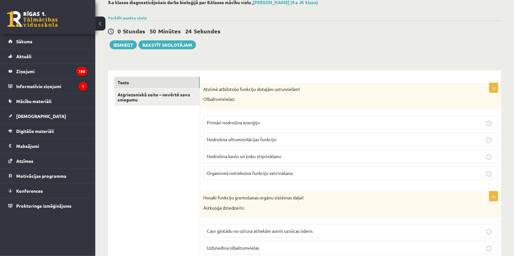
scroll to position [0, 0]
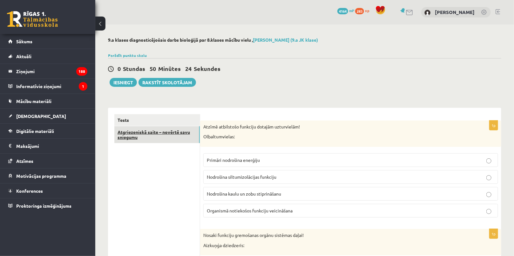
click at [151, 136] on link "Atgriezeniskā saite – novērtē savu sniegumu" at bounding box center [156, 134] width 85 height 17
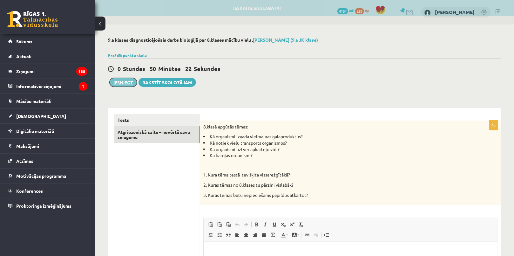
click at [125, 79] on button "Iesniegt" at bounding box center [123, 82] width 27 height 9
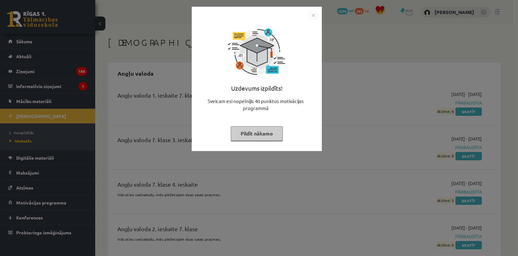
click at [250, 136] on button "Pildīt nākamo" at bounding box center [257, 133] width 52 height 15
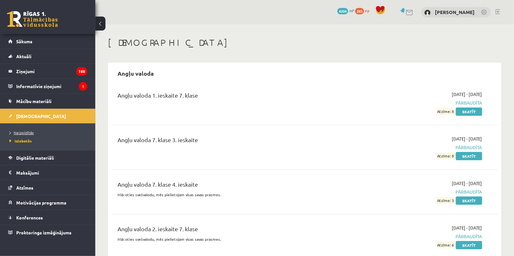
click at [20, 131] on span "Neizpildītās" at bounding box center [22, 132] width 24 height 5
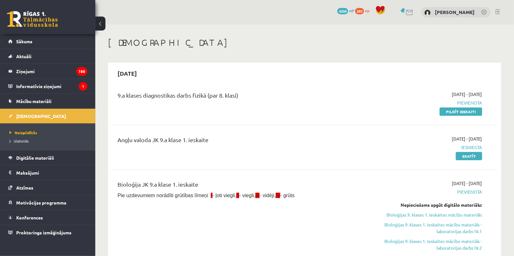
click at [337, 12] on span "4204" at bounding box center [342, 11] width 11 height 6
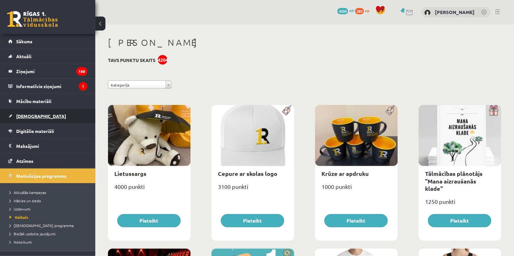
click at [28, 118] on link "[DEMOGRAPHIC_DATA]" at bounding box center [47, 116] width 79 height 15
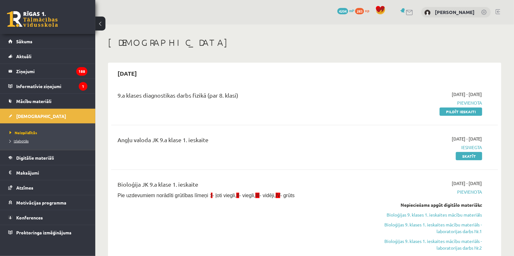
click at [25, 142] on span "Izlabotās" at bounding box center [19, 140] width 19 height 5
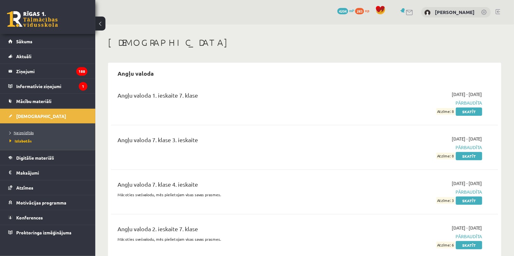
click at [22, 132] on span "Neizpildītās" at bounding box center [22, 132] width 24 height 5
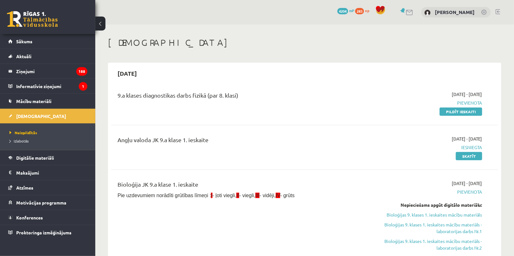
click at [337, 11] on span "4204" at bounding box center [342, 11] width 11 height 6
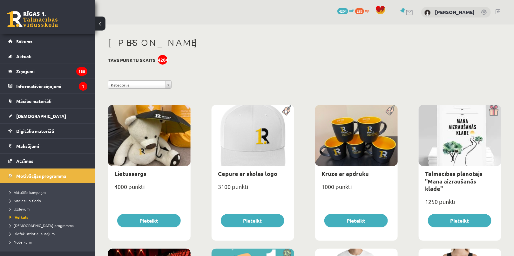
click at [358, 6] on div "0 Dāvanas 4204 mP 283 xp" at bounding box center [362, 10] width 51 height 11
click at [355, 9] on span "283" at bounding box center [359, 11] width 9 height 6
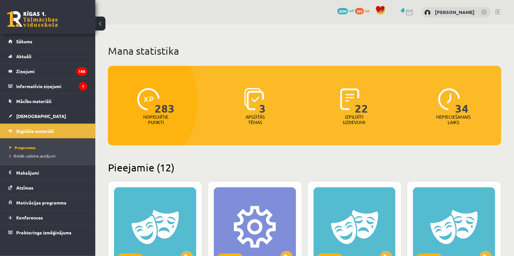
click at [337, 9] on span "4204" at bounding box center [342, 11] width 11 height 6
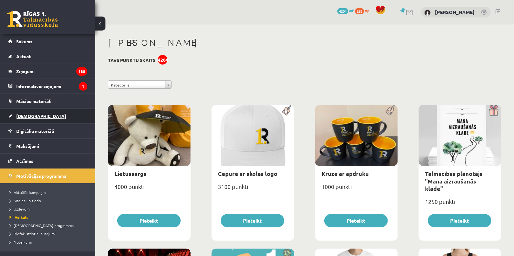
click at [46, 120] on link "[DEMOGRAPHIC_DATA]" at bounding box center [47, 116] width 79 height 15
